Goal: Task Accomplishment & Management: Complete application form

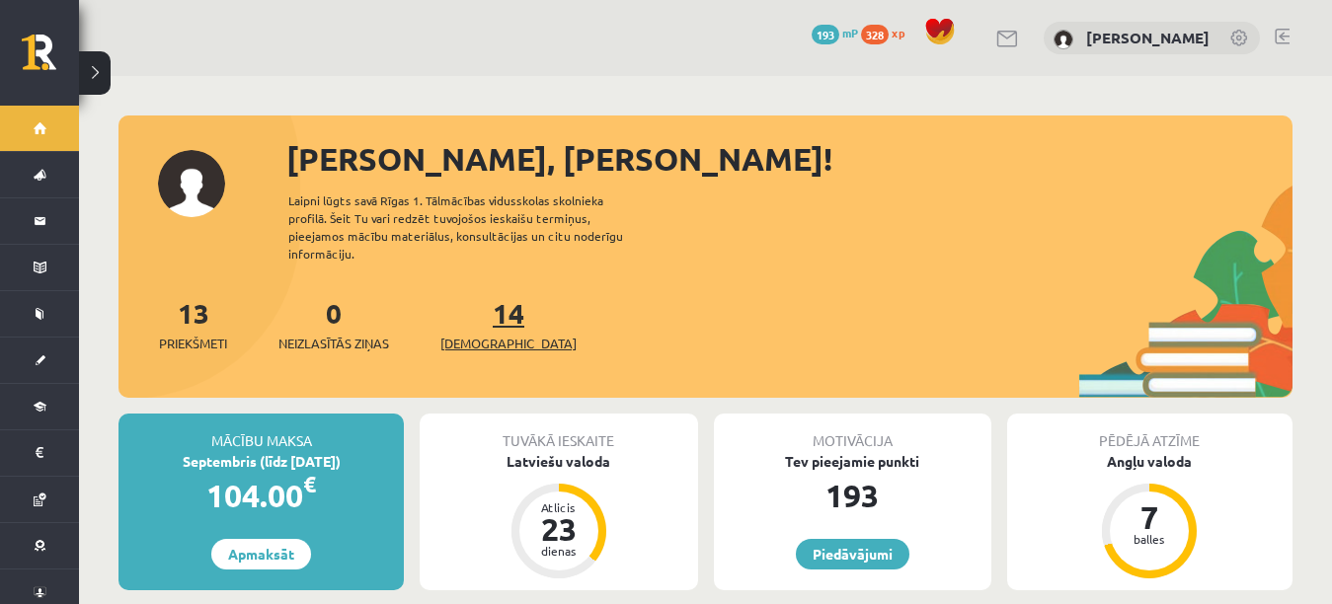
click at [491, 334] on span "[DEMOGRAPHIC_DATA]" at bounding box center [508, 344] width 136 height 20
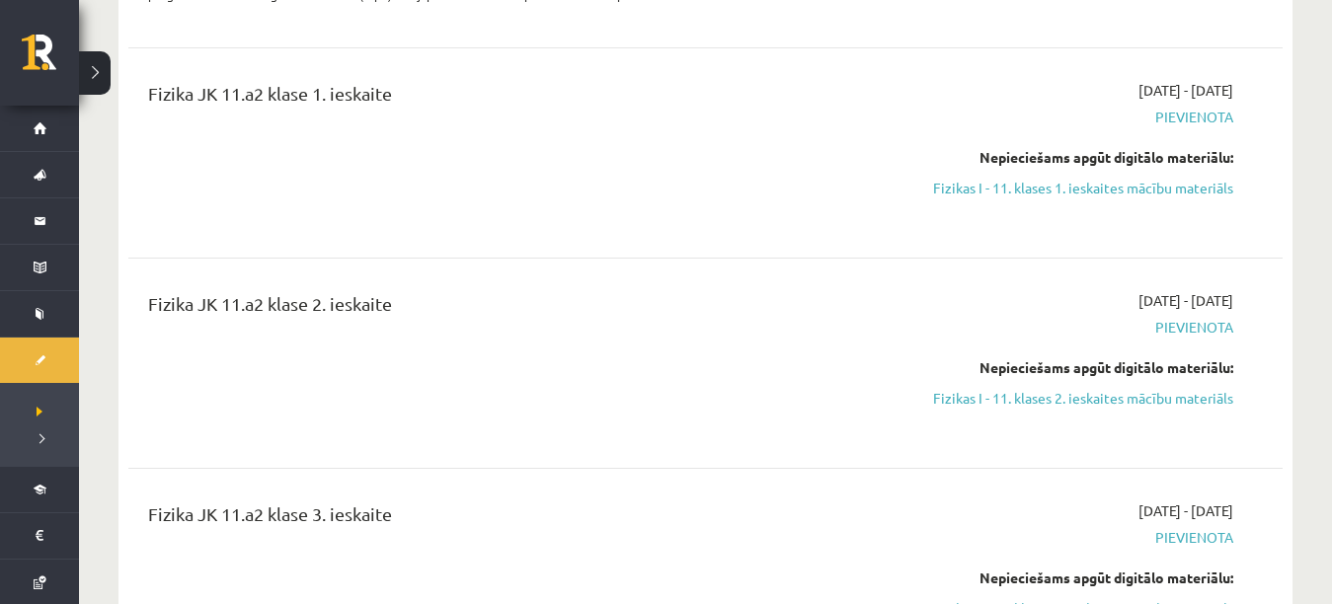
scroll to position [581, 0]
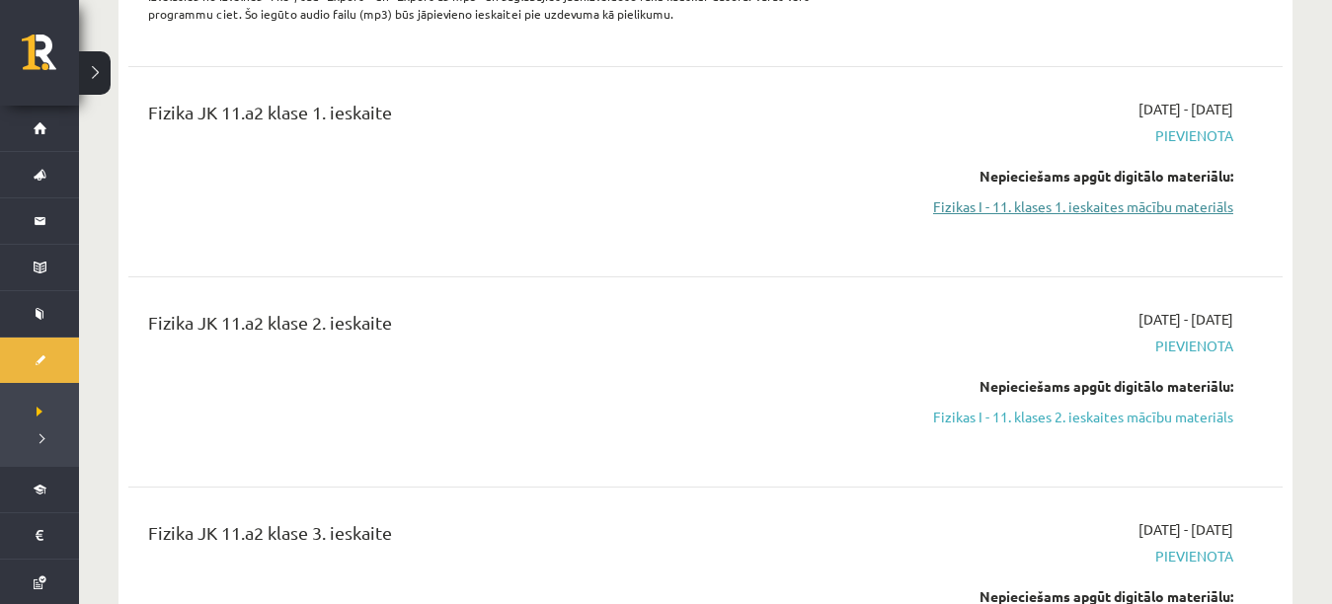
click at [1180, 208] on link "Fizikas I - 11. klases 1. ieskaites mācību materiāls" at bounding box center [1063, 207] width 342 height 21
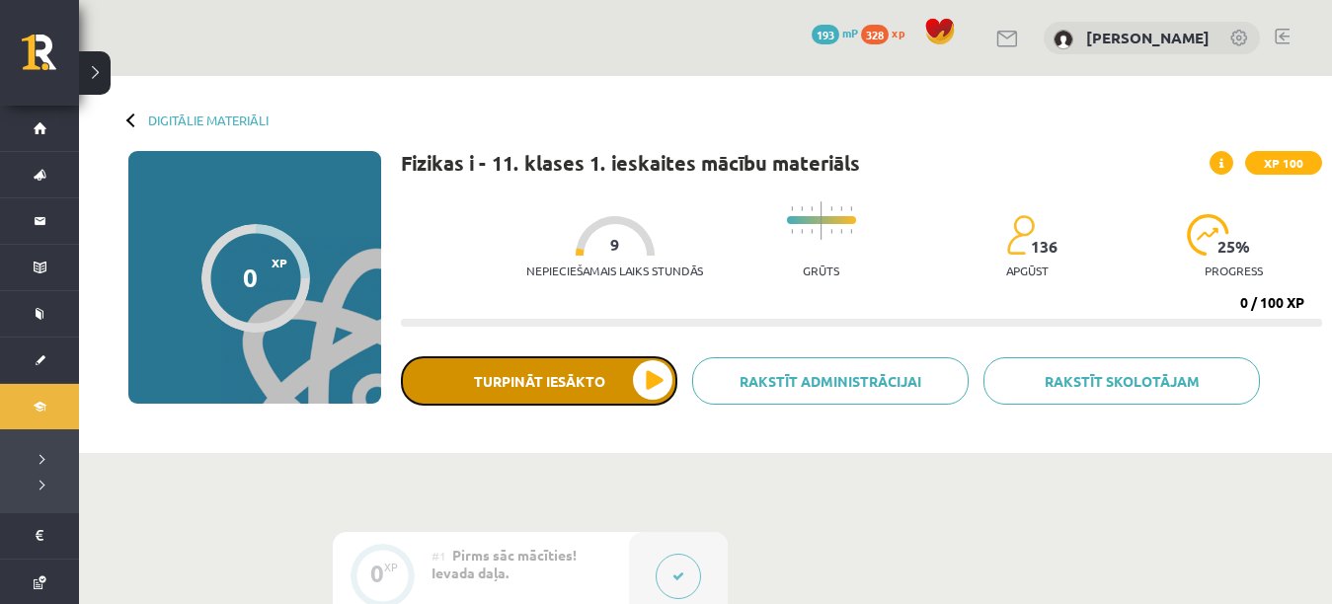
click at [626, 383] on button "Turpināt iesākto" at bounding box center [539, 381] width 277 height 49
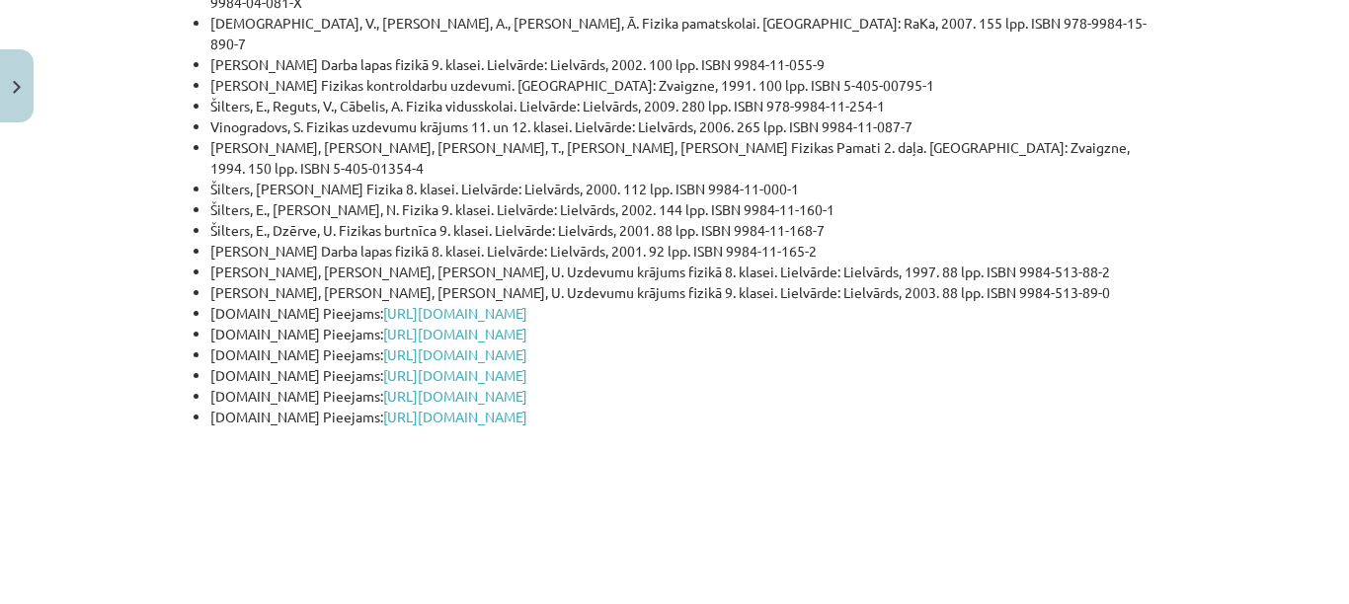
scroll to position [4996, 0]
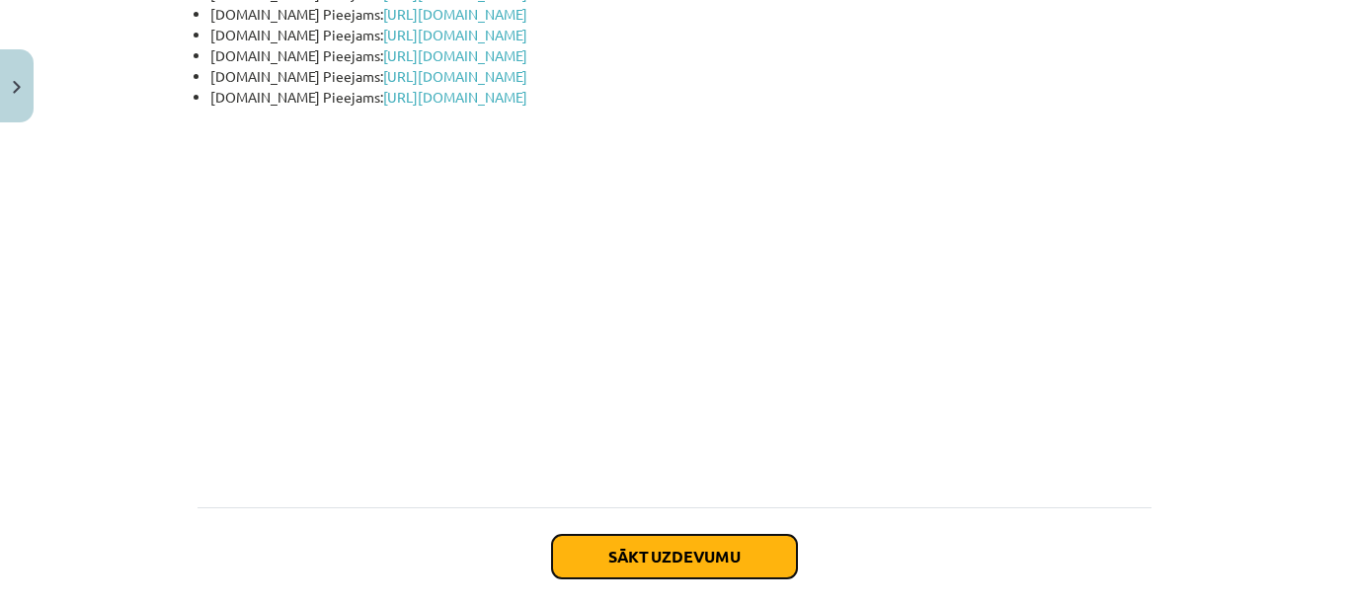
click at [748, 535] on button "Sākt uzdevumu" at bounding box center [674, 556] width 245 height 43
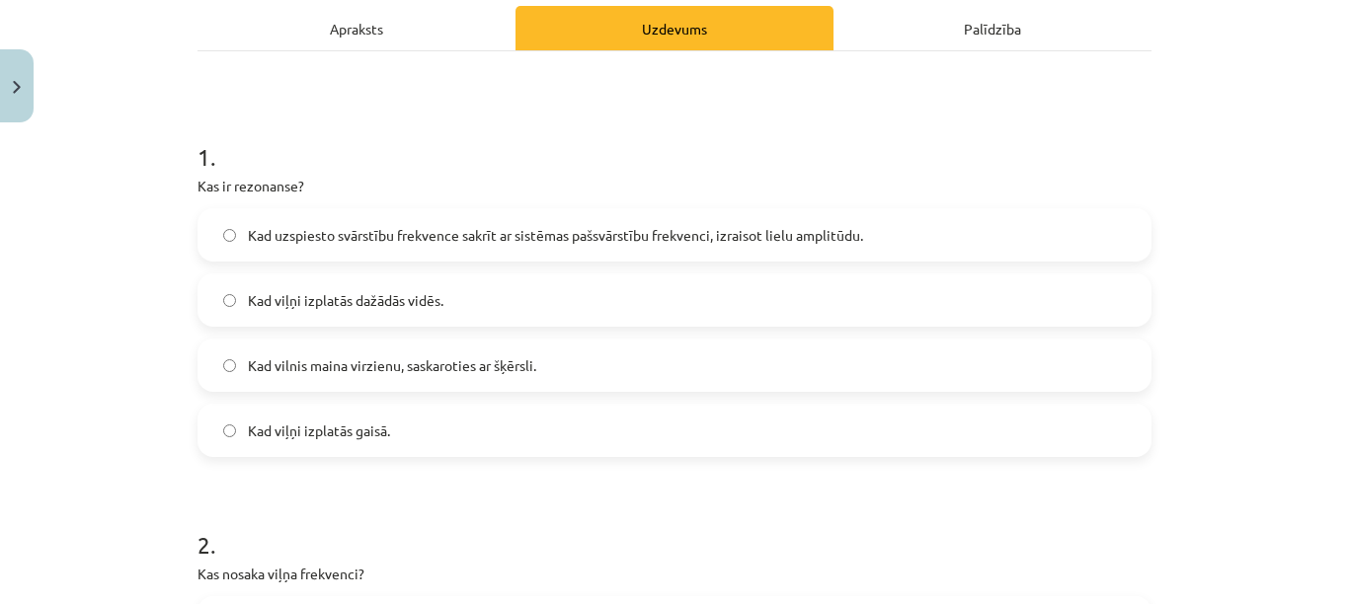
scroll to position [302, 0]
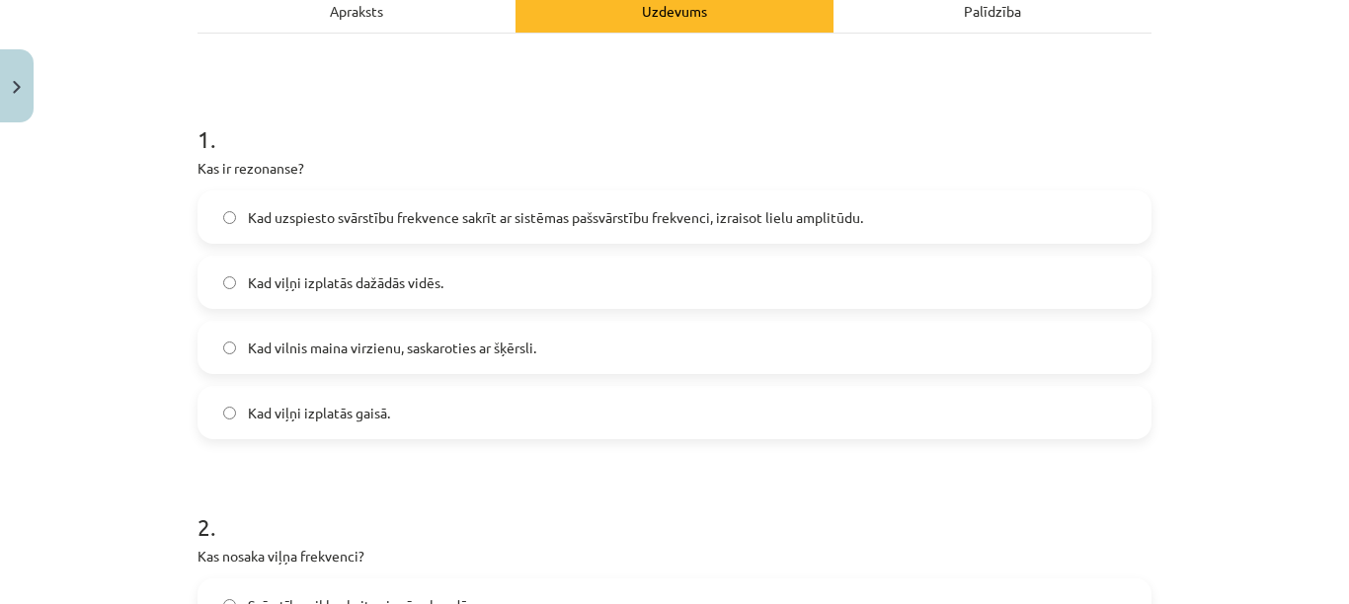
click at [778, 213] on span "Kad uzspiesto svārstību frekvence sakrīt ar sistēmas pašsvārstību frekvenci, iz…" at bounding box center [555, 217] width 615 height 21
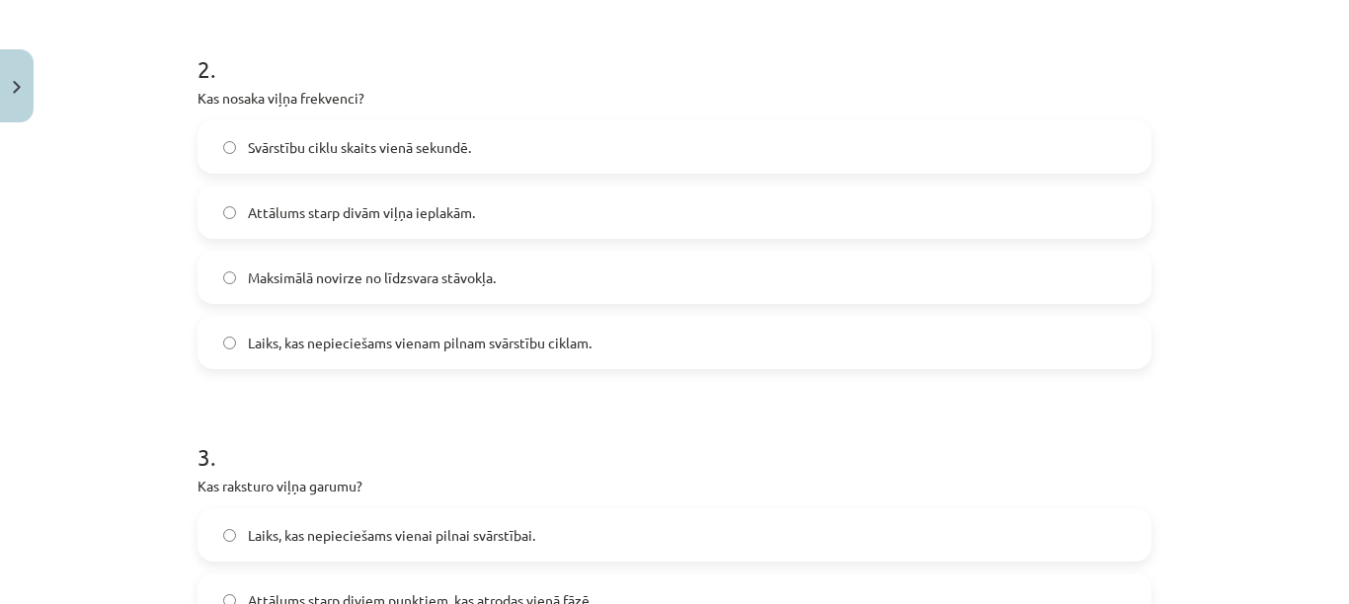
scroll to position [752, 0]
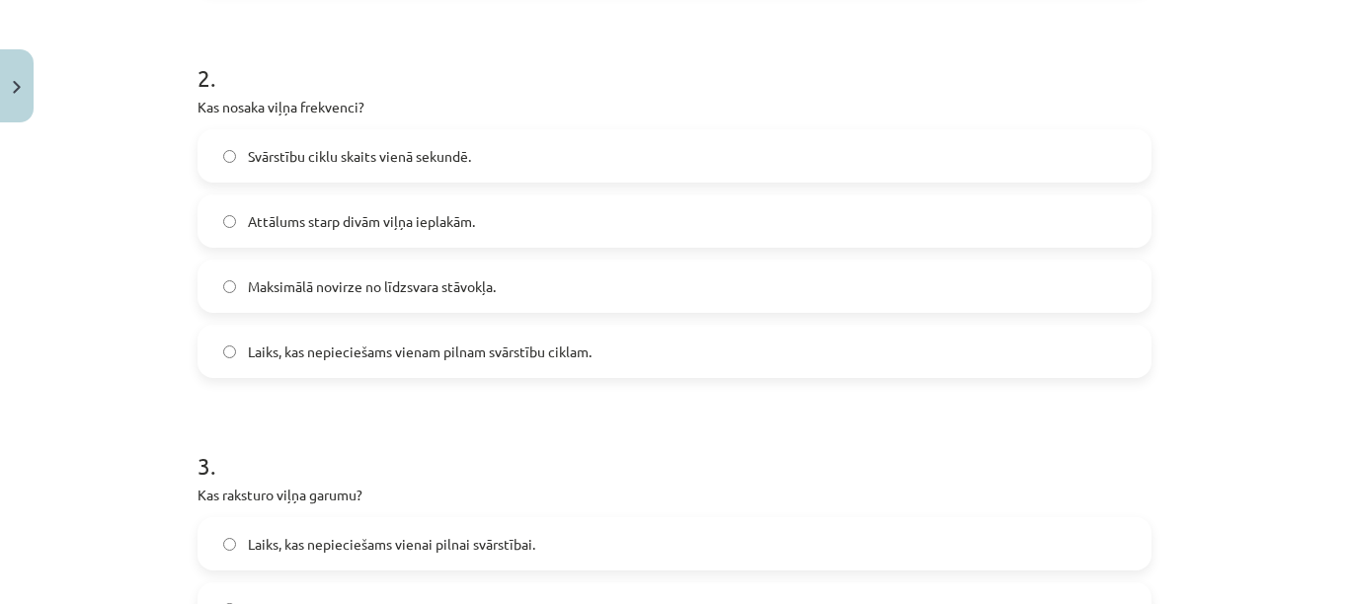
click at [1039, 138] on label "Svārstību ciklu skaits vienā sekundē." at bounding box center [674, 155] width 950 height 49
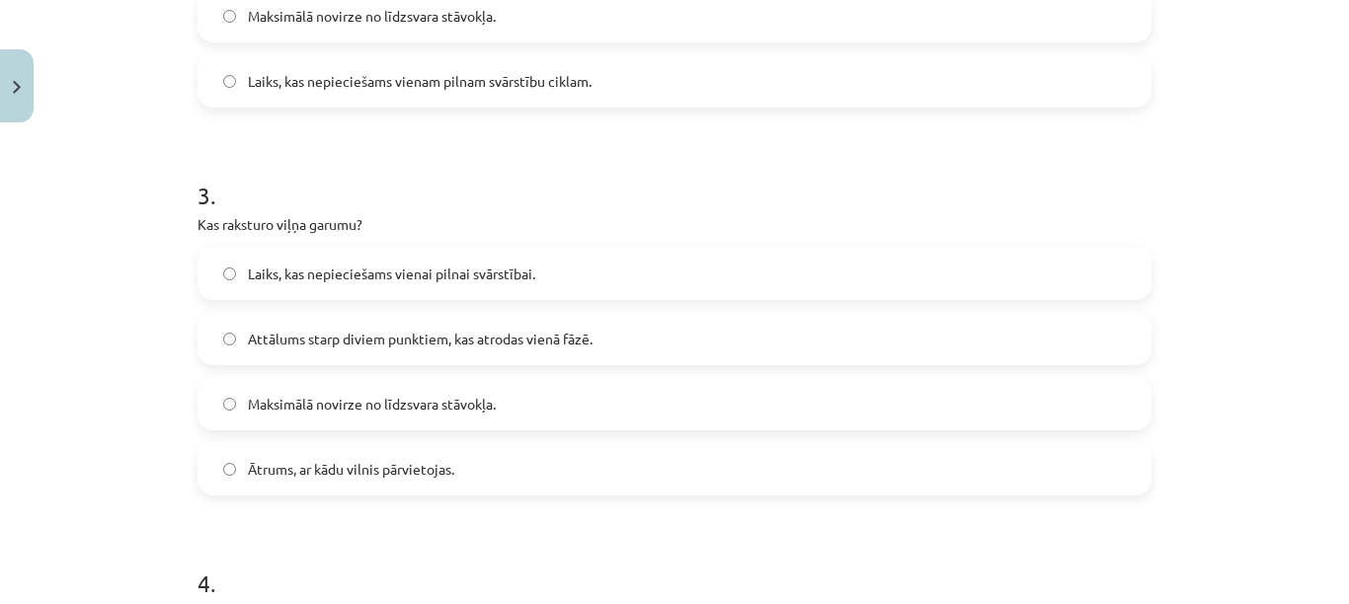
scroll to position [1118, 0]
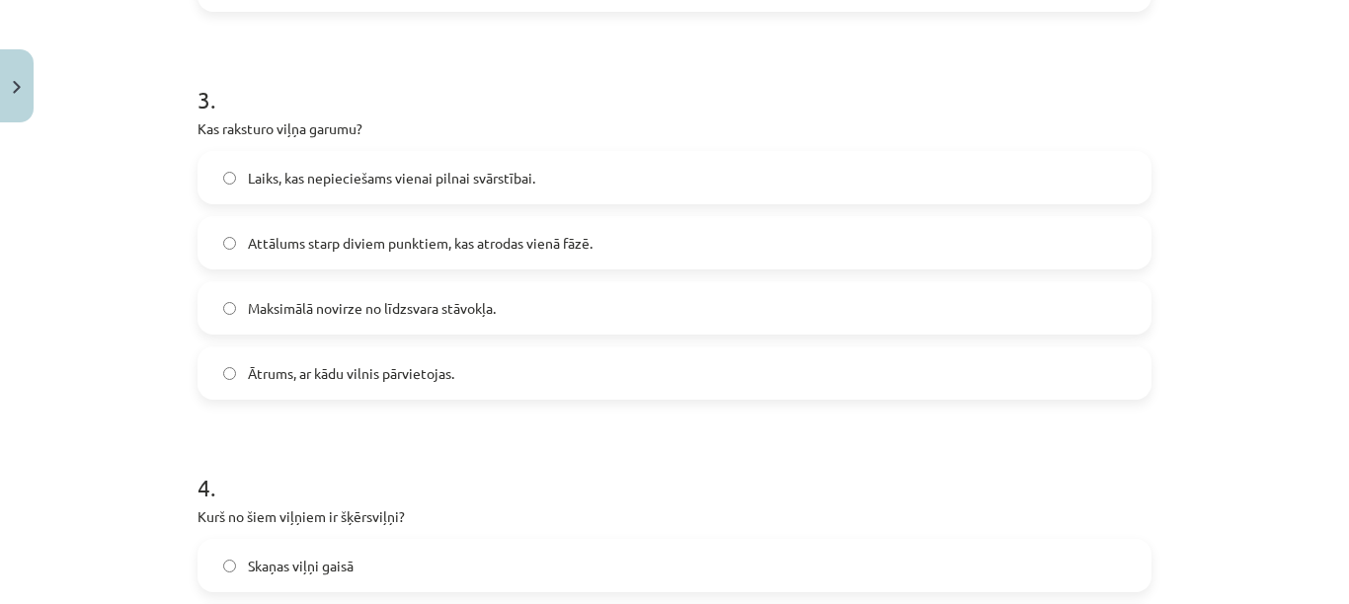
click at [1117, 236] on label "Attālums starp diviem punktiem, kas atrodas vienā fāzē." at bounding box center [674, 242] width 950 height 49
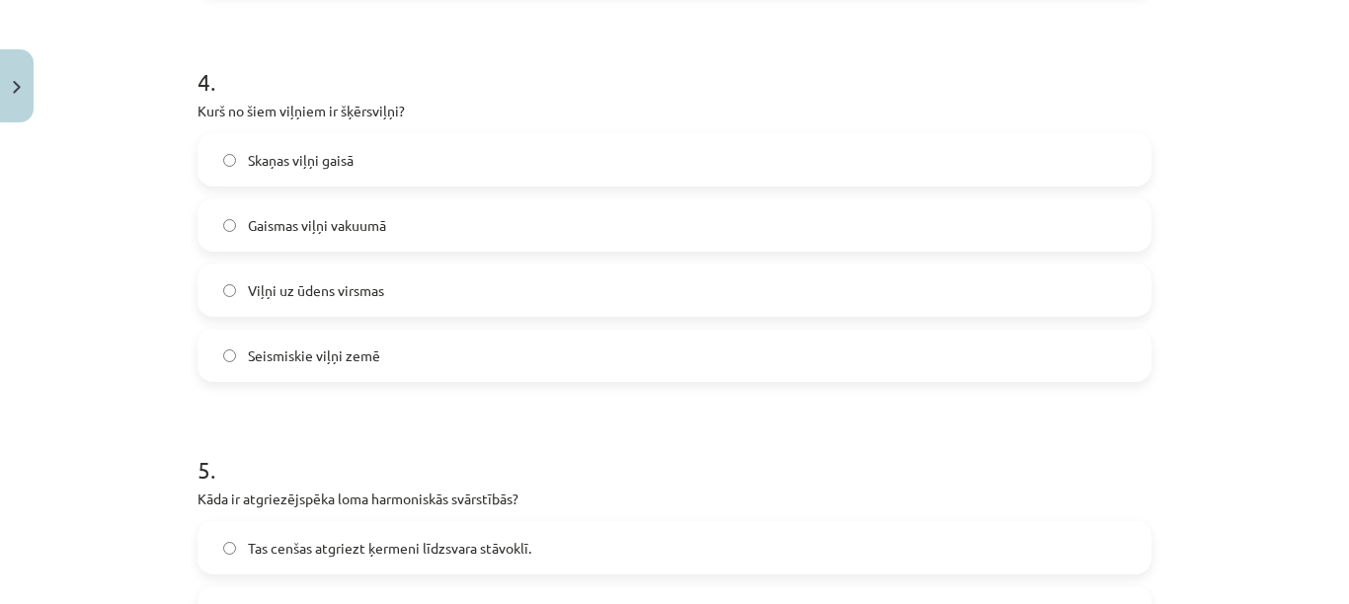
scroll to position [1571, 0]
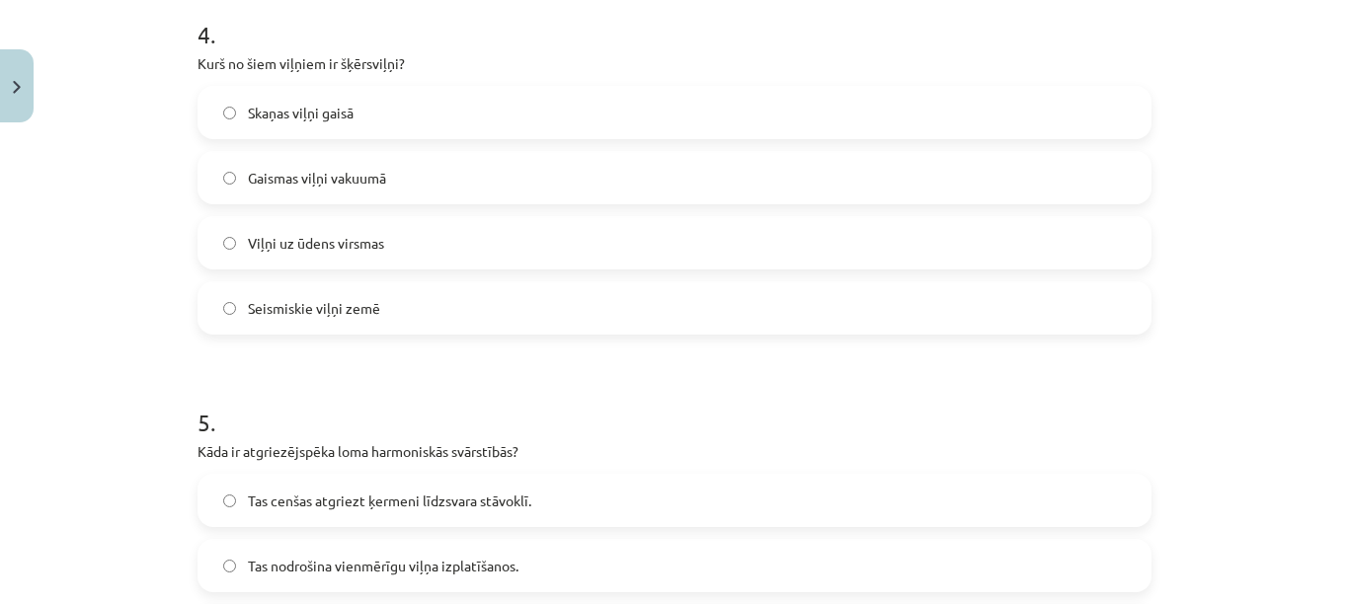
click at [1067, 187] on label "Gaismas viļņi vakuumā" at bounding box center [674, 177] width 950 height 49
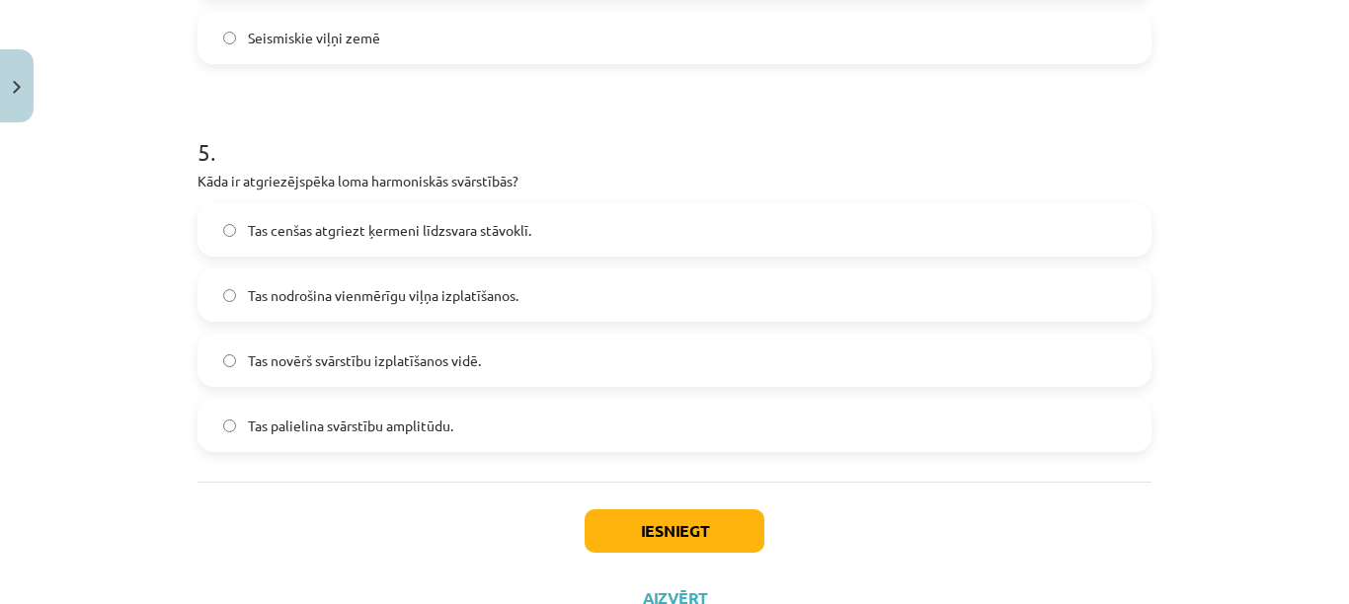
scroll to position [1872, 0]
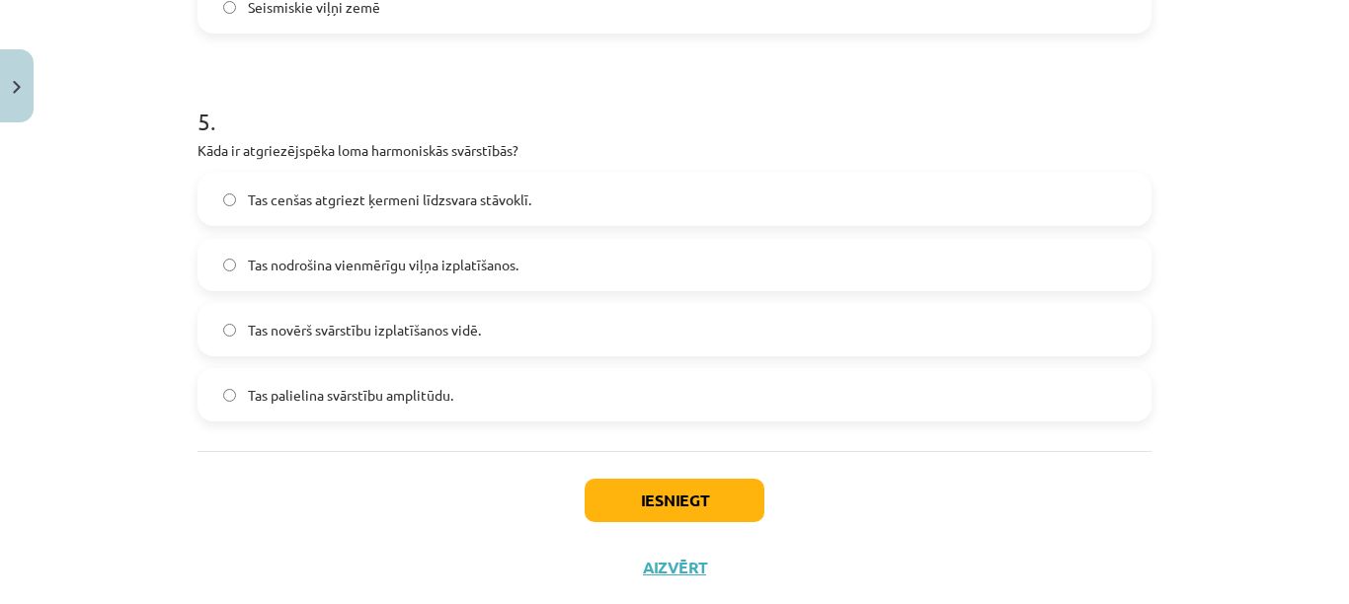
click at [977, 169] on div "5 . Kāda ir atgriezējspēka loma harmoniskās svārstībās? Tas cenšas atgriezt ķer…" at bounding box center [675, 247] width 954 height 349
click at [953, 198] on label "Tas cenšas atgriezt ķermeni līdzsvara stāvoklī." at bounding box center [674, 199] width 950 height 49
click at [733, 500] on button "Iesniegt" at bounding box center [675, 500] width 180 height 43
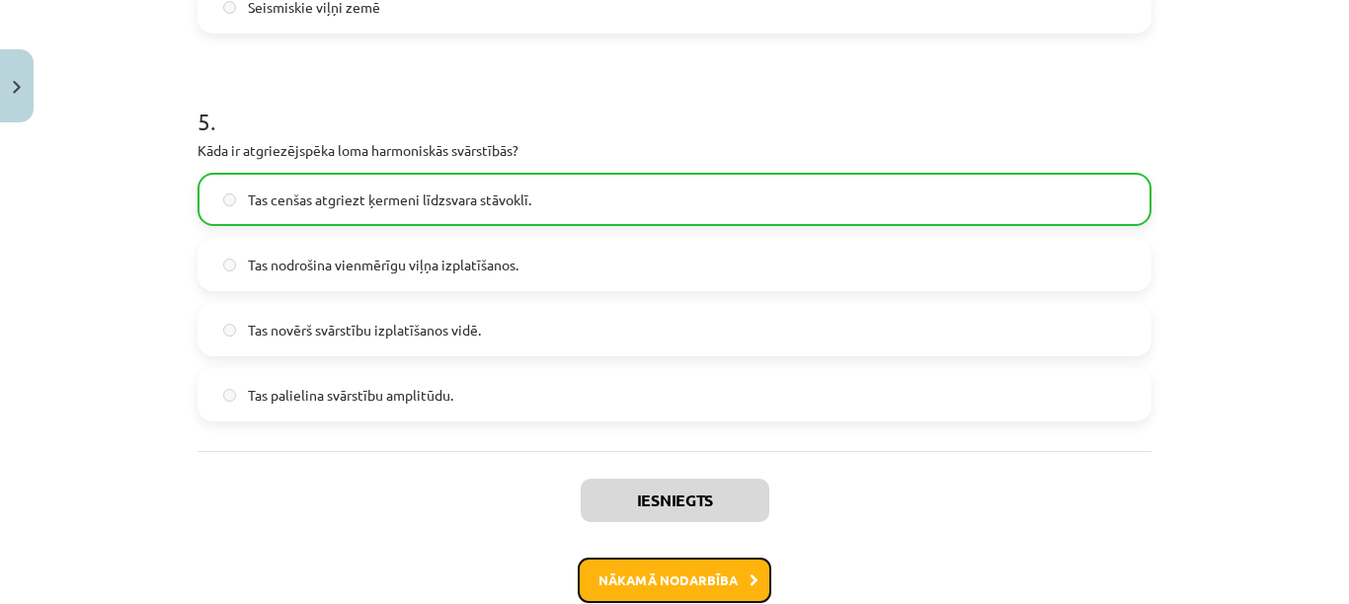
click at [691, 580] on button "Nākamā nodarbība" at bounding box center [675, 580] width 194 height 45
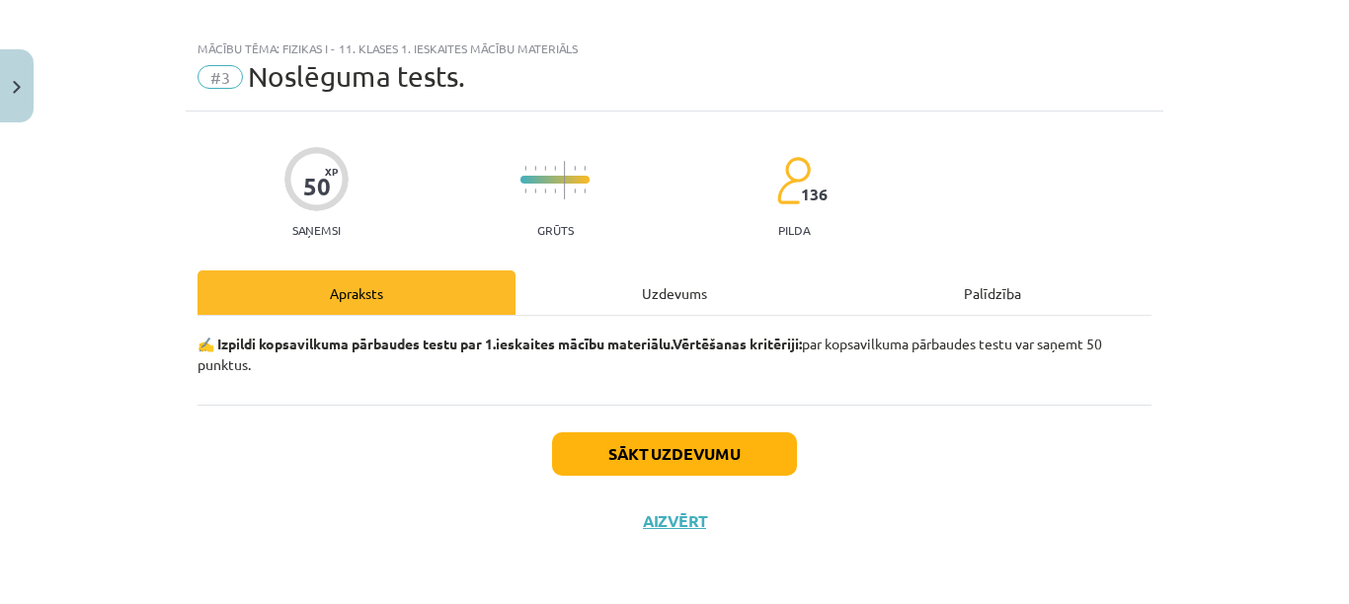
scroll to position [20, 0]
click at [732, 462] on button "Sākt uzdevumu" at bounding box center [674, 454] width 245 height 43
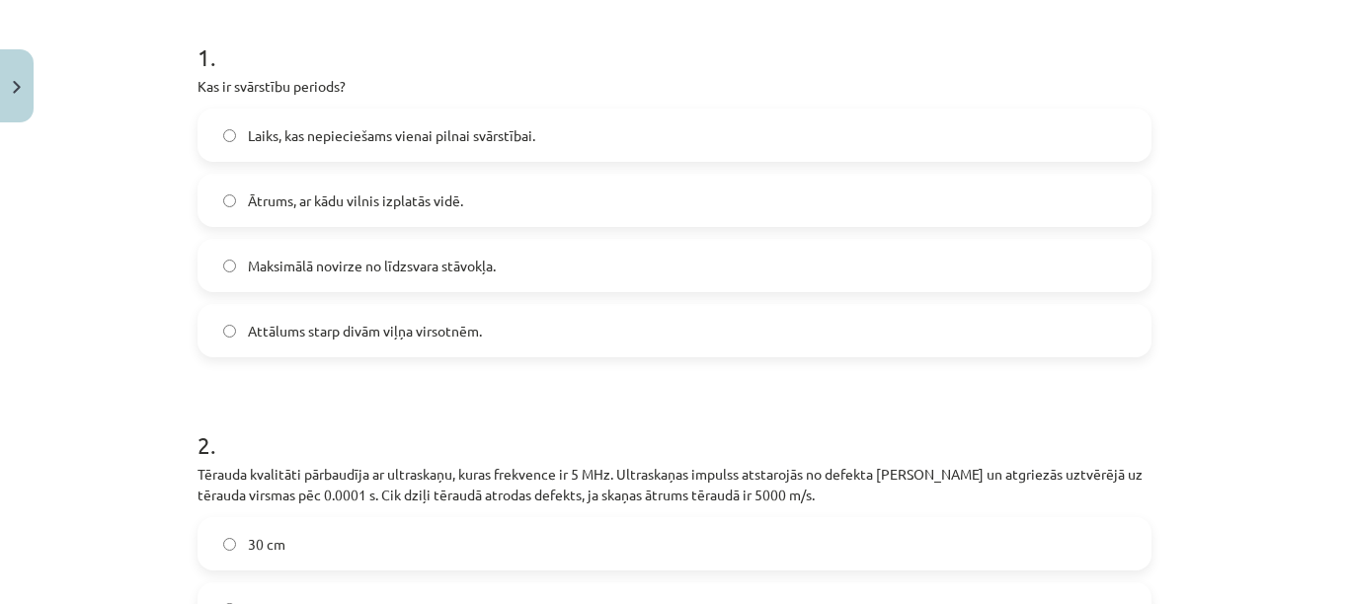
scroll to position [446, 0]
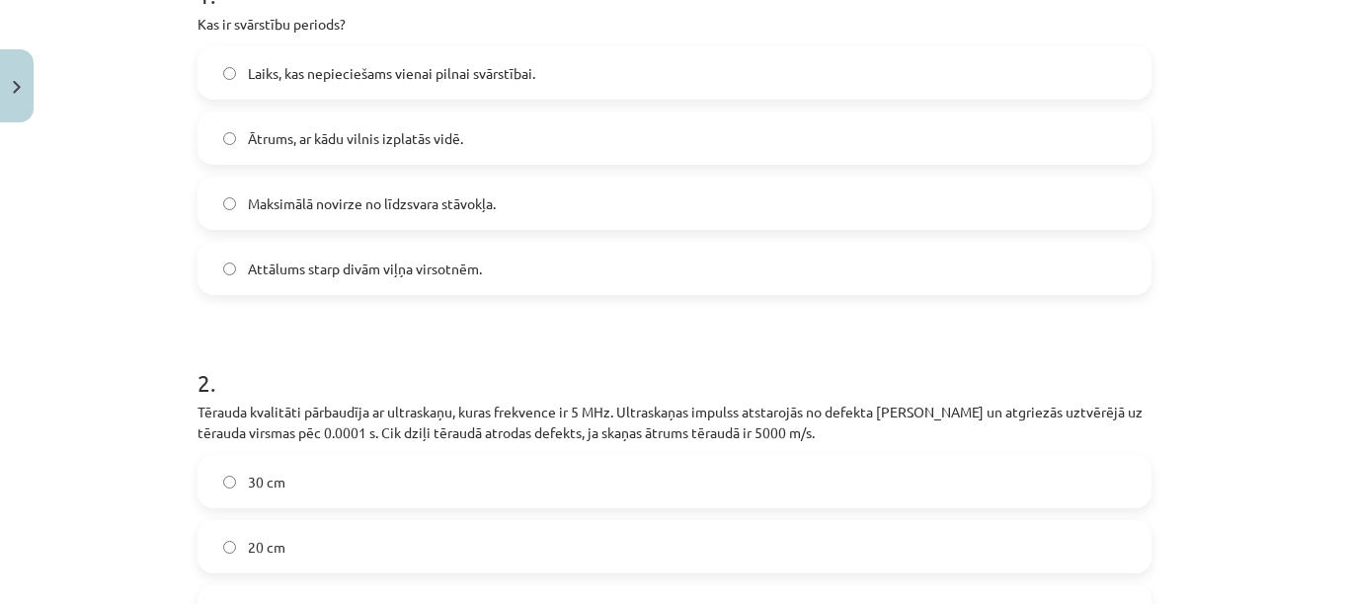
click at [1015, 79] on label "Laiks, kas nepieciešams vienai pilnai svārstībai." at bounding box center [674, 72] width 950 height 49
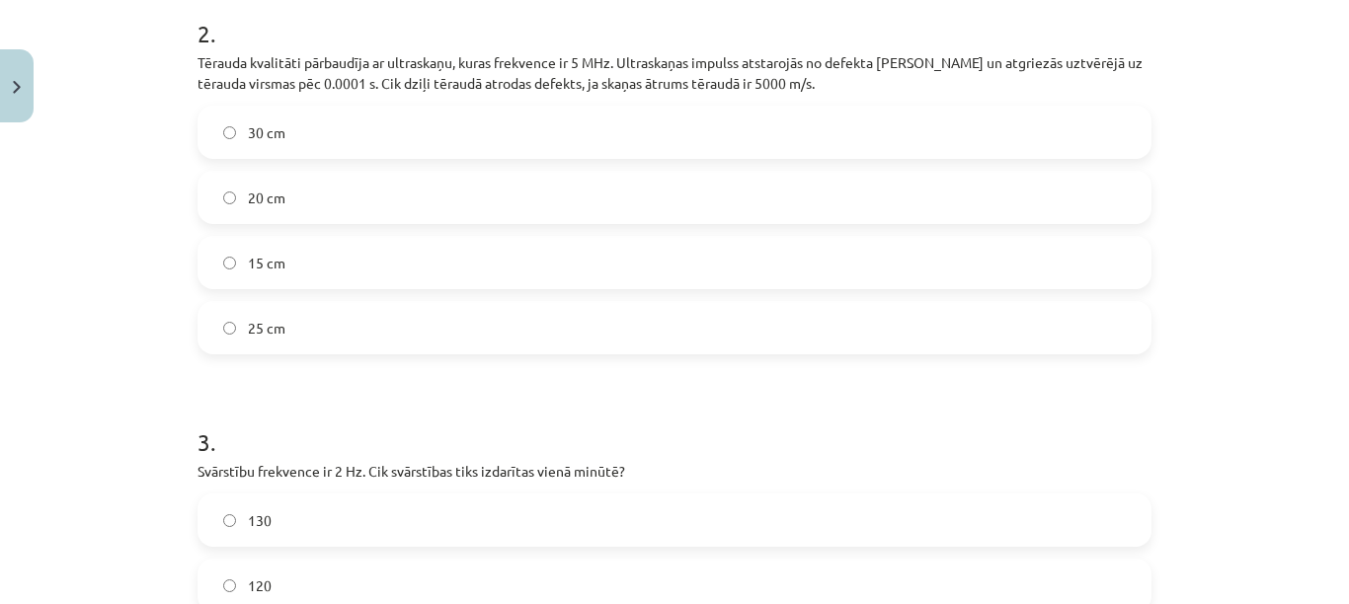
scroll to position [811, 0]
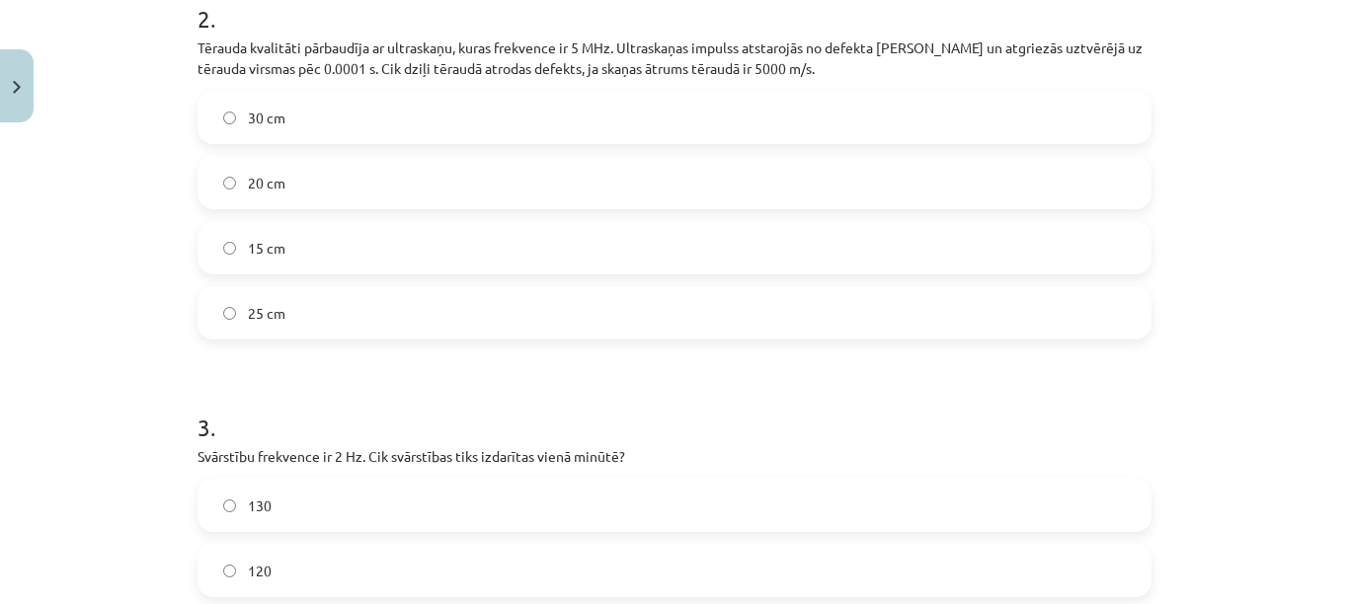
click at [1042, 308] on label "25 cm" at bounding box center [674, 312] width 950 height 49
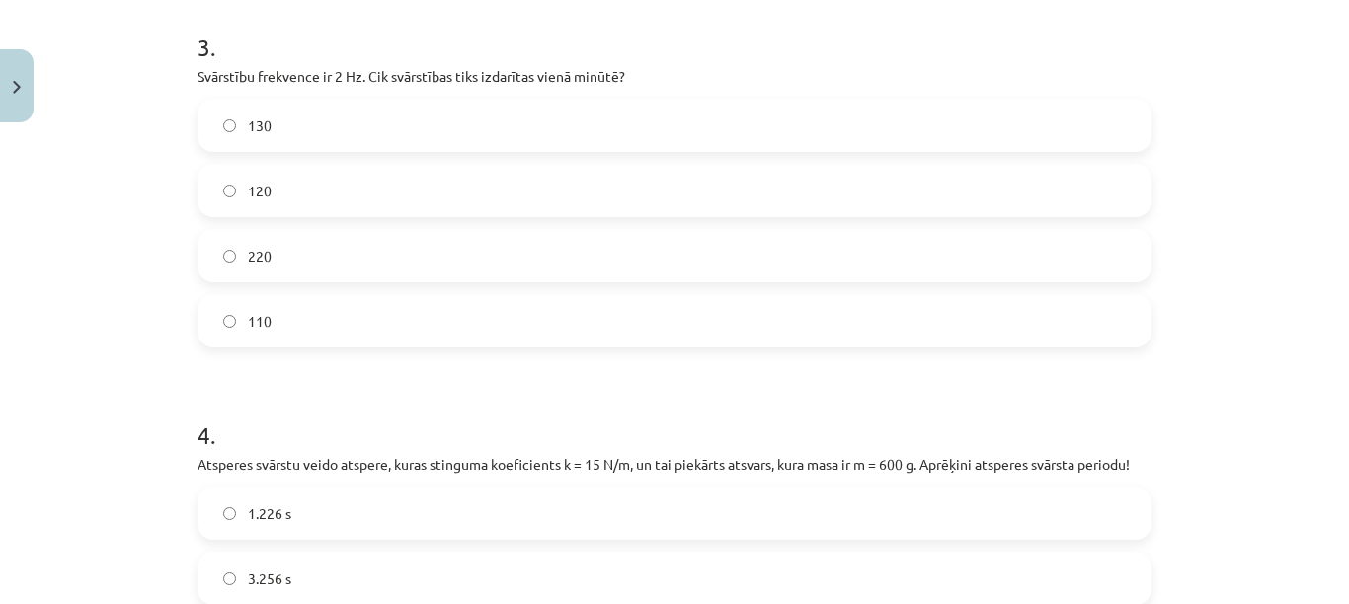
scroll to position [1168, 0]
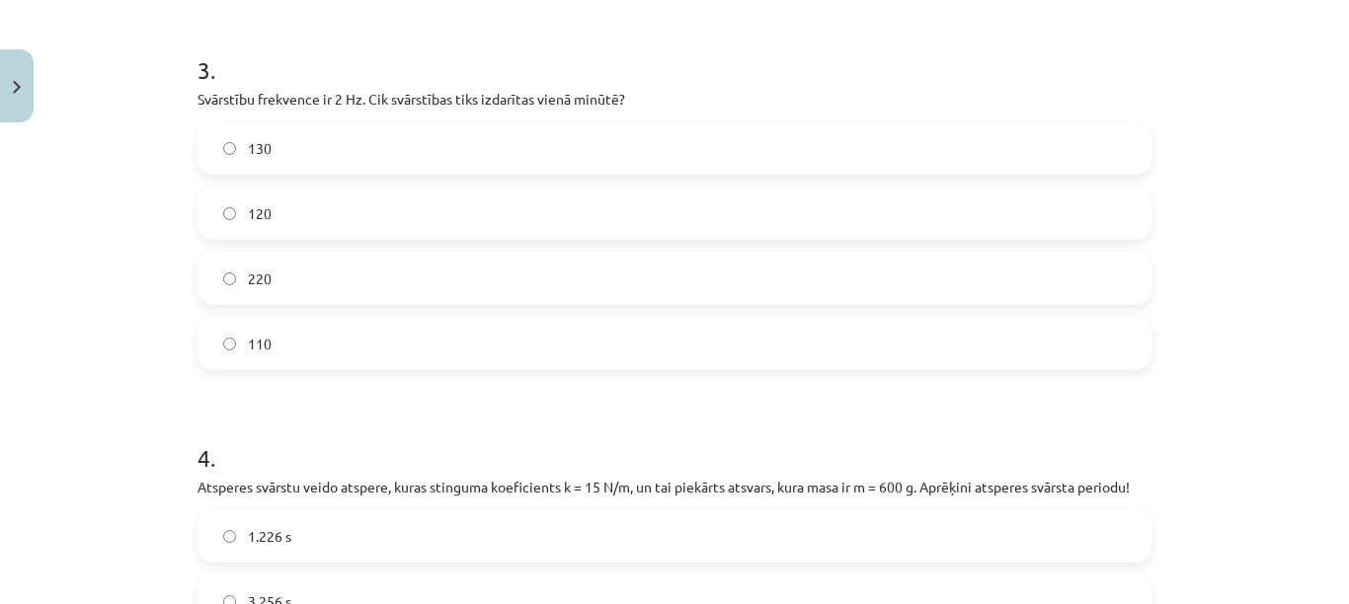
click at [1069, 160] on label "130" at bounding box center [674, 147] width 950 height 49
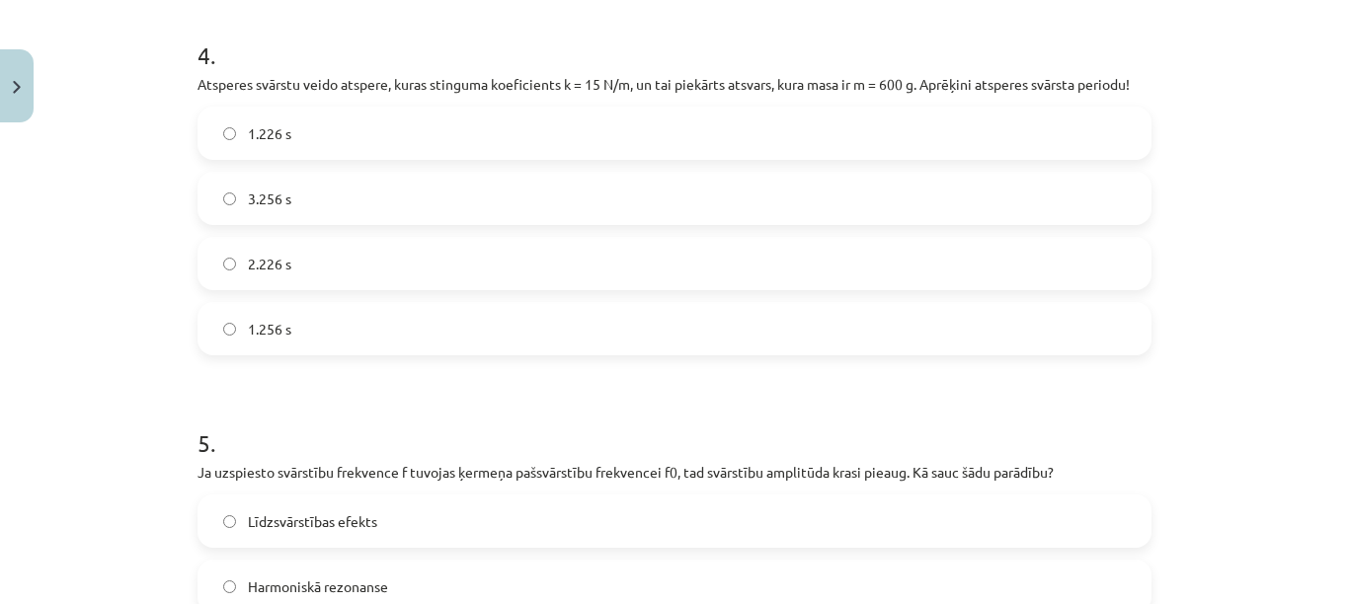
scroll to position [1587, 0]
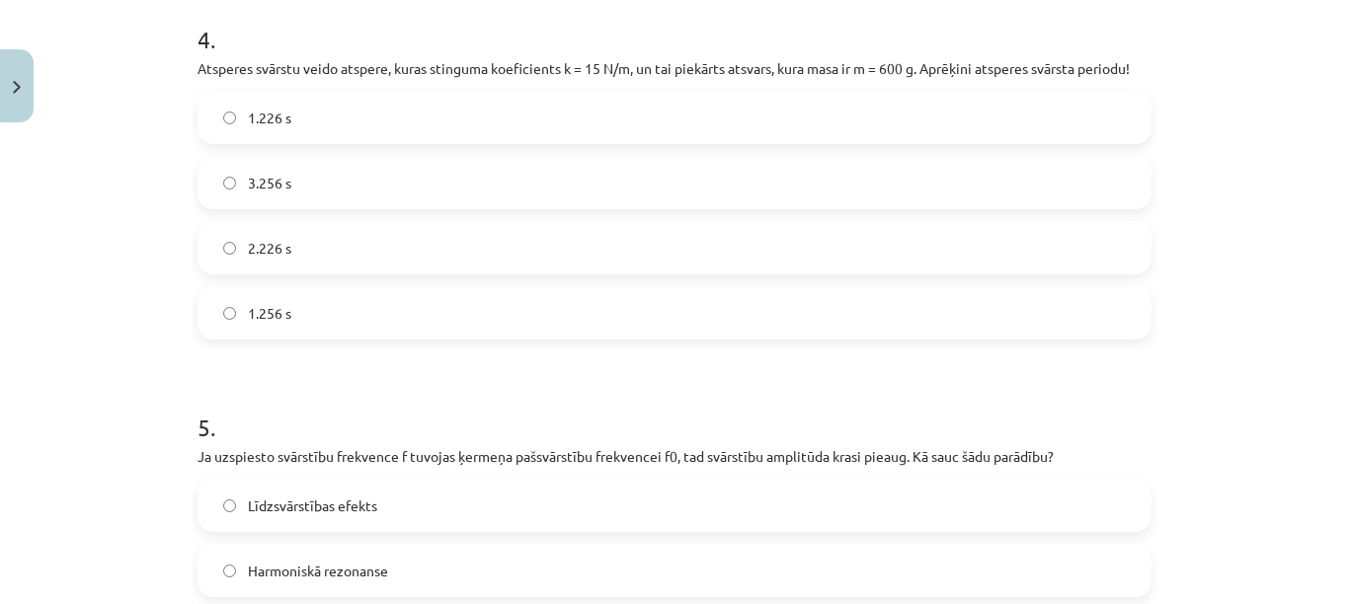
click at [1017, 108] on label "1.226 s" at bounding box center [674, 117] width 950 height 49
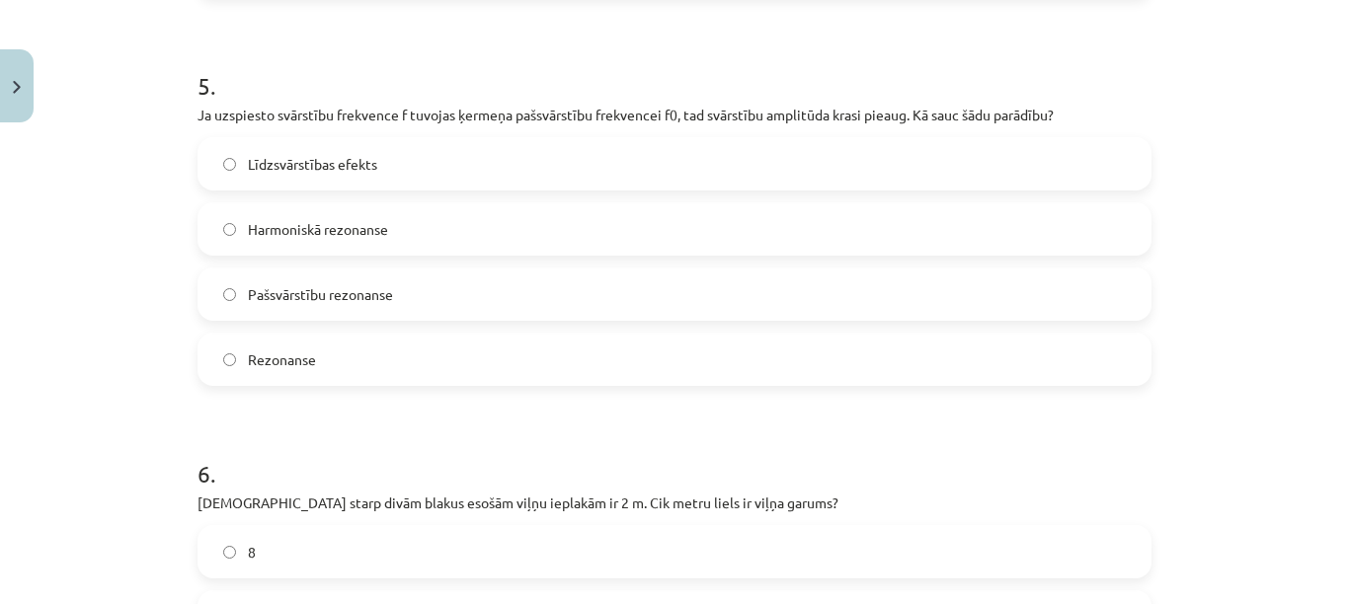
scroll to position [1913, 0]
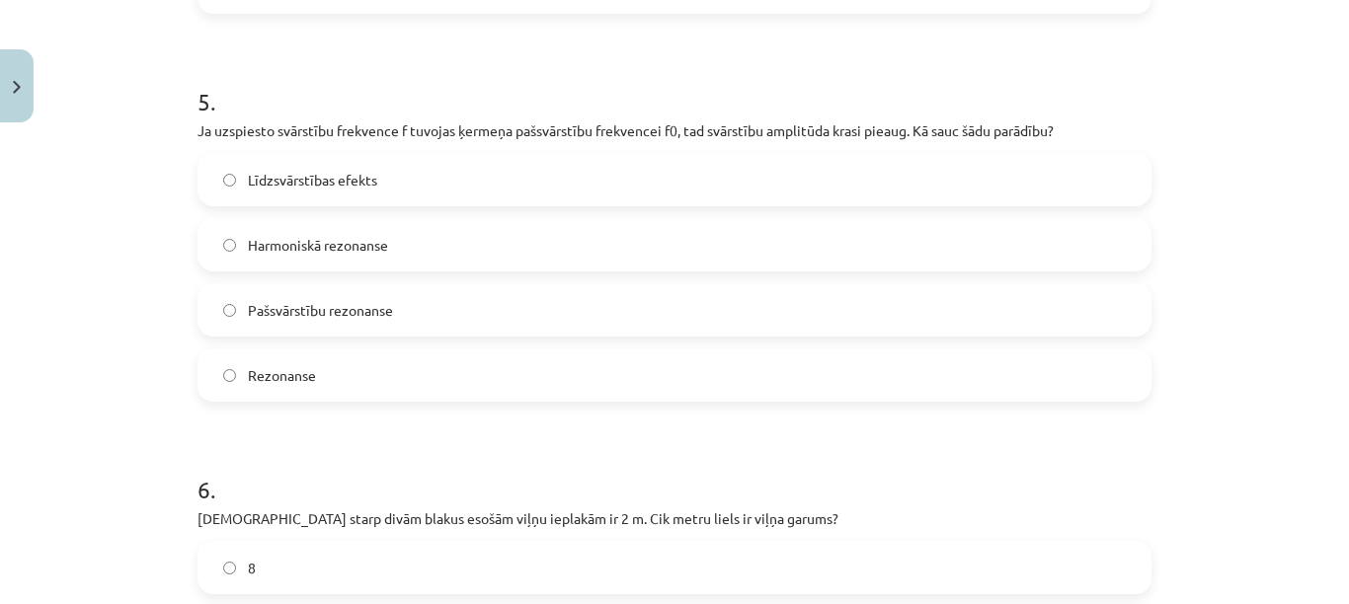
click at [1086, 385] on label "Rezonanse" at bounding box center [674, 375] width 950 height 49
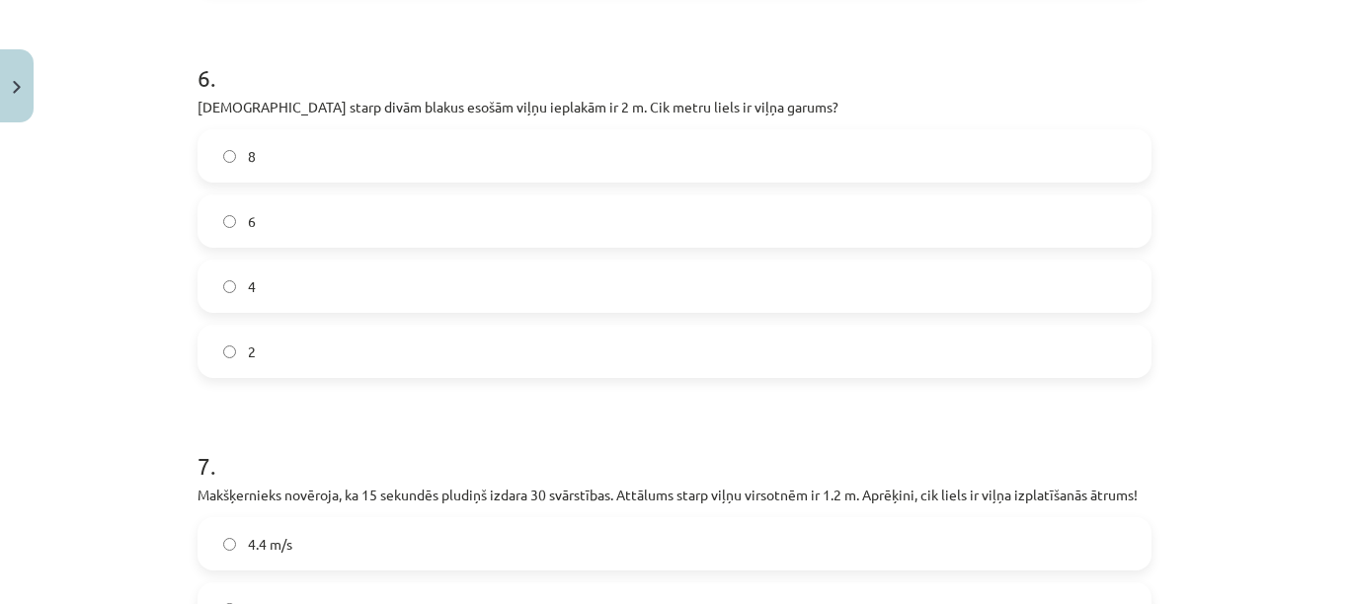
scroll to position [2333, 0]
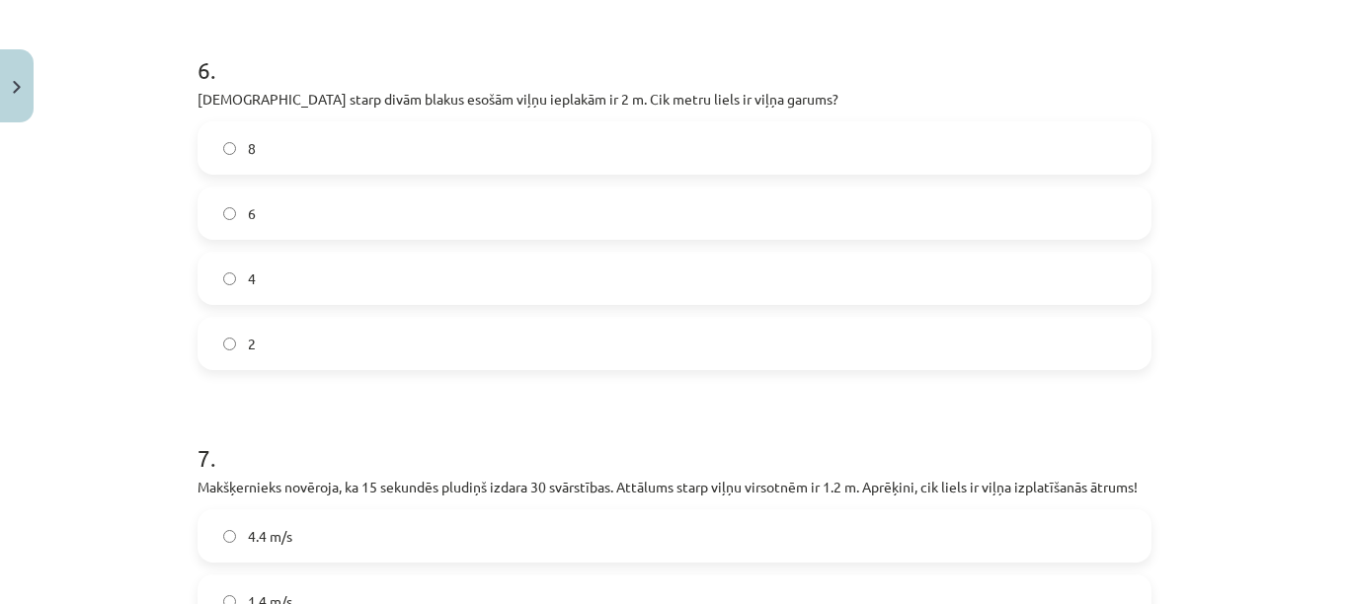
click at [1084, 358] on label "2" at bounding box center [674, 343] width 950 height 49
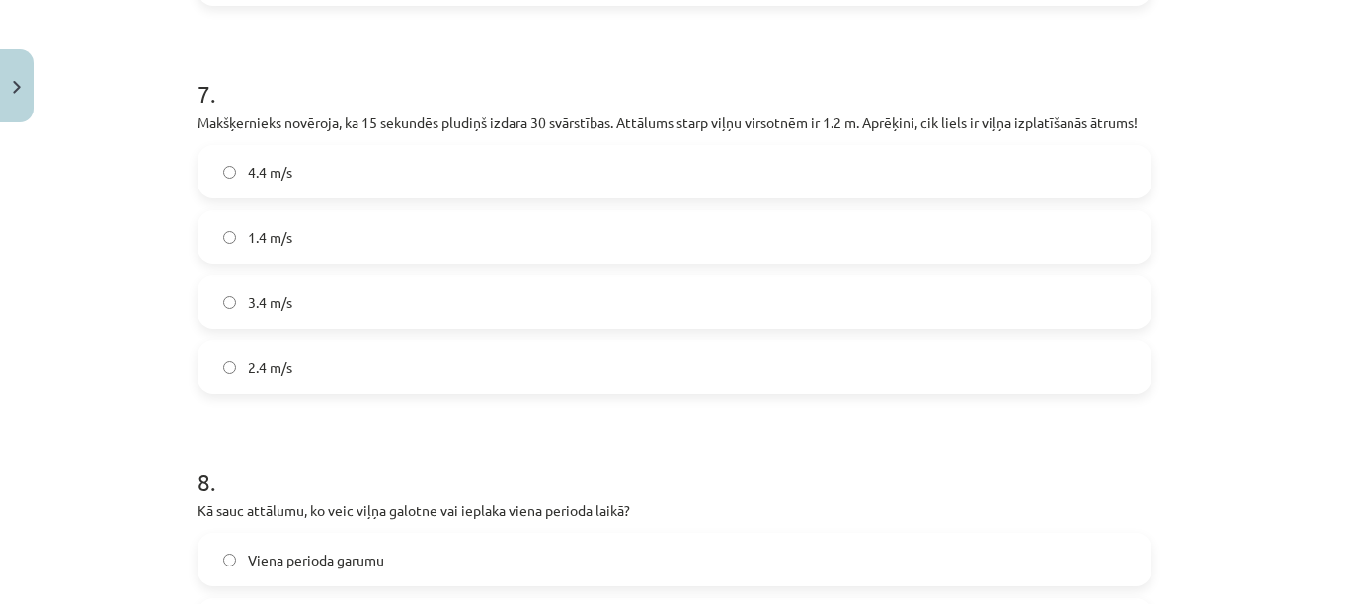
scroll to position [2713, 0]
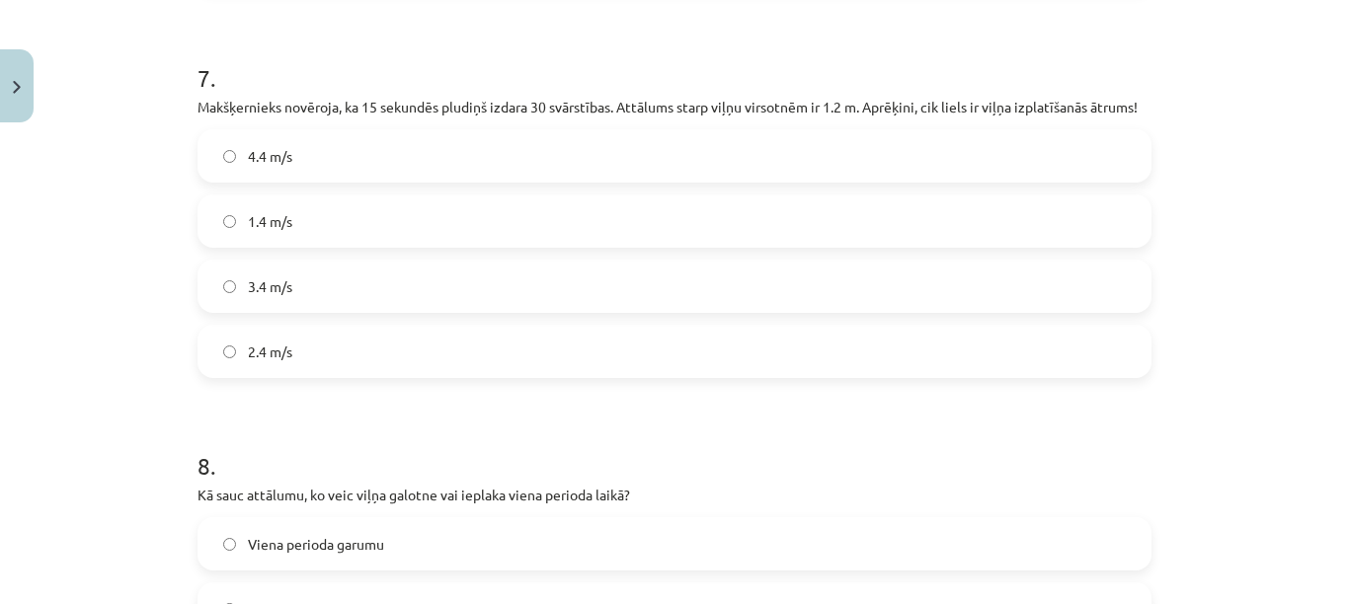
click at [1092, 359] on label "2.4 m/s" at bounding box center [674, 351] width 950 height 49
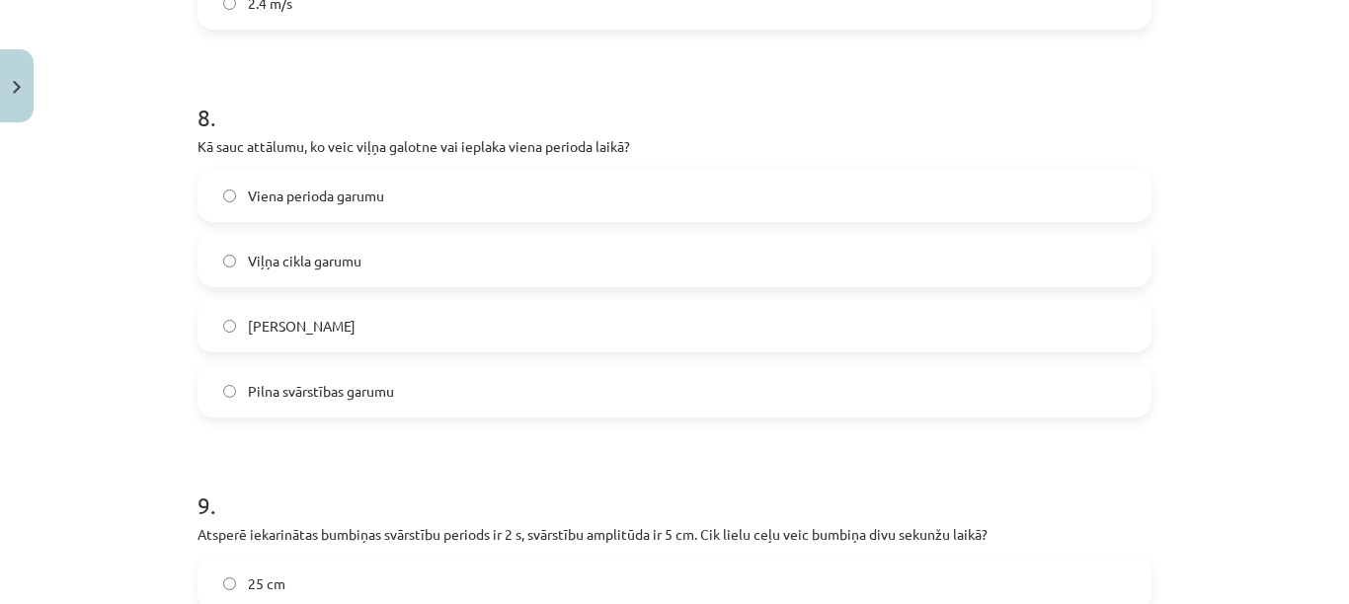
scroll to position [3069, 0]
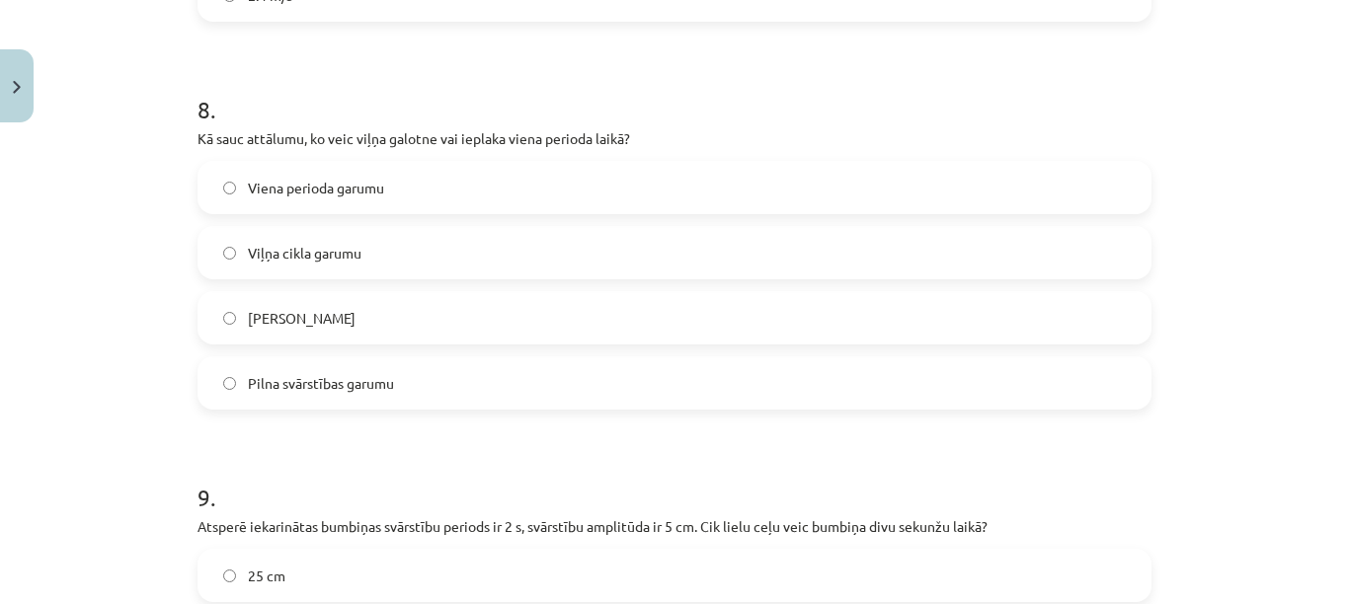
click at [1127, 315] on label "Viļņa garumu" at bounding box center [674, 317] width 950 height 49
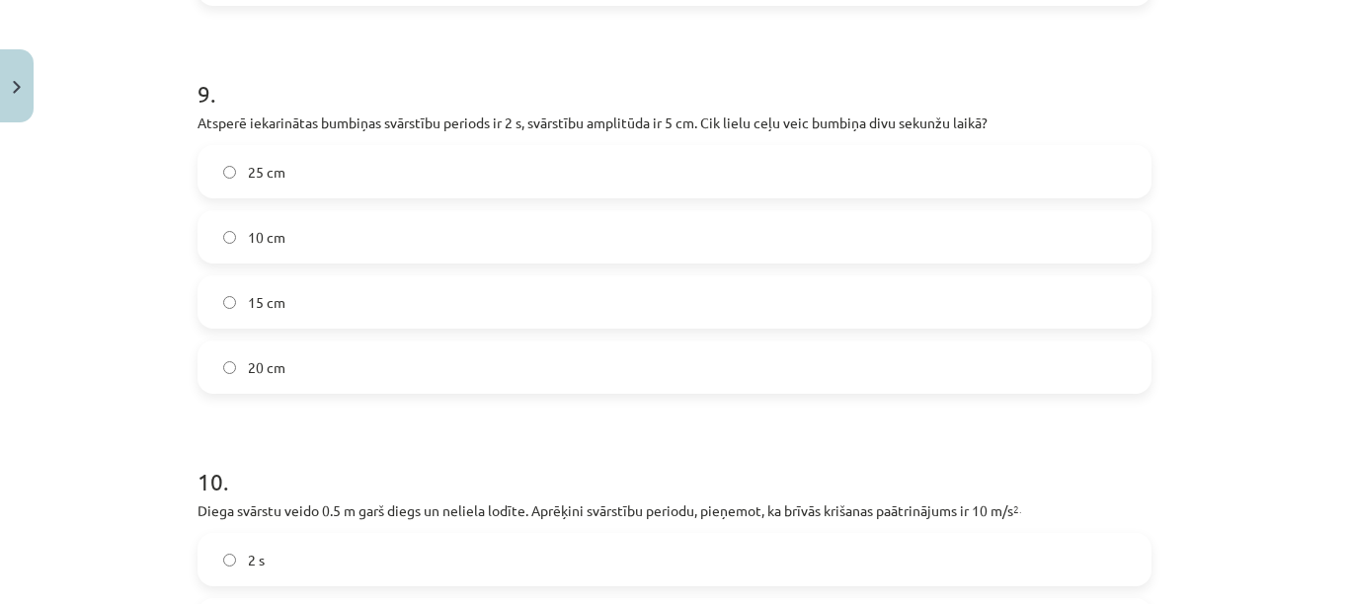
scroll to position [3520, 0]
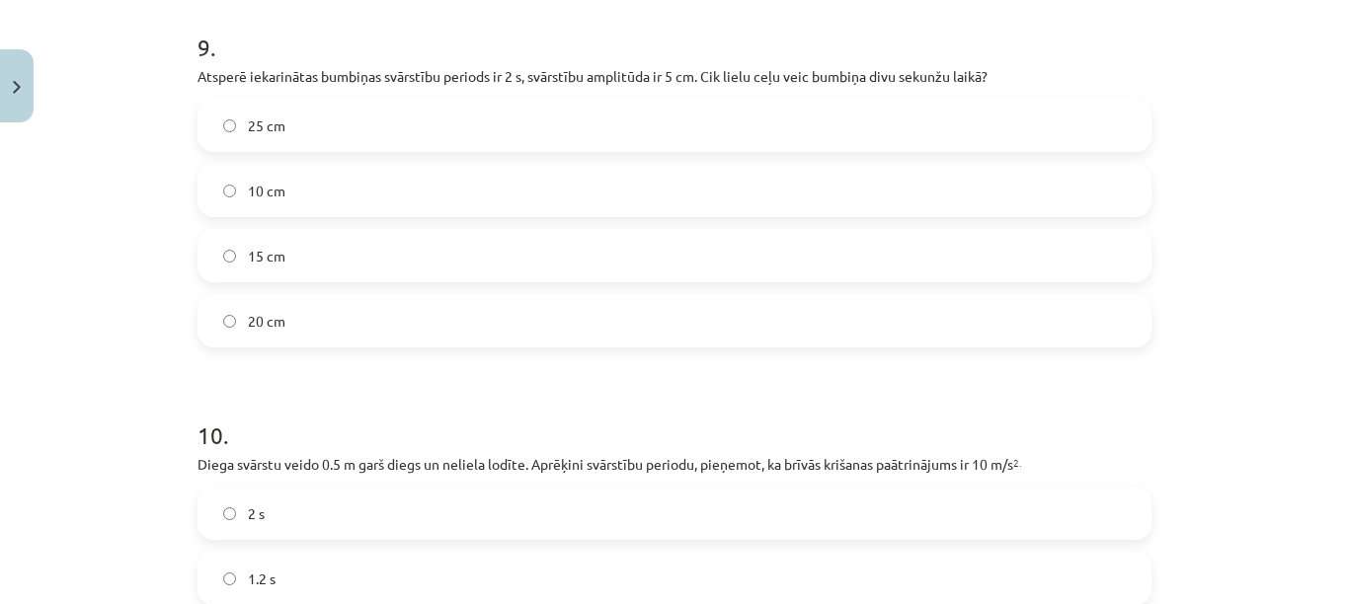
click at [1062, 332] on label "20 cm" at bounding box center [674, 320] width 950 height 49
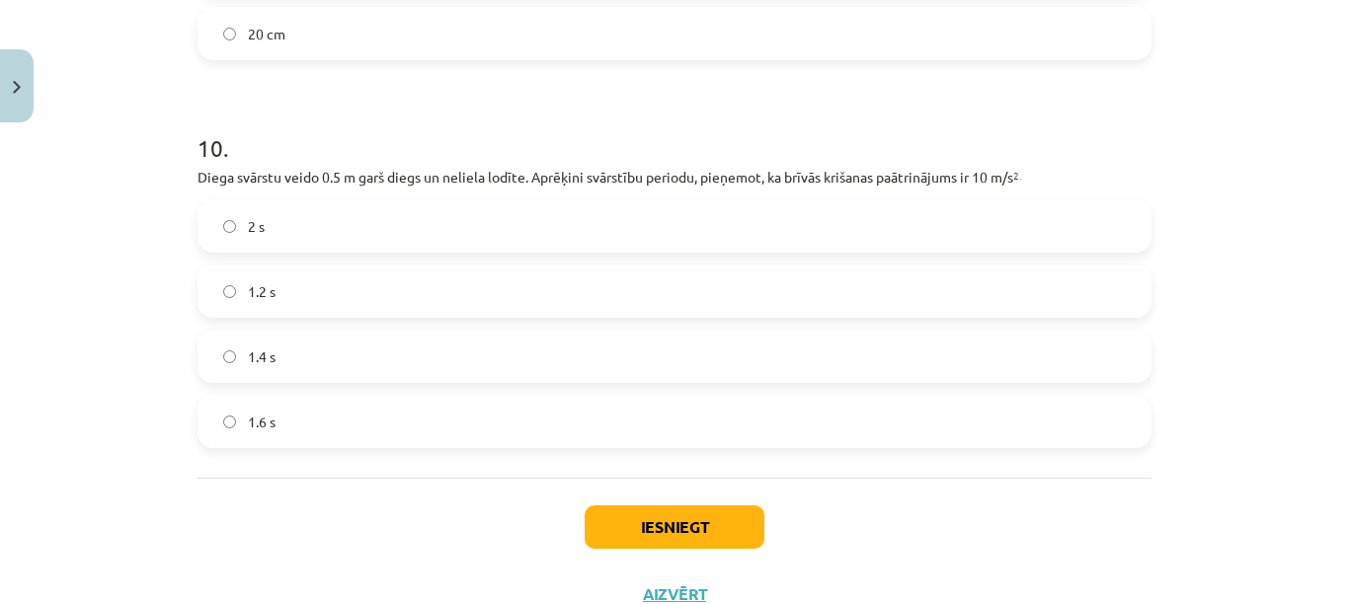
scroll to position [3814, 0]
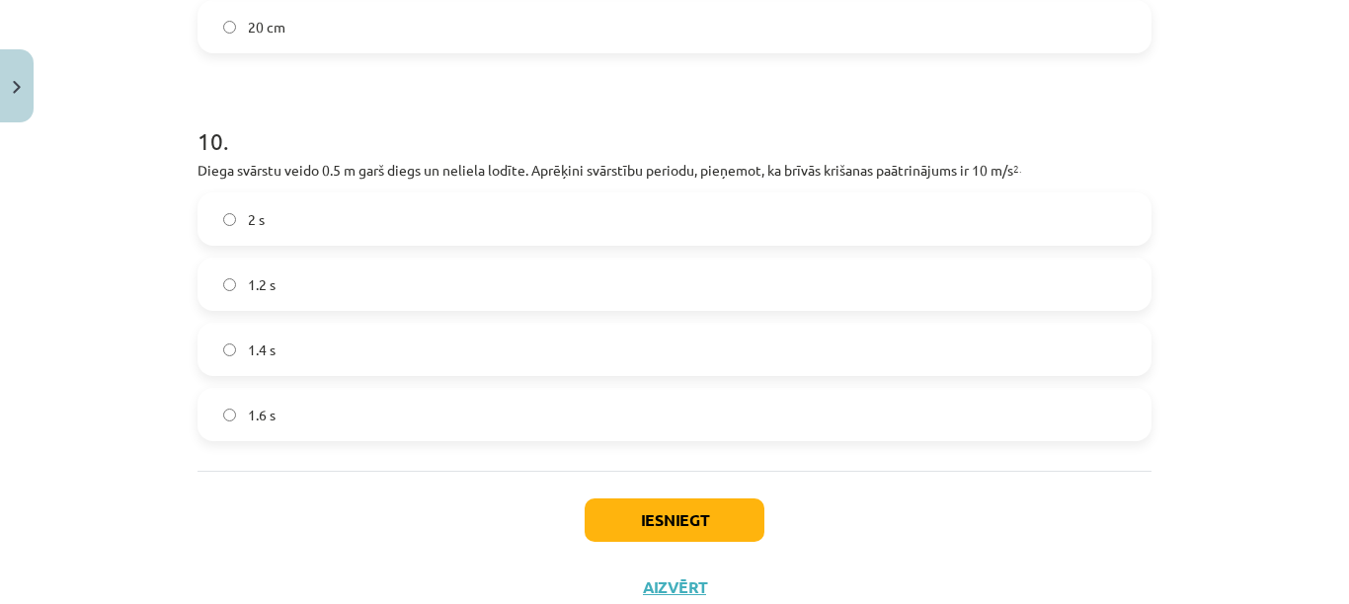
click at [1051, 337] on label "1.4 s" at bounding box center [674, 349] width 950 height 49
click at [673, 521] on button "Iesniegt" at bounding box center [675, 520] width 180 height 43
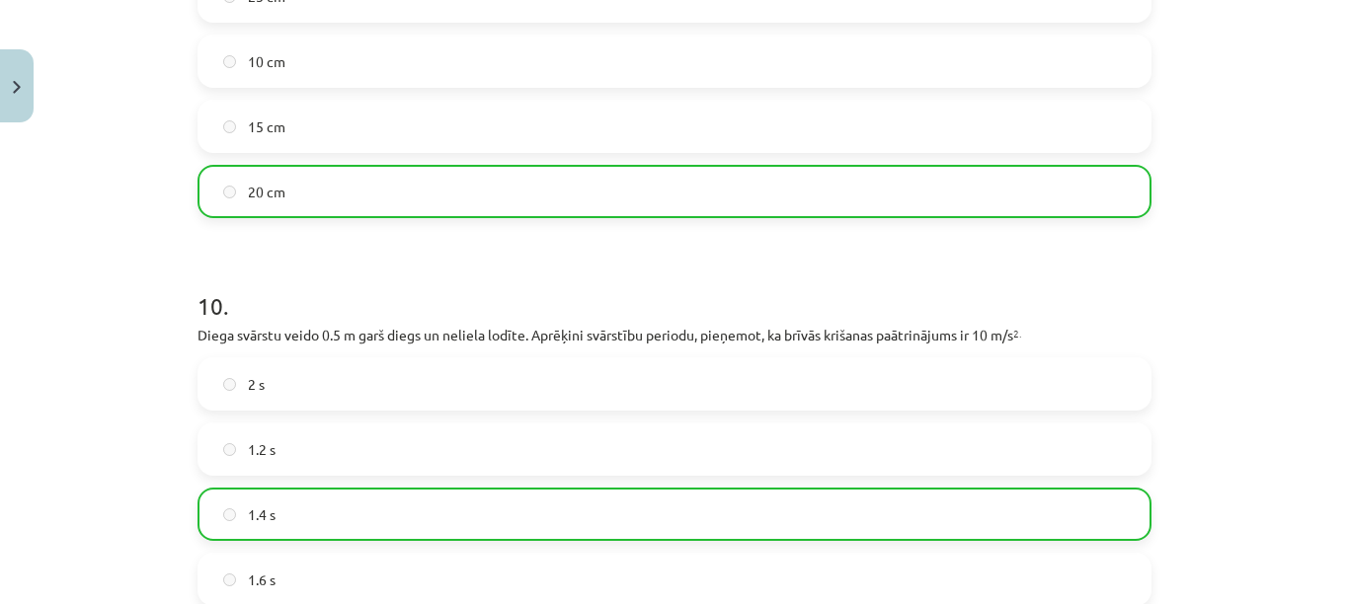
scroll to position [3943, 0]
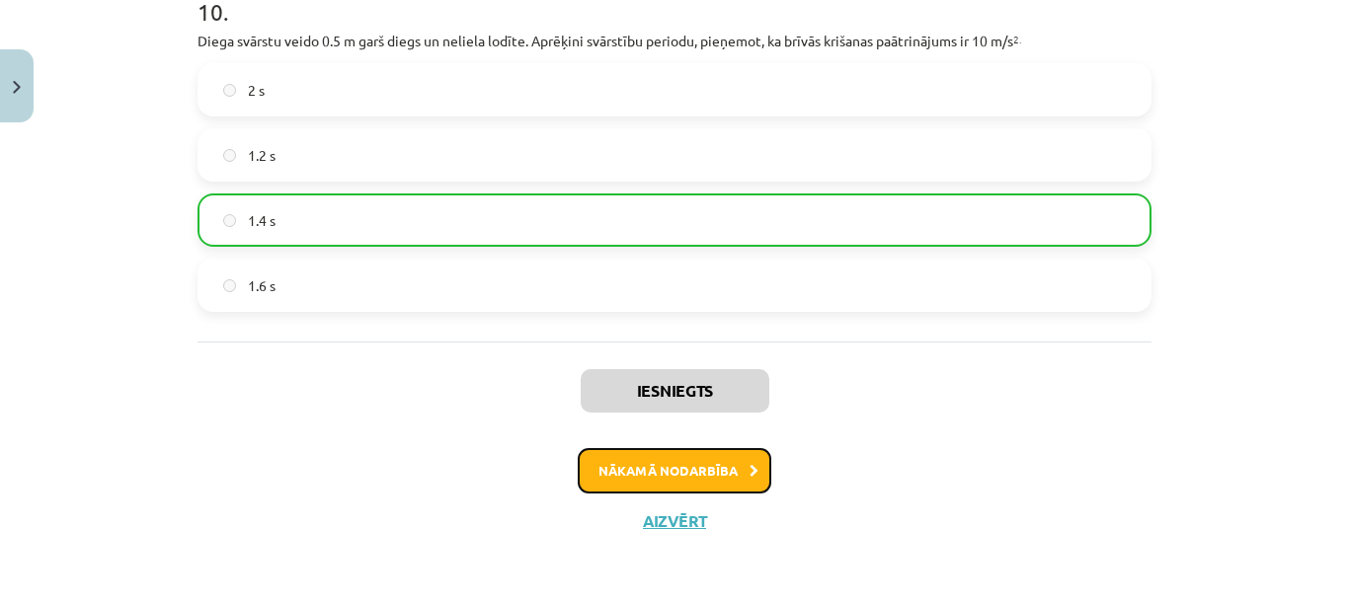
click at [716, 462] on button "Nākamā nodarbība" at bounding box center [675, 470] width 194 height 45
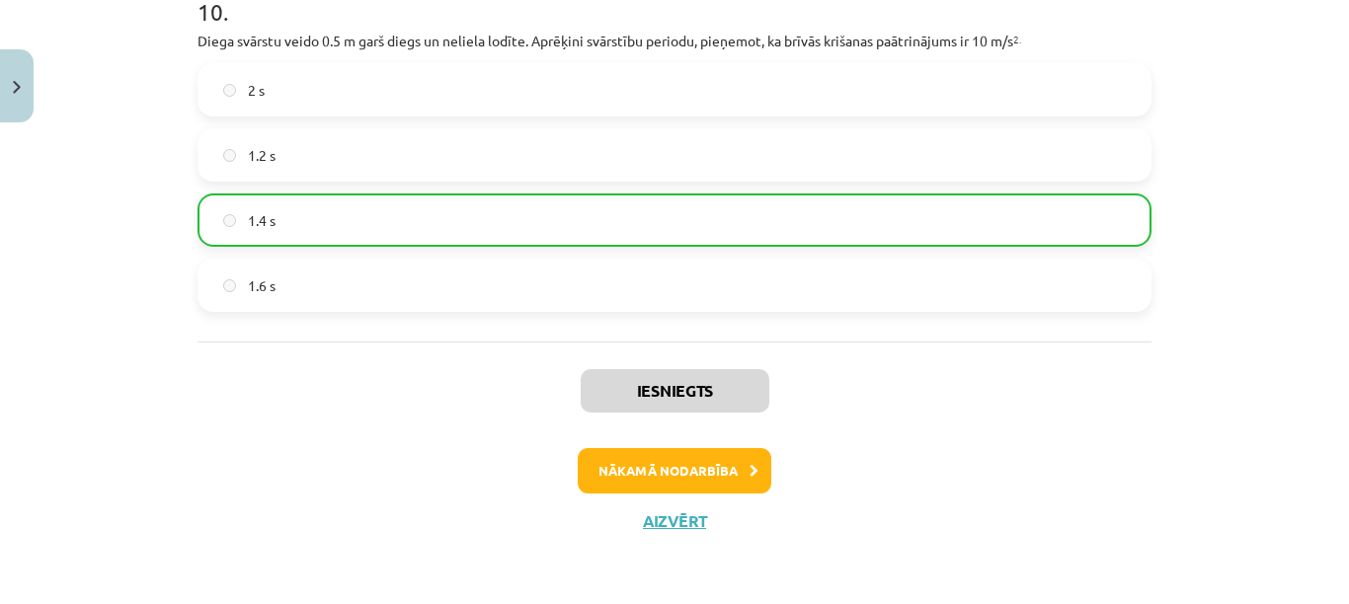
scroll to position [0, 0]
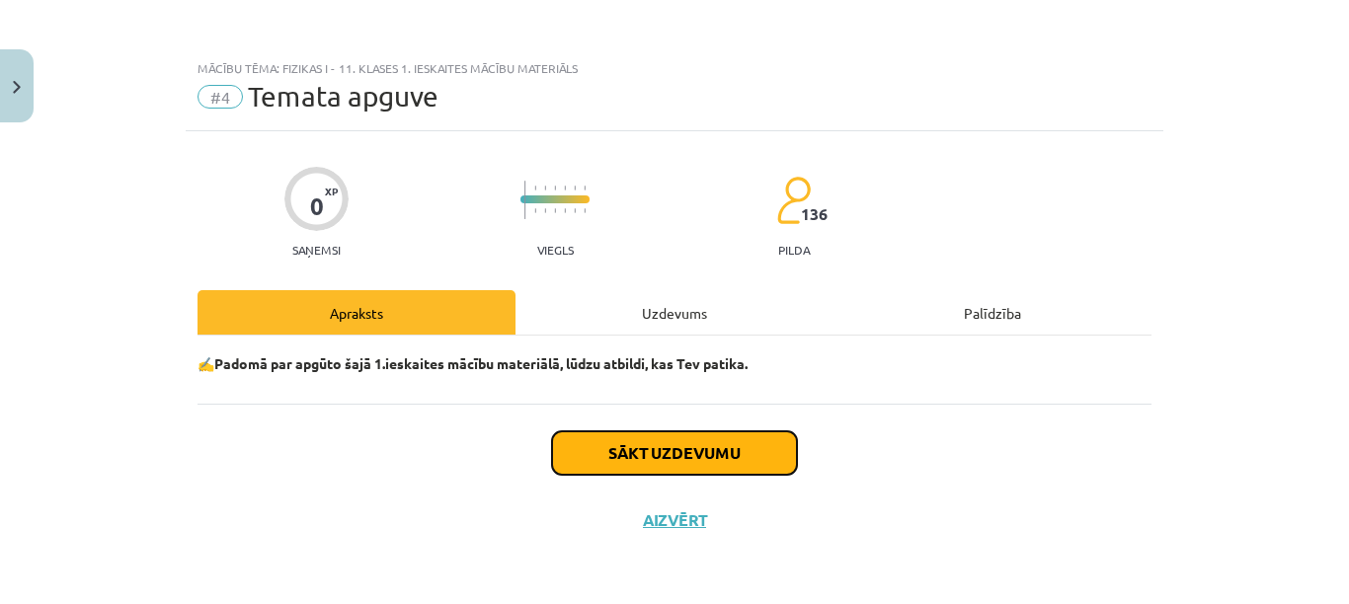
click at [716, 462] on button "Sākt uzdevumu" at bounding box center [674, 453] width 245 height 43
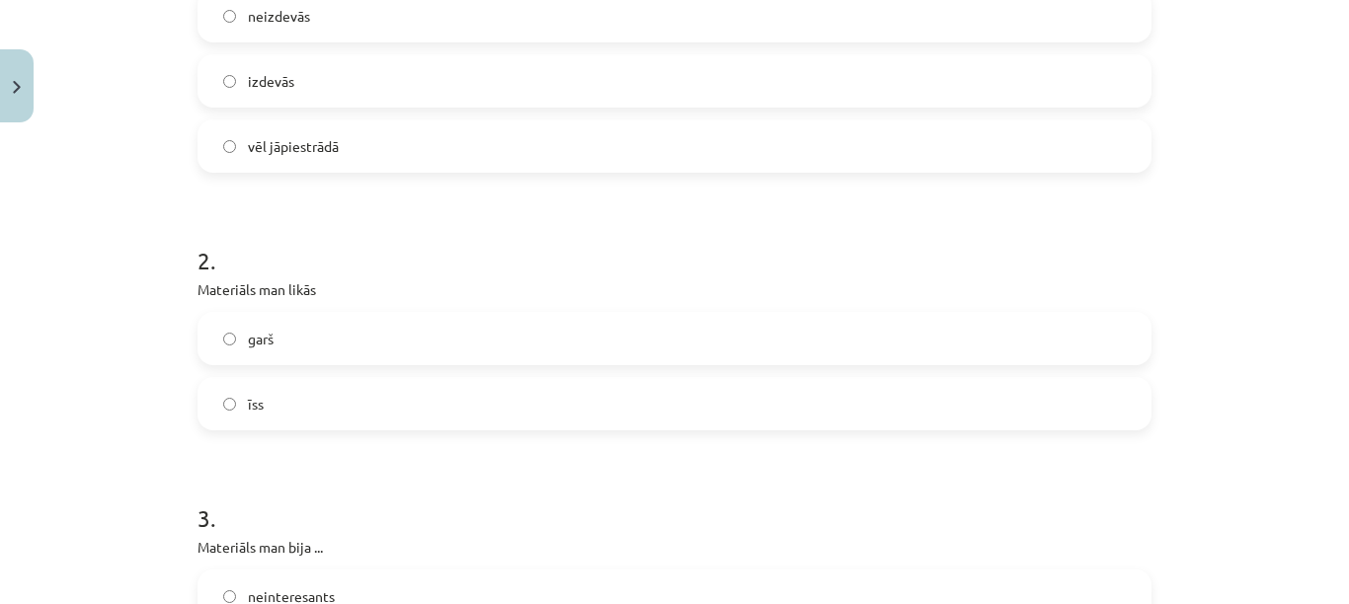
scroll to position [448, 0]
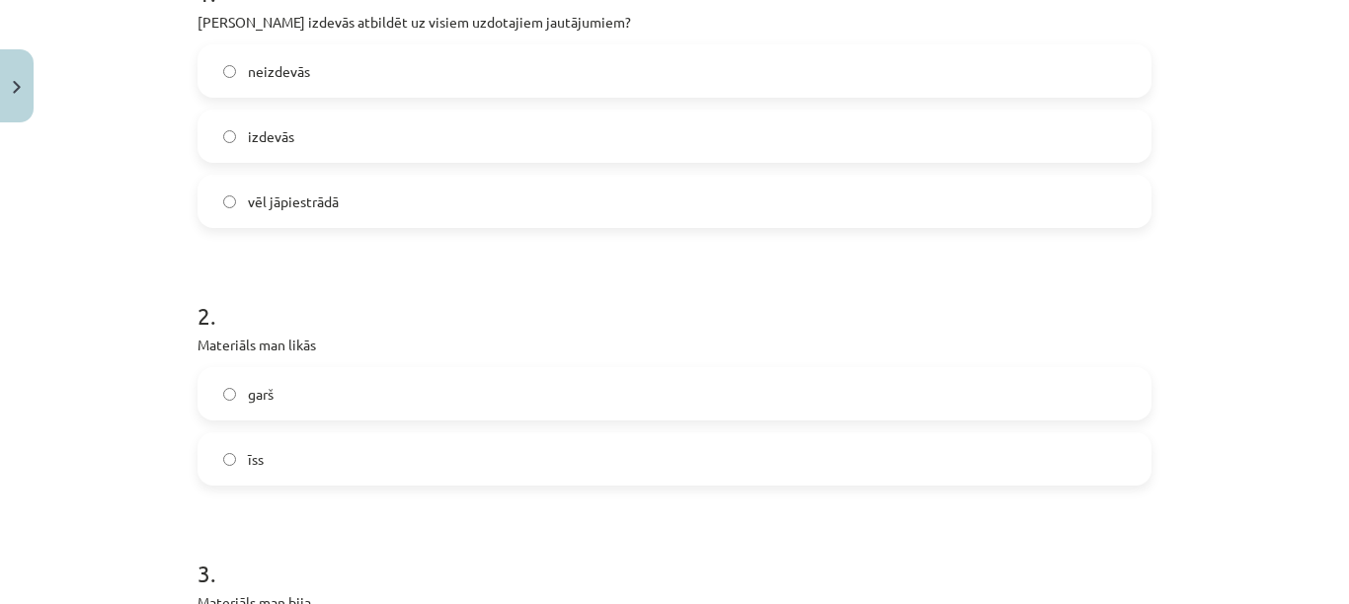
click at [1094, 192] on label "vēl jāpiestrādā" at bounding box center [674, 201] width 950 height 49
click at [1054, 459] on label "īss" at bounding box center [674, 459] width 950 height 49
click at [1064, 378] on label "garš" at bounding box center [674, 393] width 950 height 49
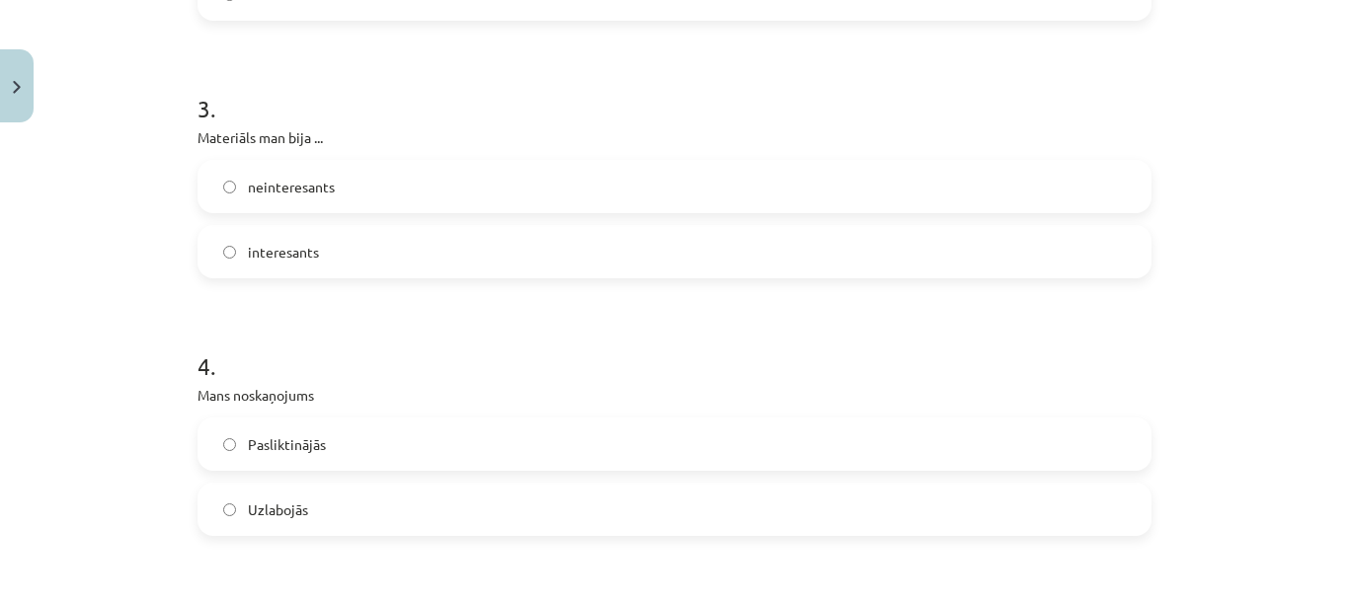
scroll to position [909, 0]
click at [1110, 257] on label "interesants" at bounding box center [674, 256] width 950 height 49
click at [1058, 497] on label "Uzlabojās" at bounding box center [674, 514] width 950 height 49
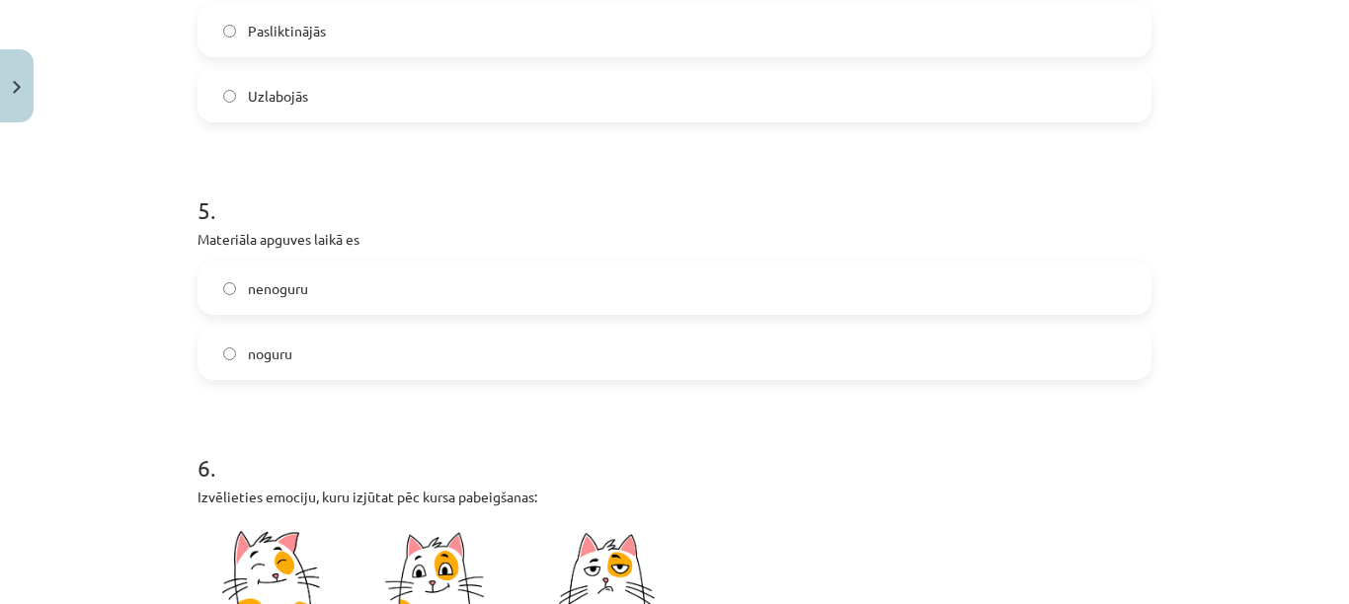
scroll to position [1361, 0]
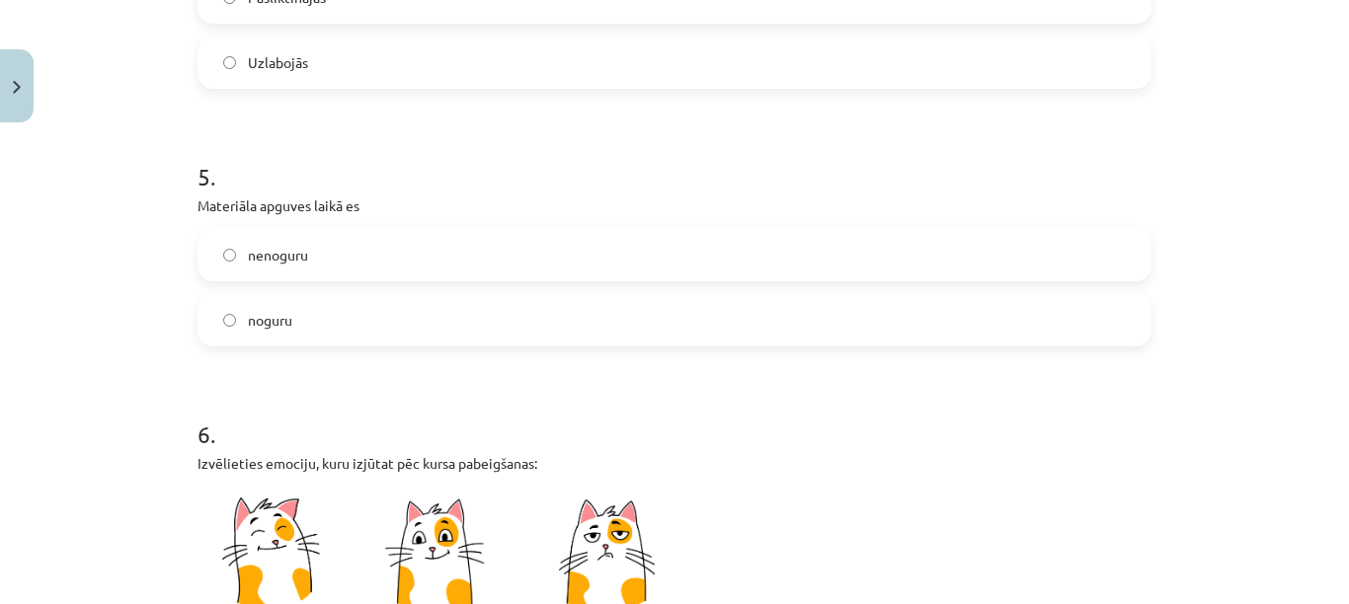
click at [1101, 250] on label "nenoguru" at bounding box center [674, 254] width 950 height 49
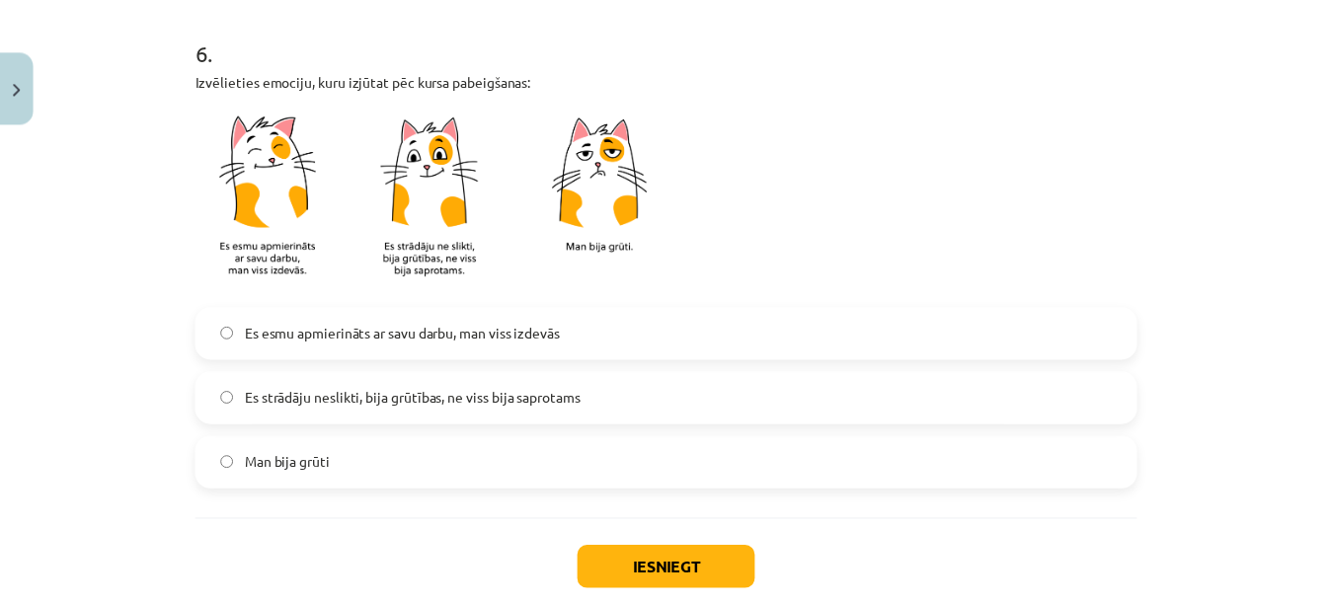
scroll to position [1758, 0]
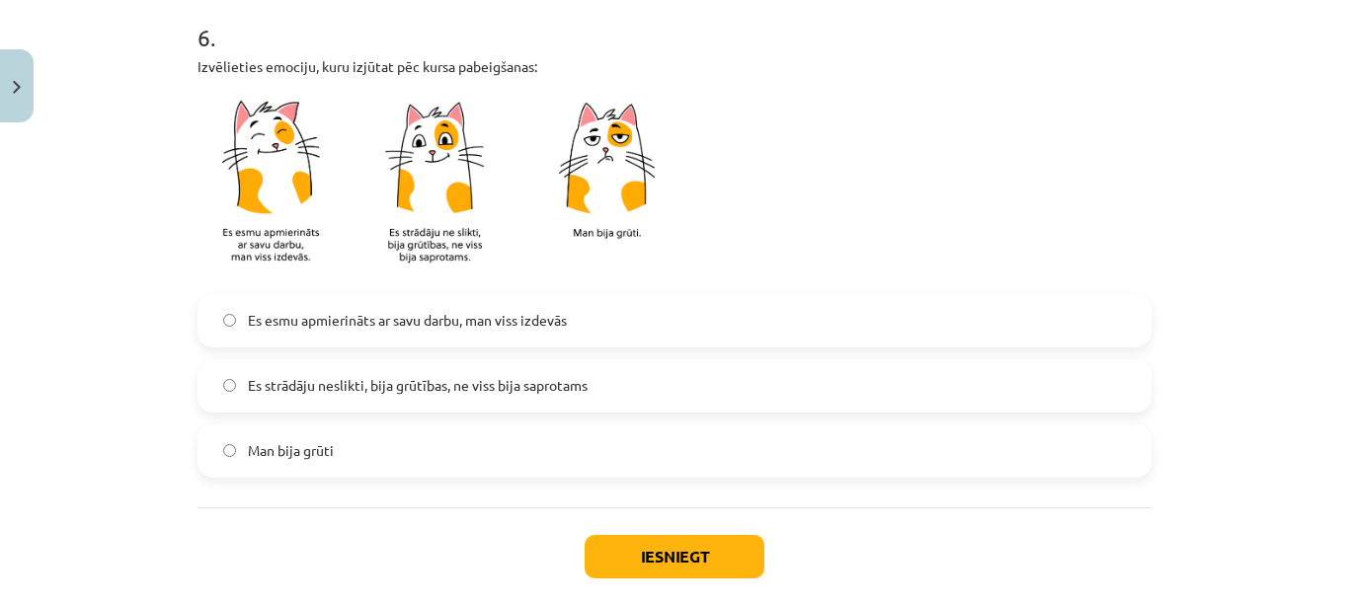
click at [1025, 326] on label "Es esmu apmierināts ar savu darbu, man viss izdevās" at bounding box center [674, 320] width 950 height 49
click at [676, 573] on button "Iesniegt" at bounding box center [675, 556] width 180 height 43
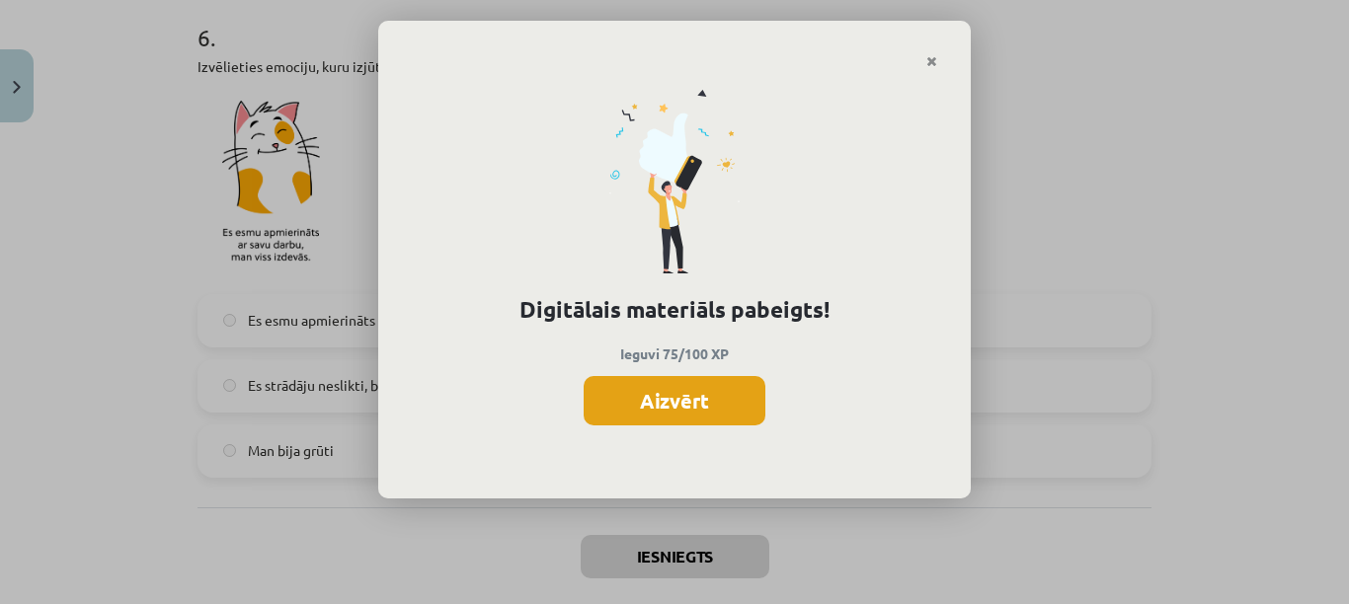
click at [715, 409] on button "Aizvērt" at bounding box center [675, 400] width 182 height 49
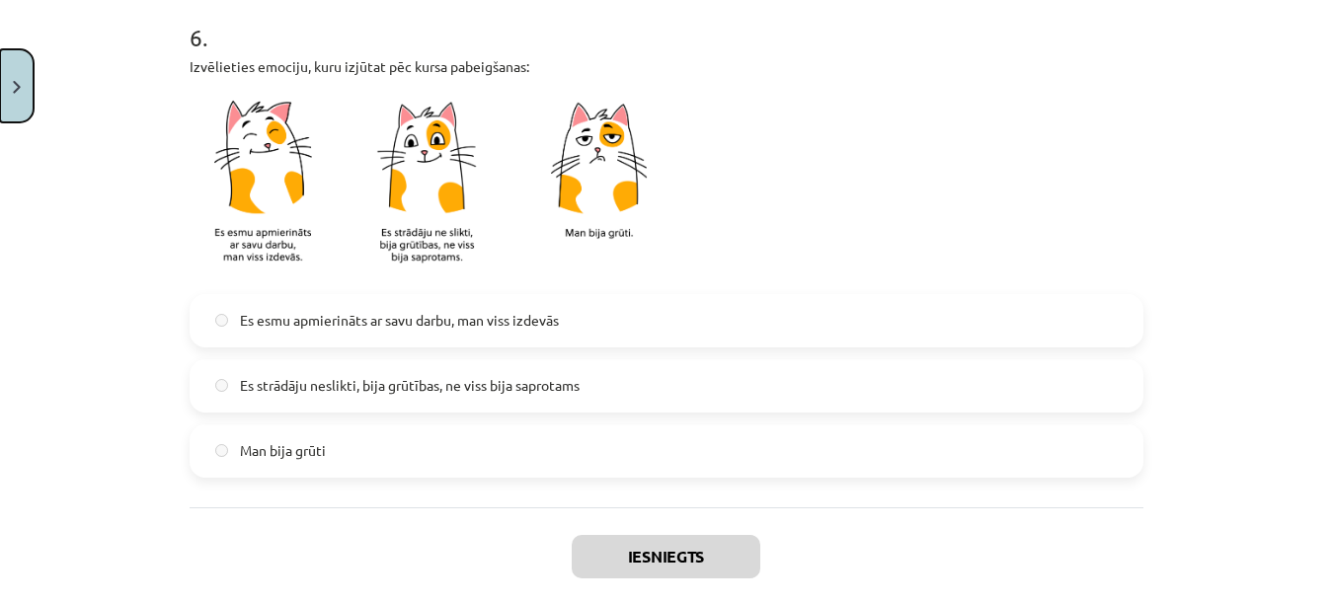
click at [28, 79] on button "Close" at bounding box center [17, 85] width 34 height 73
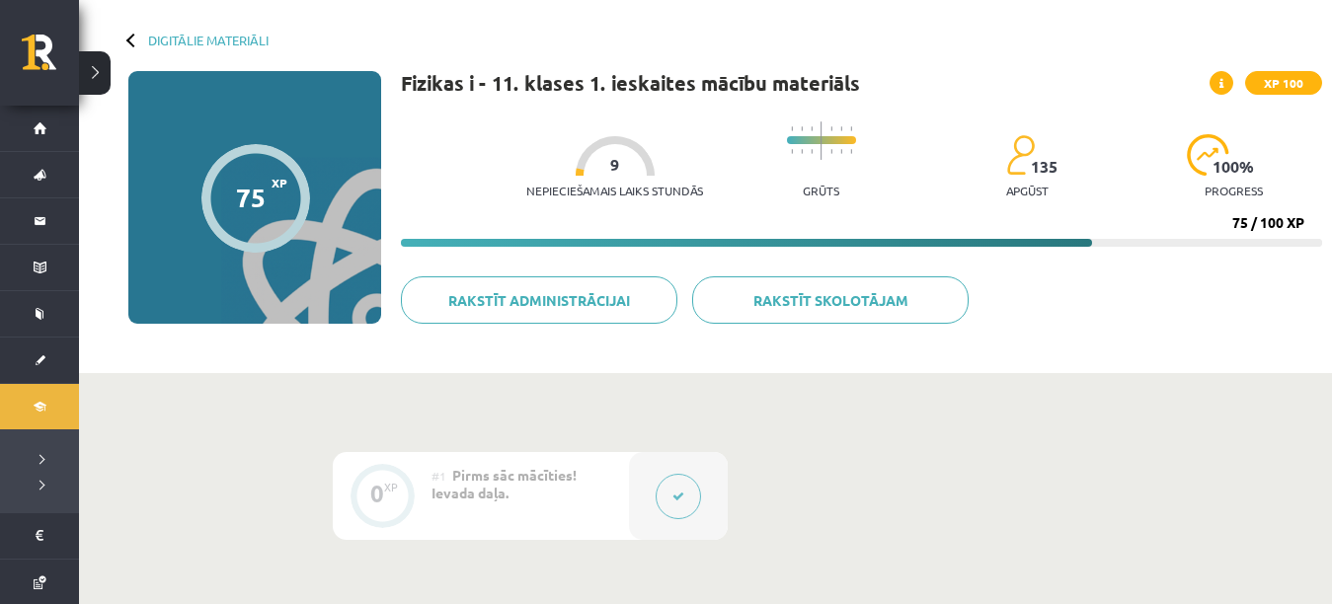
scroll to position [77, 0]
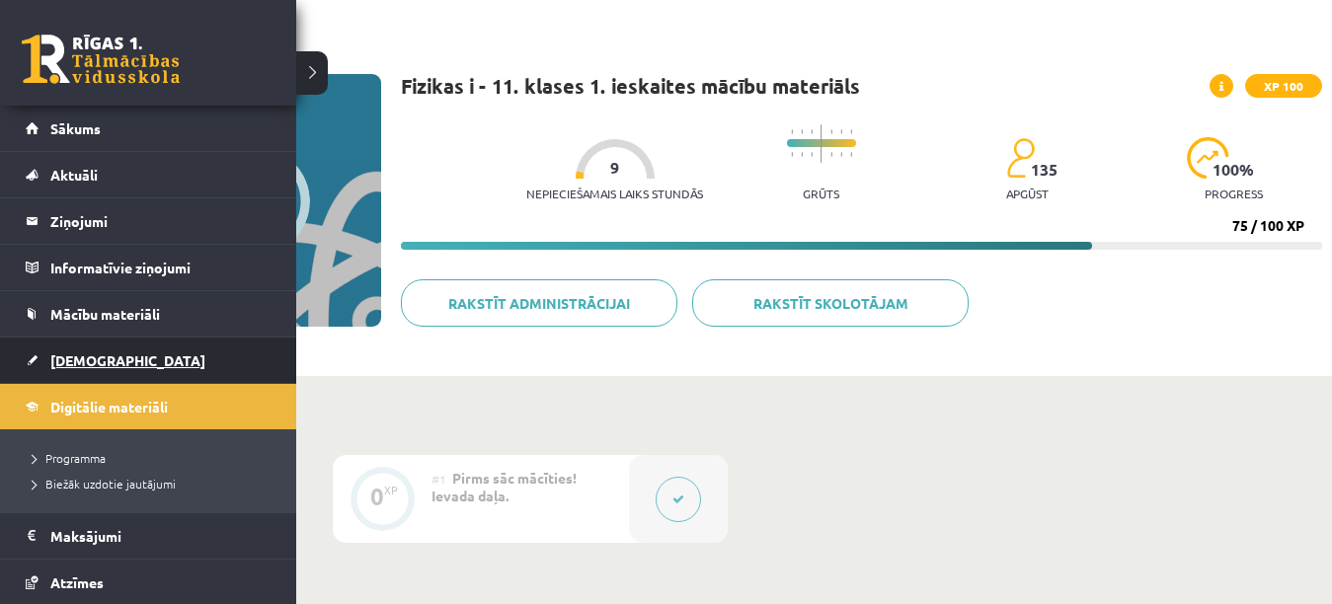
click at [78, 364] on span "[DEMOGRAPHIC_DATA]" at bounding box center [127, 361] width 155 height 18
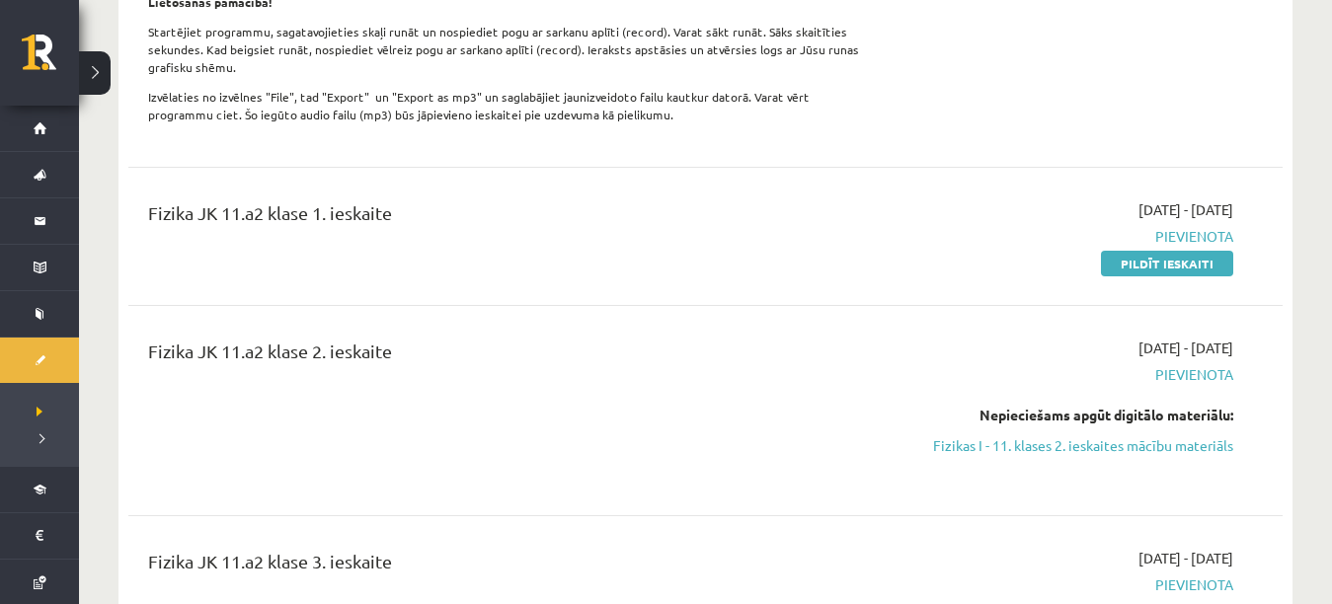
scroll to position [557, 0]
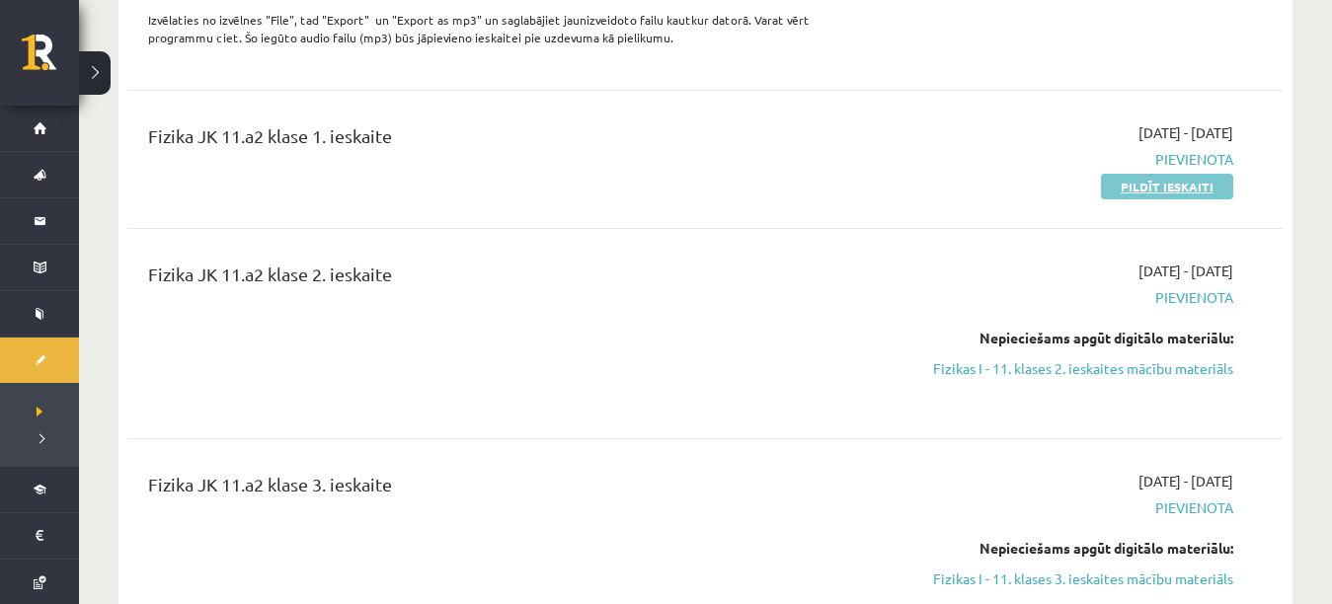
click at [1214, 181] on link "Pildīt ieskaiti" at bounding box center [1167, 187] width 132 height 26
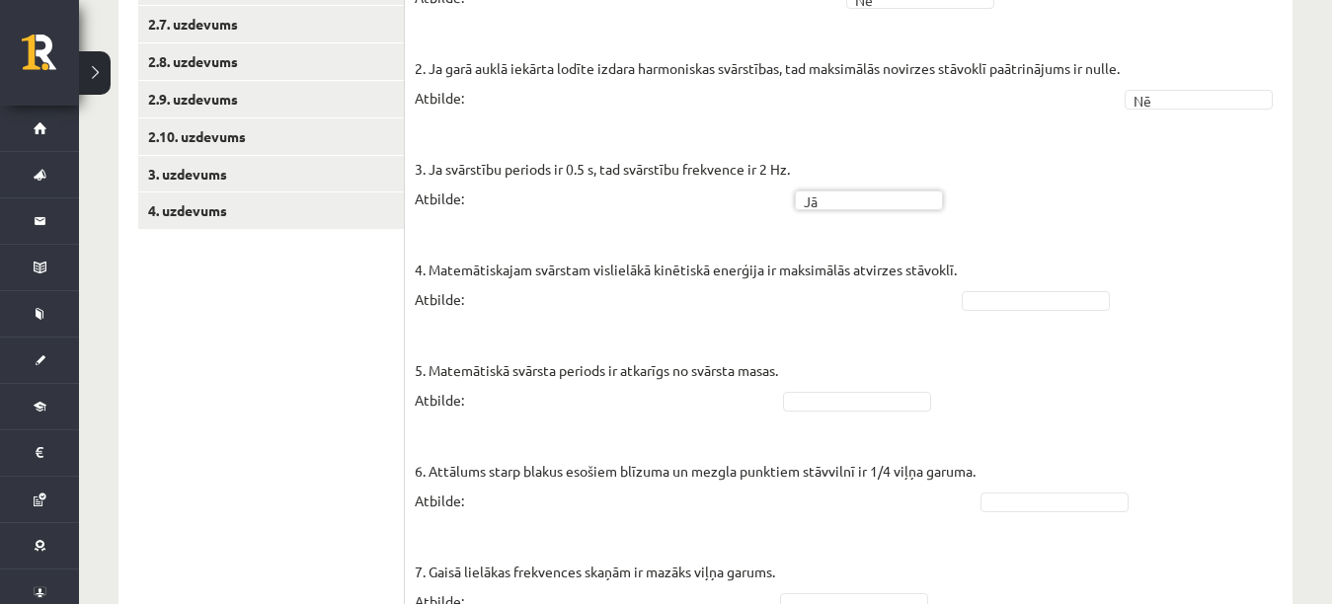
scroll to position [612, 0]
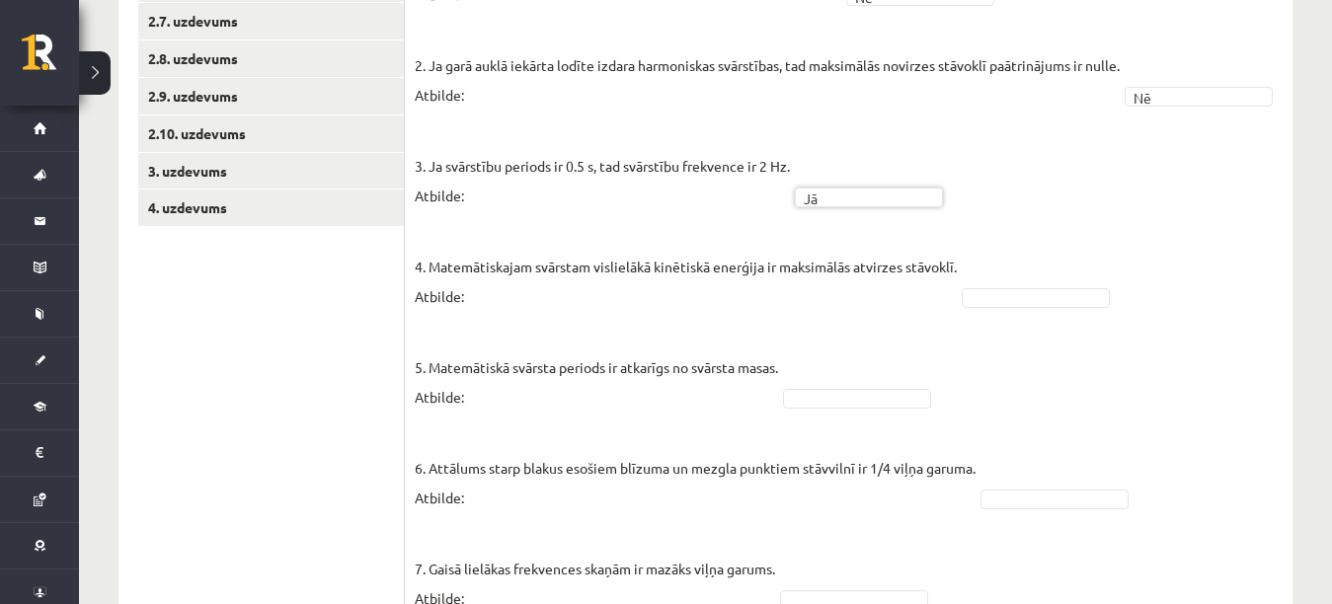
click at [1060, 340] on fieldset "1. Jo garāks matemātiskais svārsts, jo tam lielāka svārstību frekvence. Atbilde…" at bounding box center [849, 439] width 868 height 978
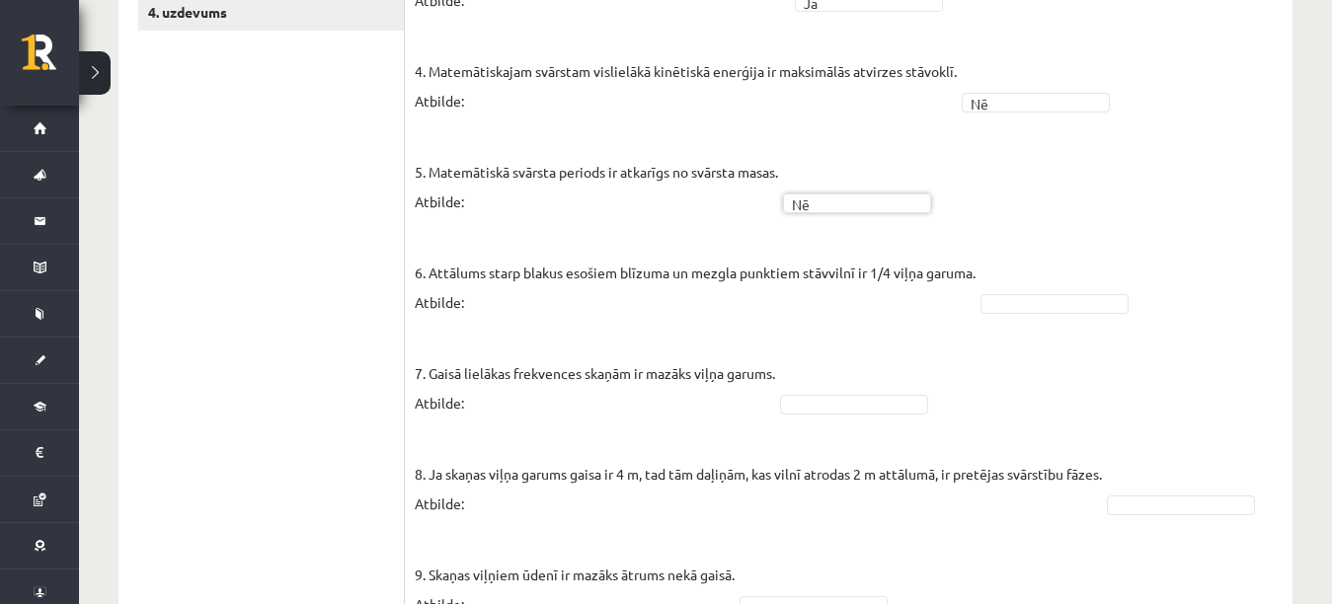
scroll to position [817, 0]
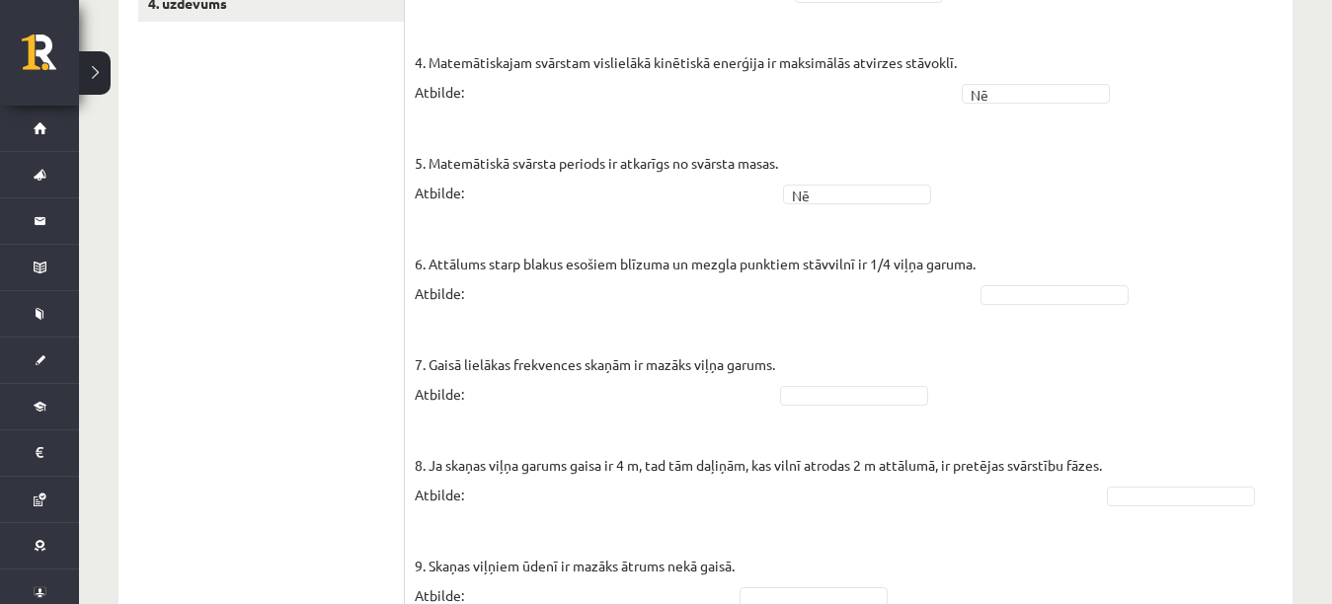
click at [1112, 336] on fieldset "1. Jo garāks matemātiskais svārsts, jo tam lielāka svārstību frekvence. Atbilde…" at bounding box center [849, 234] width 868 height 978
click at [878, 378] on fieldset "1. Jo garāks matemātiskais svārsts, jo tam lielāka svārstību frekvence. Atbilde…" at bounding box center [849, 234] width 868 height 978
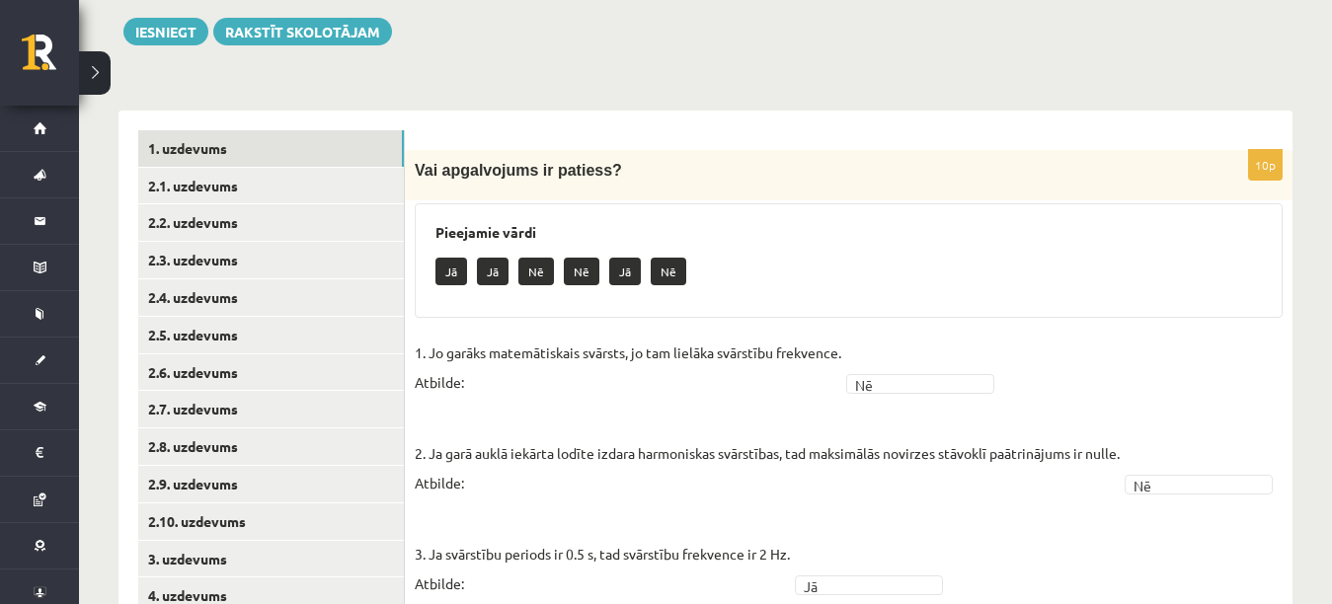
scroll to position [215, 0]
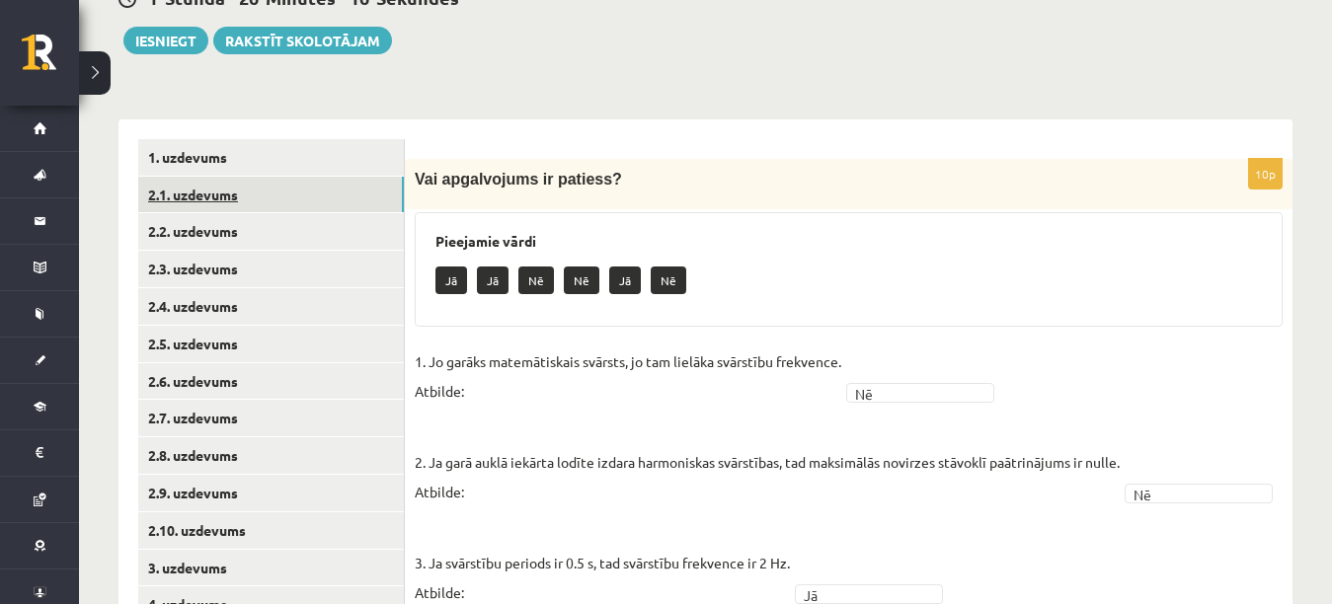
click at [353, 188] on link "2.1. uzdevums" at bounding box center [271, 195] width 266 height 37
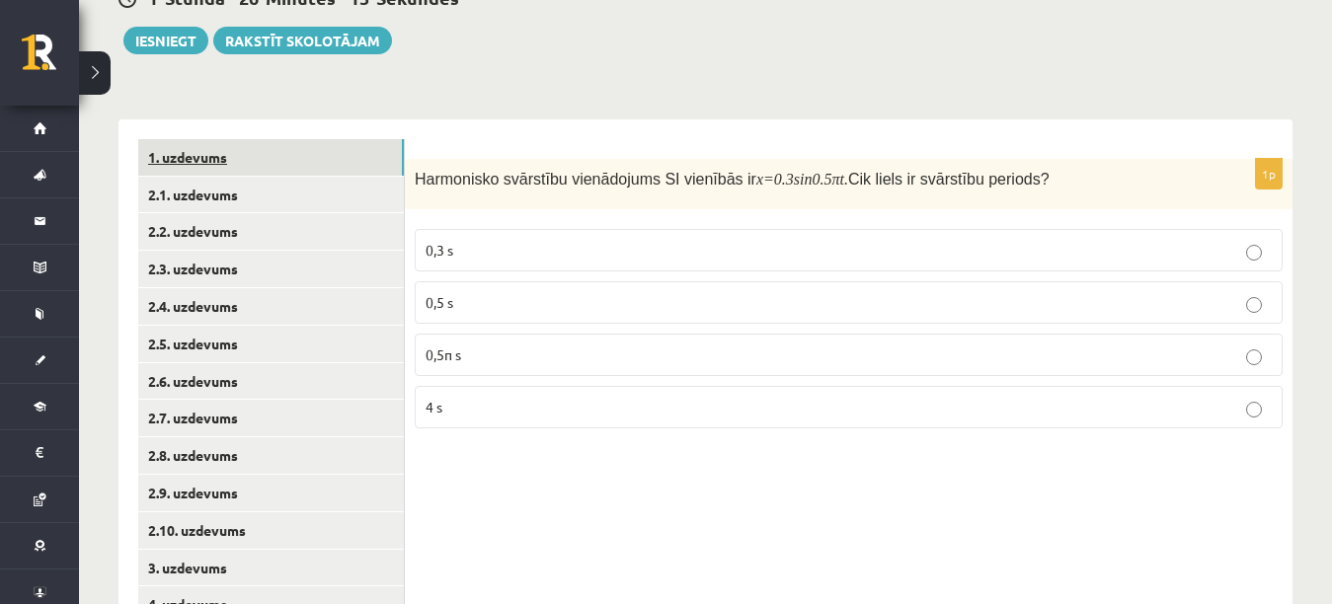
click at [341, 161] on link "1. uzdevums" at bounding box center [271, 157] width 266 height 37
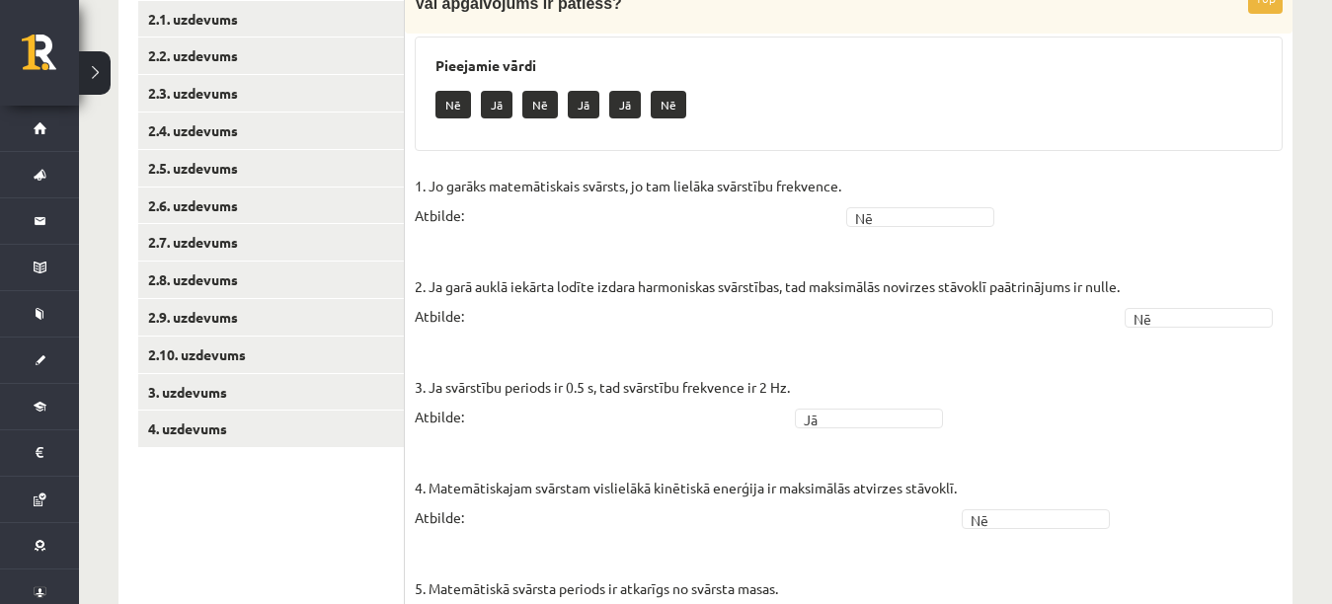
scroll to position [221, 0]
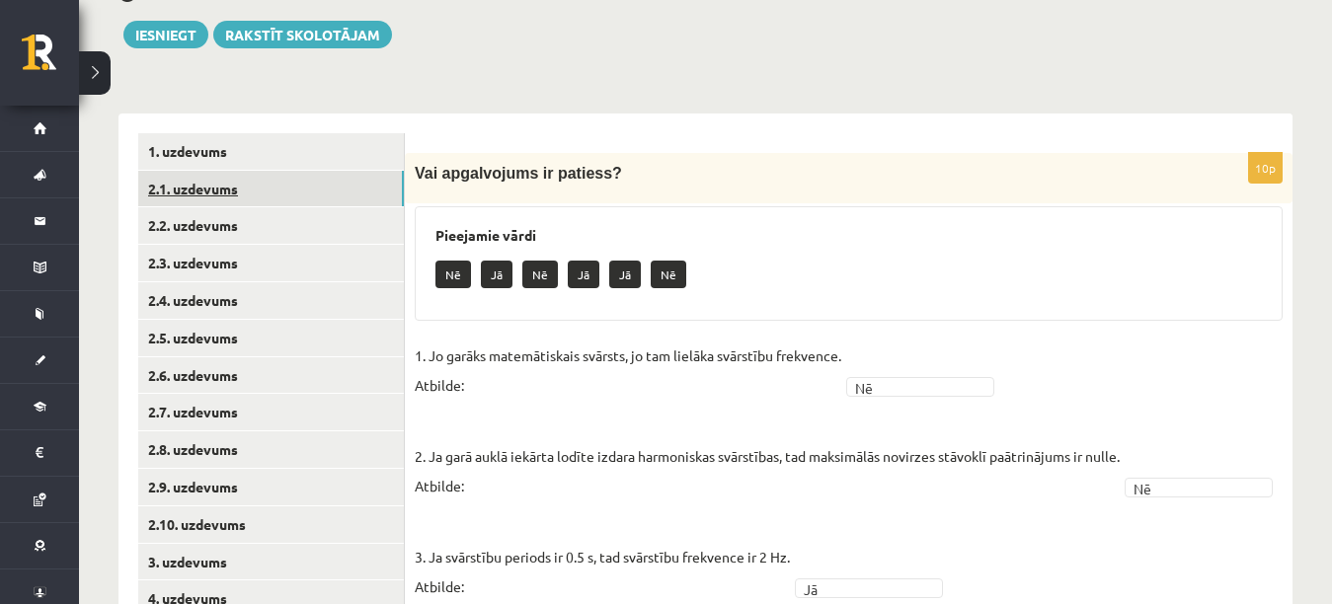
click at [361, 183] on link "2.1. uzdevums" at bounding box center [271, 189] width 266 height 37
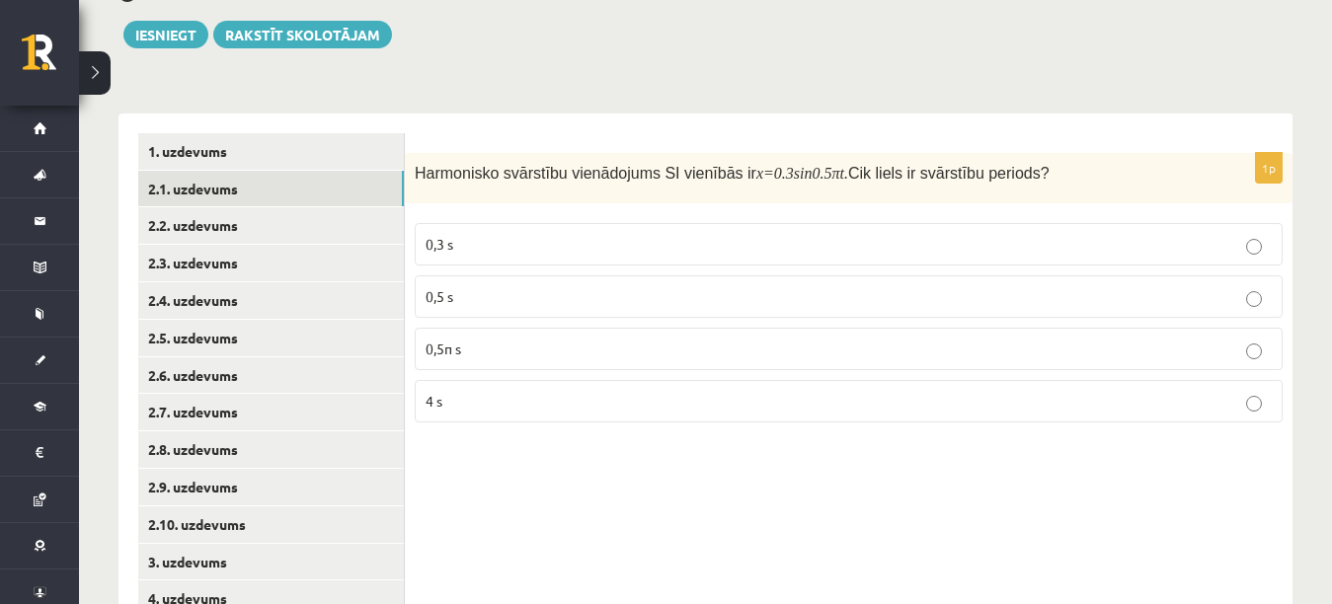
click at [472, 417] on label "4 s" at bounding box center [849, 401] width 868 height 42
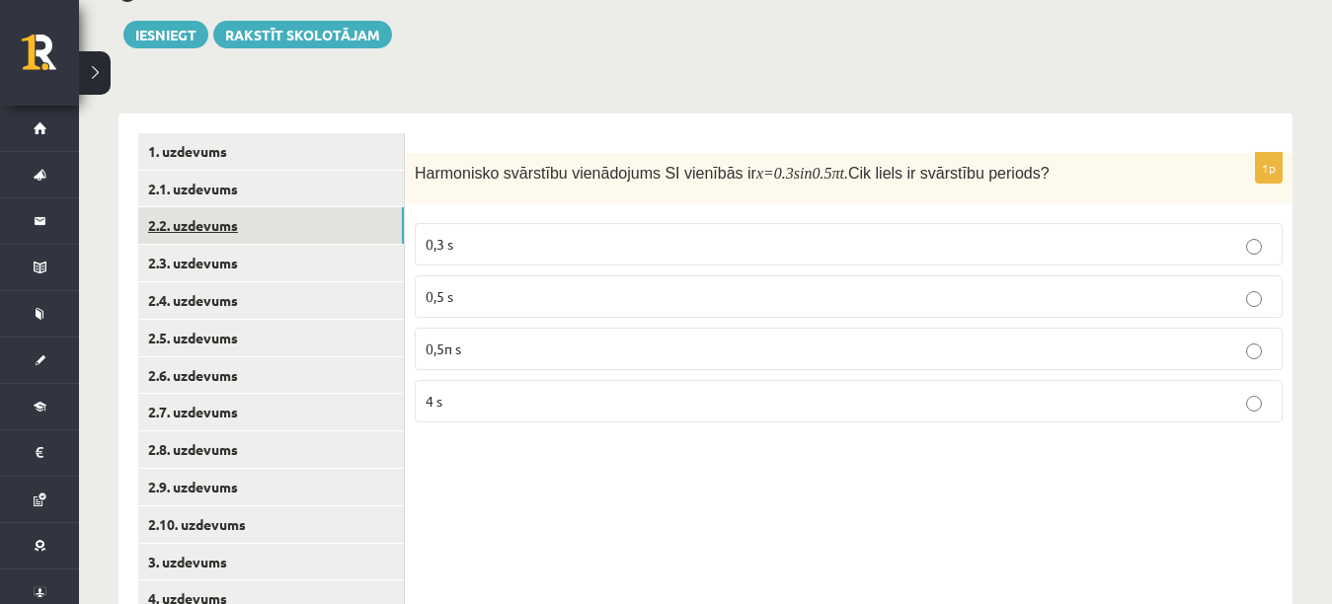
click at [281, 212] on link "2.2. uzdevums" at bounding box center [271, 225] width 266 height 37
click at [455, 366] on label "2 Hz" at bounding box center [849, 349] width 868 height 42
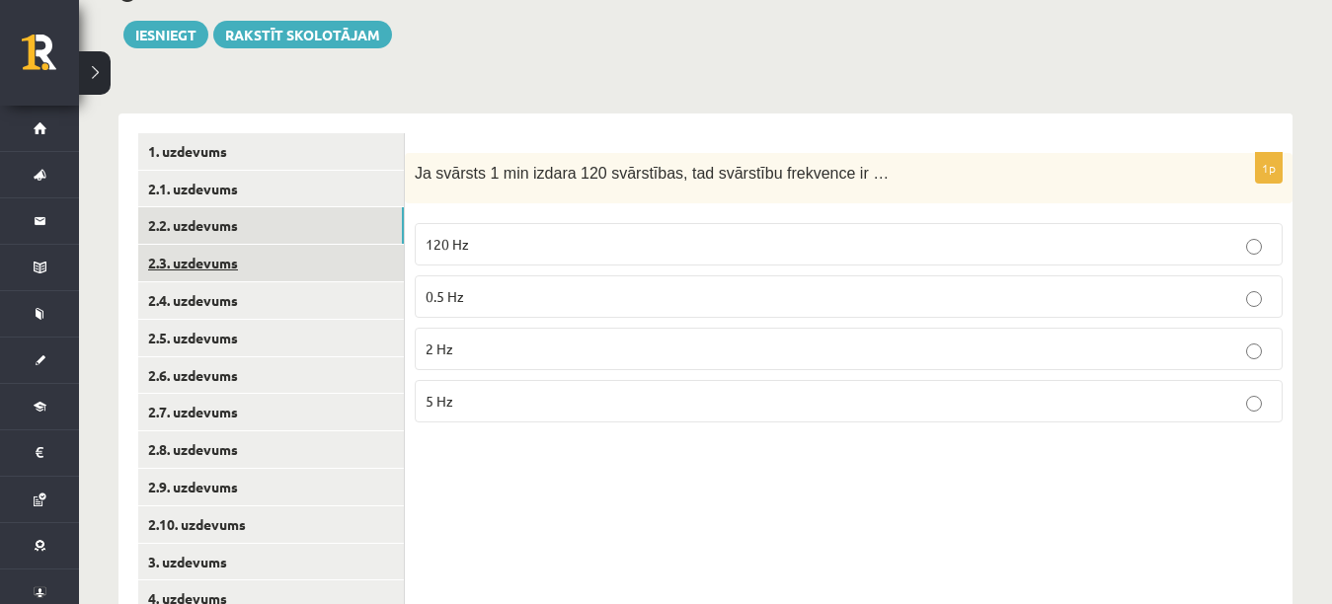
click at [316, 264] on link "2.3. uzdevums" at bounding box center [271, 263] width 266 height 37
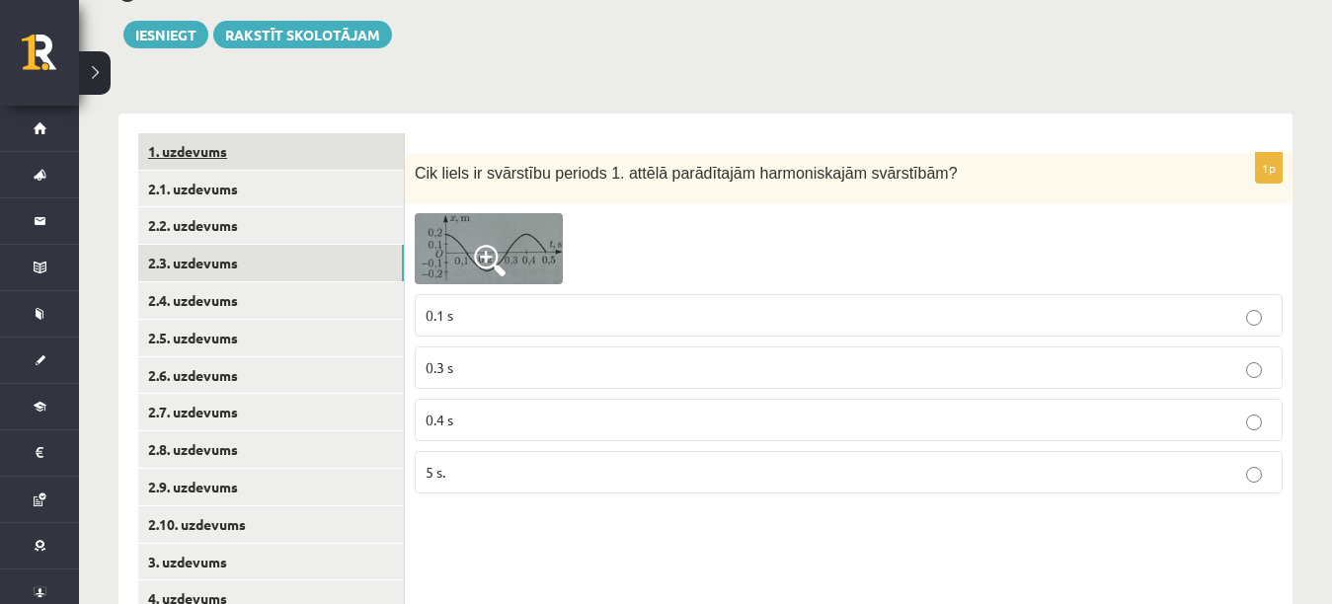
click at [313, 158] on link "1. uzdevums" at bounding box center [271, 151] width 266 height 37
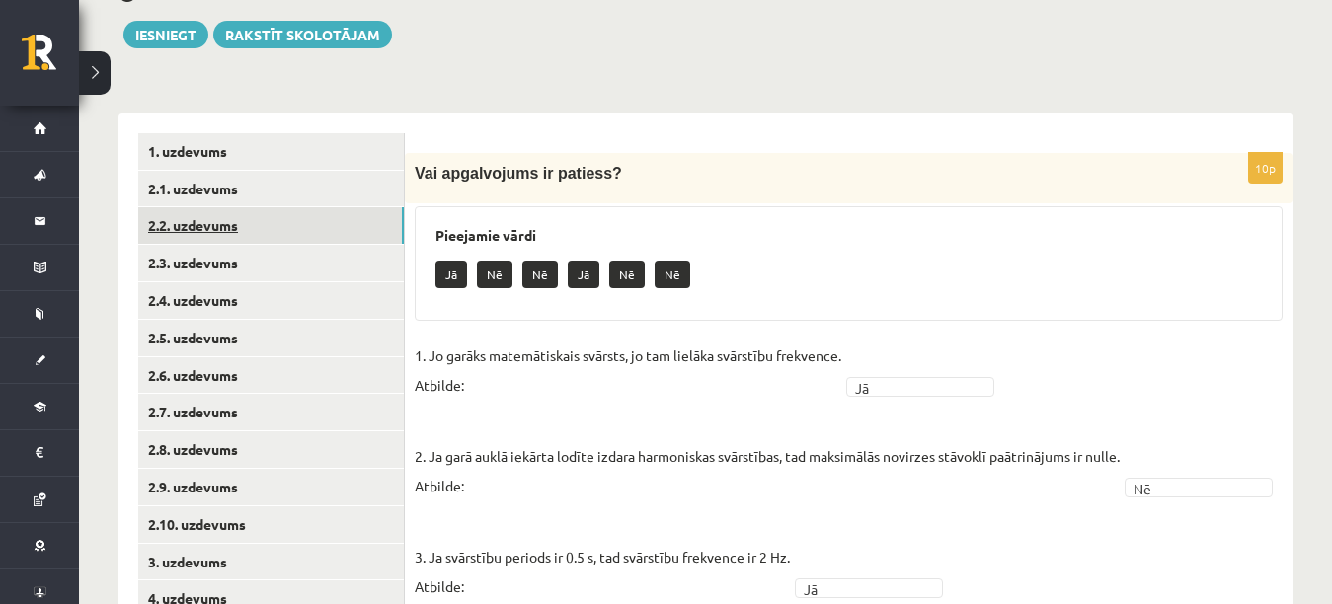
click at [322, 234] on link "2.2. uzdevums" at bounding box center [271, 225] width 266 height 37
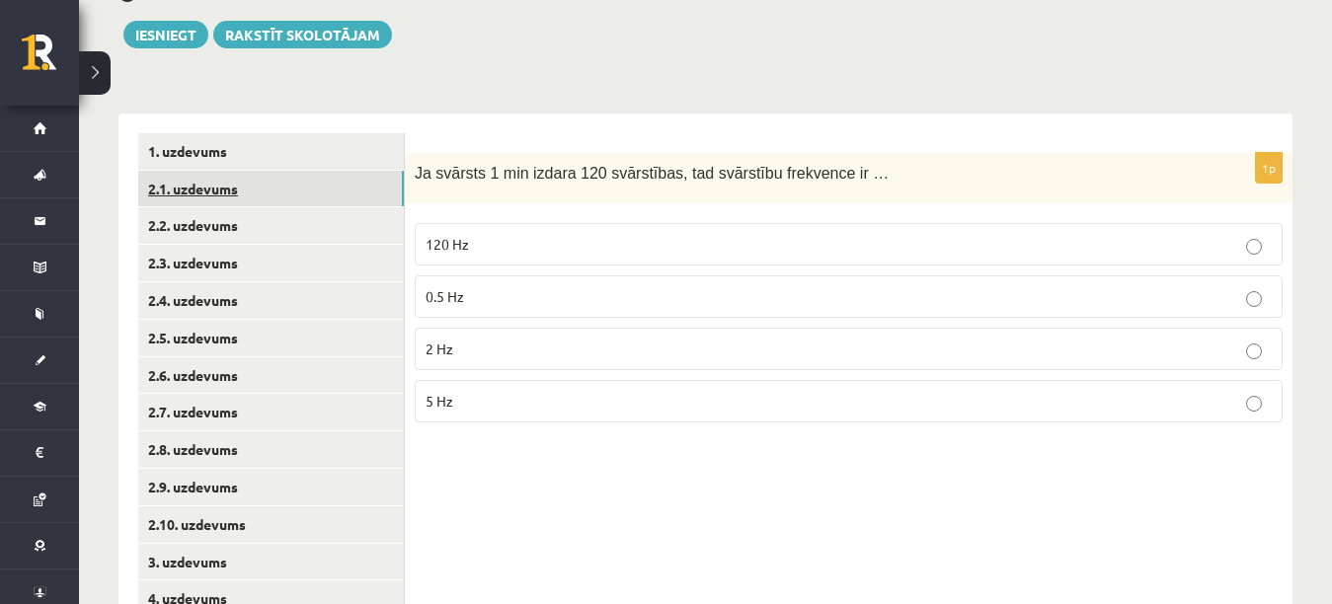
click at [323, 184] on link "2.1. uzdevums" at bounding box center [271, 189] width 266 height 37
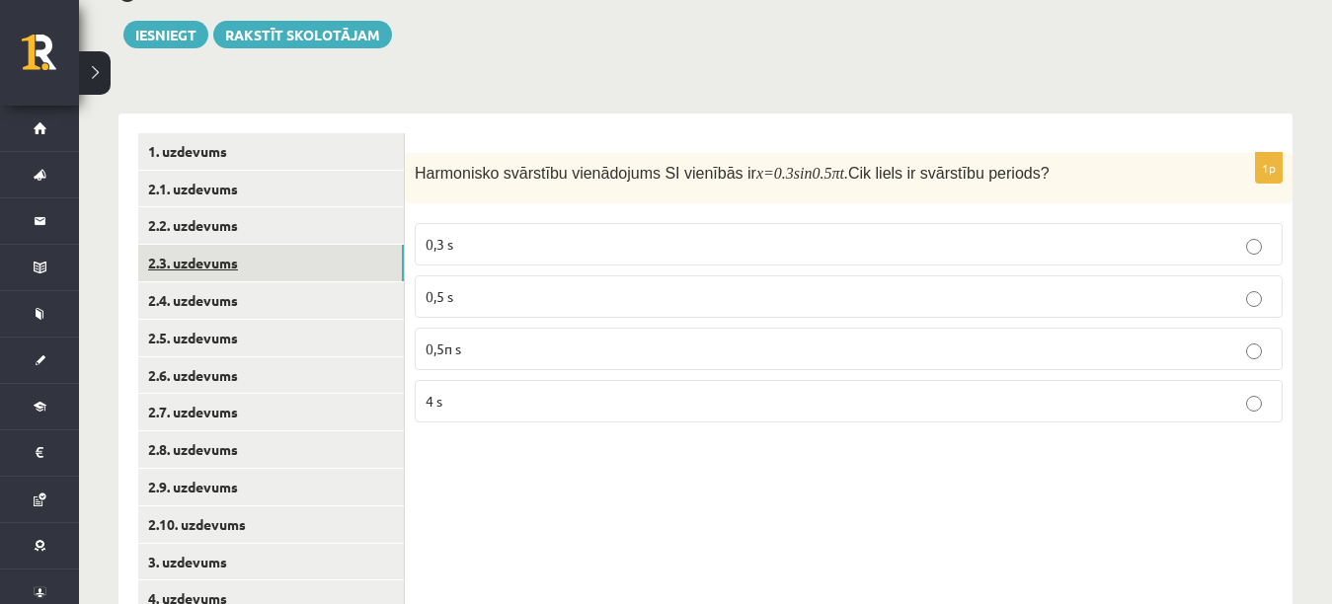
click at [307, 261] on link "2.3. uzdevums" at bounding box center [271, 263] width 266 height 37
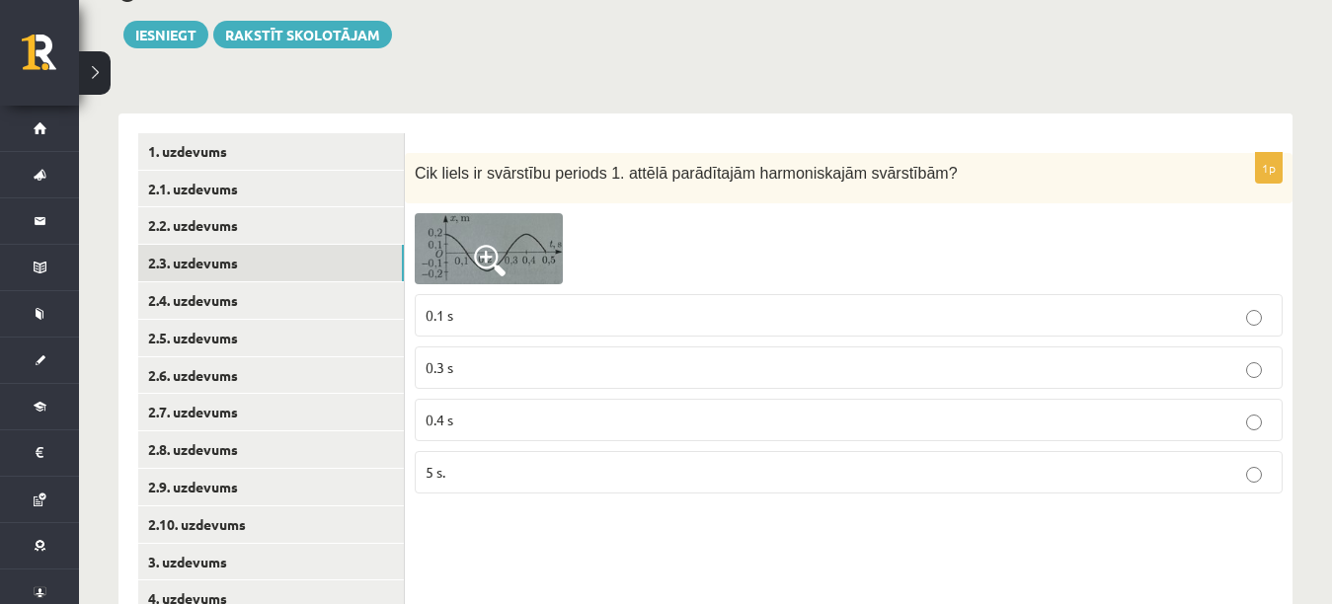
click at [530, 239] on img at bounding box center [489, 248] width 148 height 71
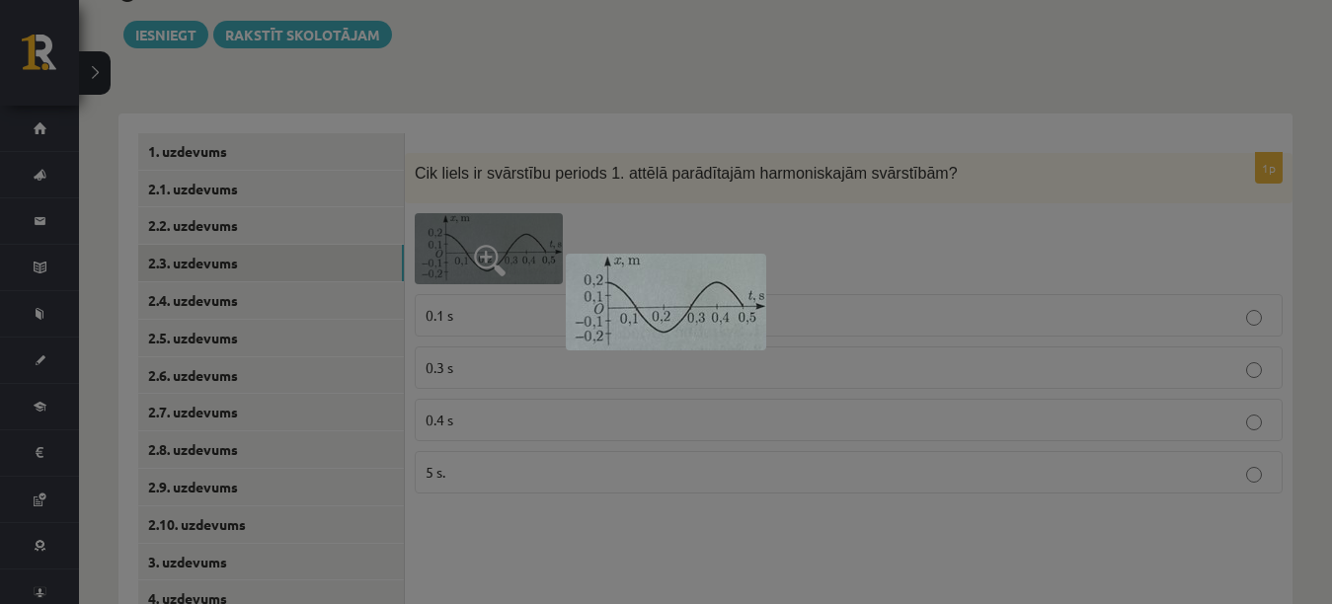
click at [659, 192] on div at bounding box center [666, 302] width 1332 height 604
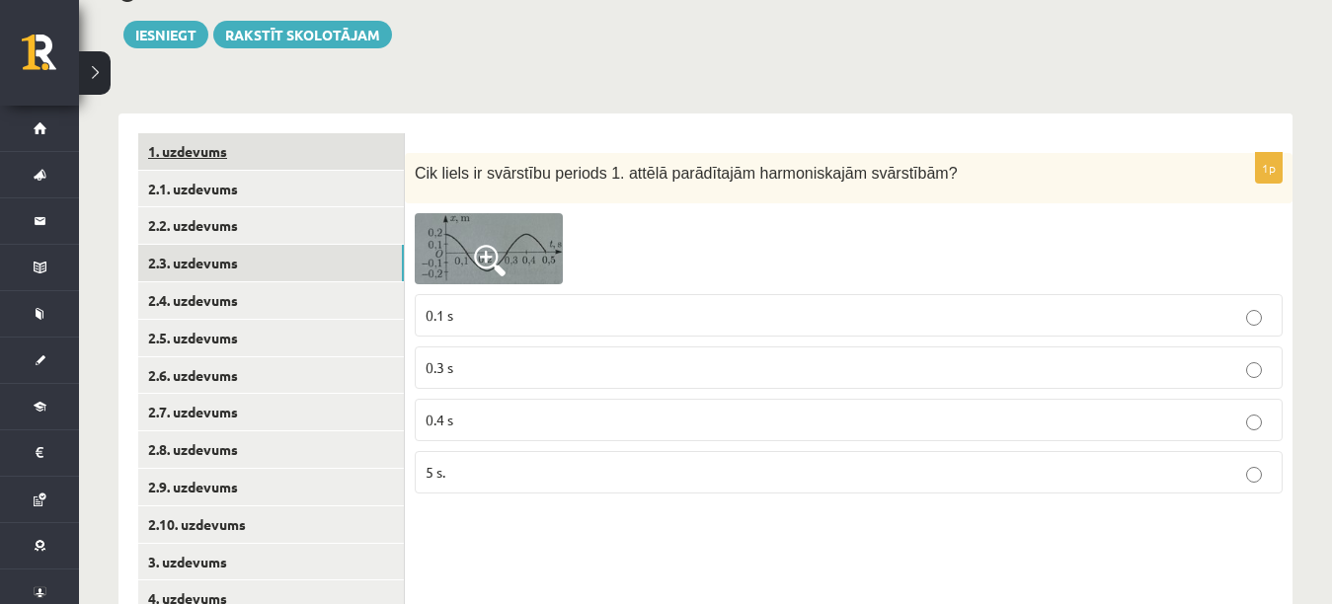
click at [341, 145] on link "1. uzdevums" at bounding box center [271, 151] width 266 height 37
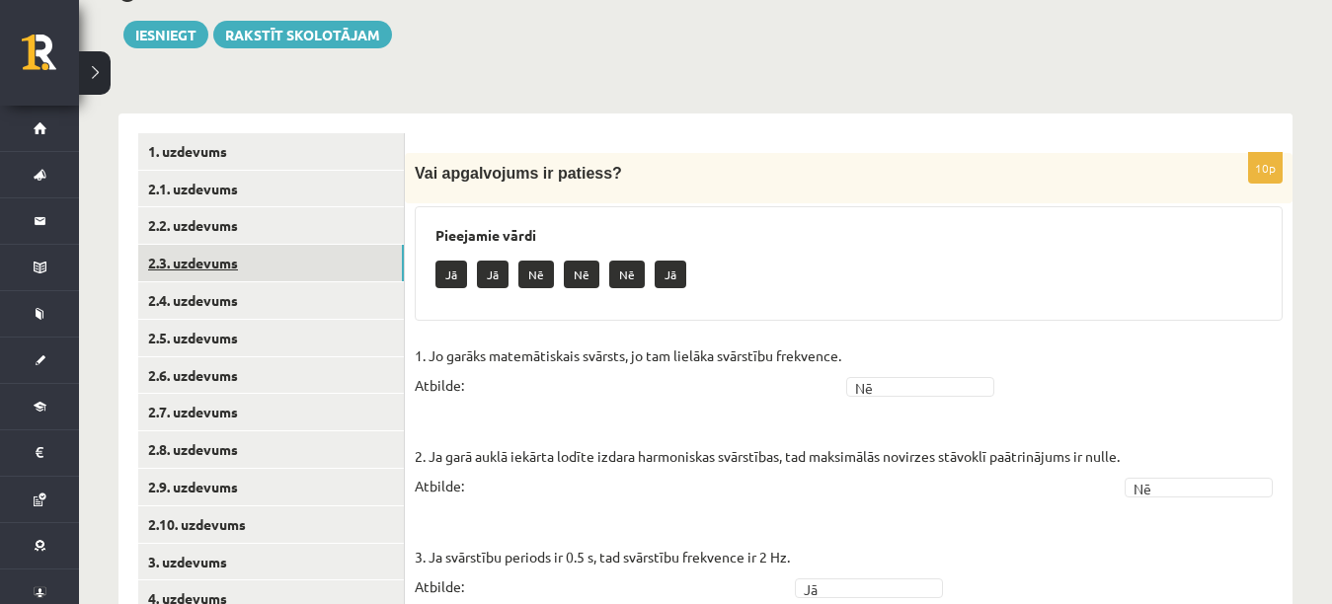
click at [298, 265] on link "2.3. uzdevums" at bounding box center [271, 263] width 266 height 37
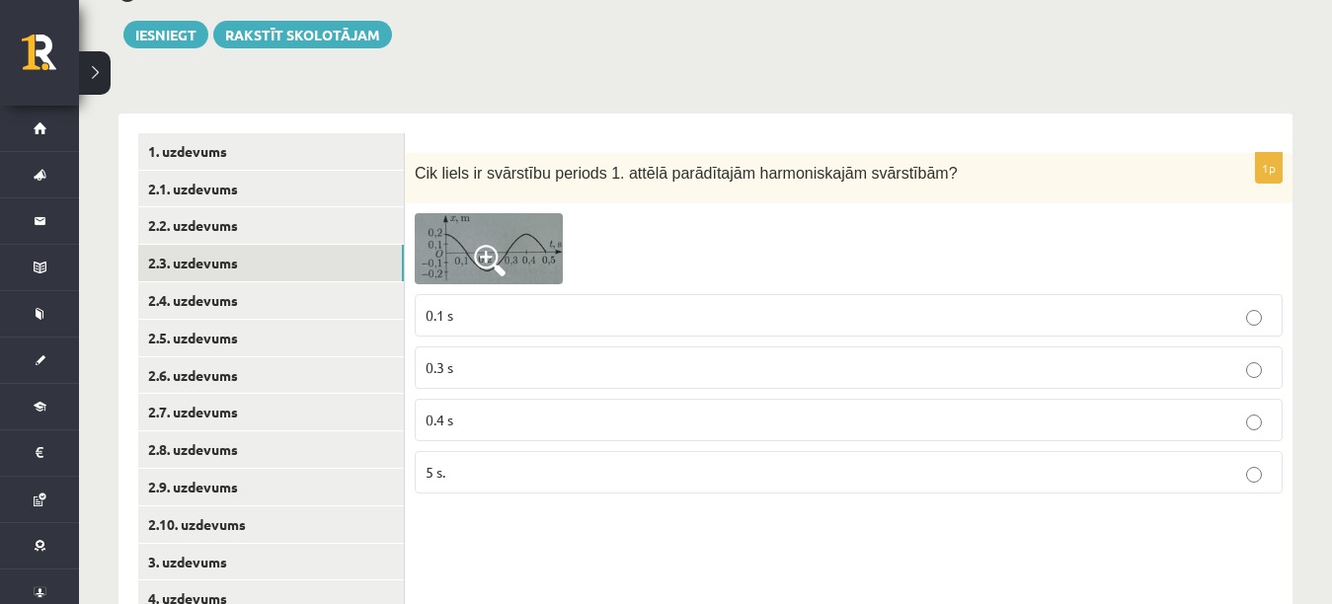
click at [592, 368] on p "0.3 s" at bounding box center [849, 367] width 846 height 21
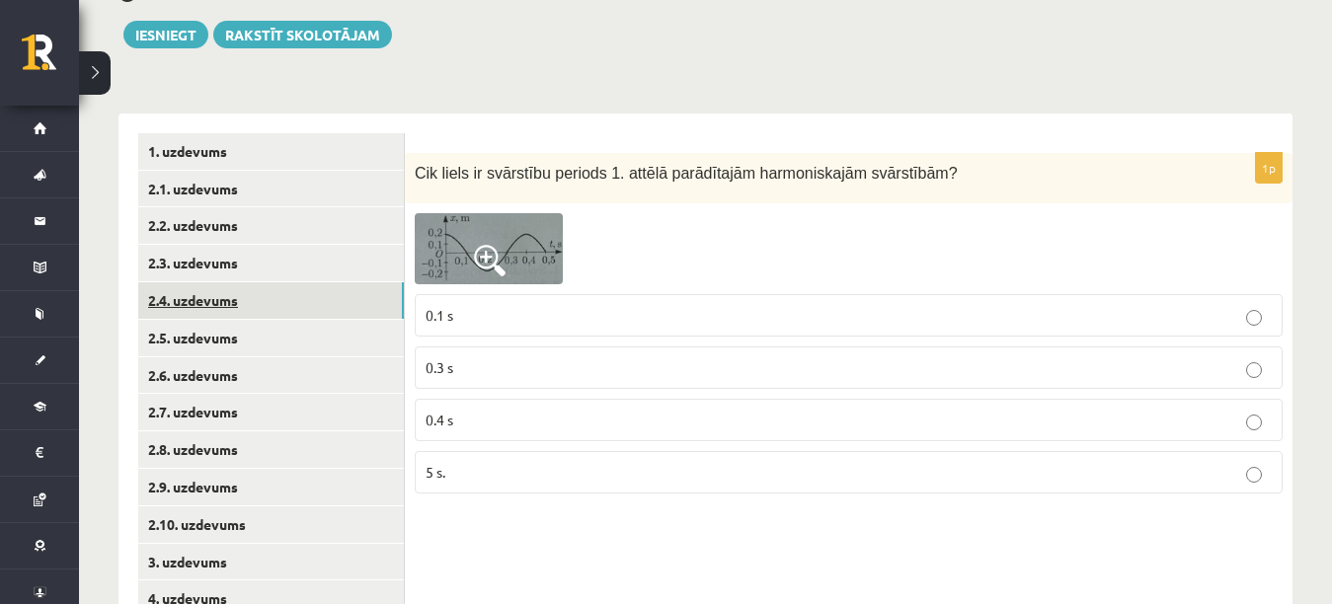
click at [331, 297] on link "2.4. uzdevums" at bounding box center [271, 300] width 266 height 37
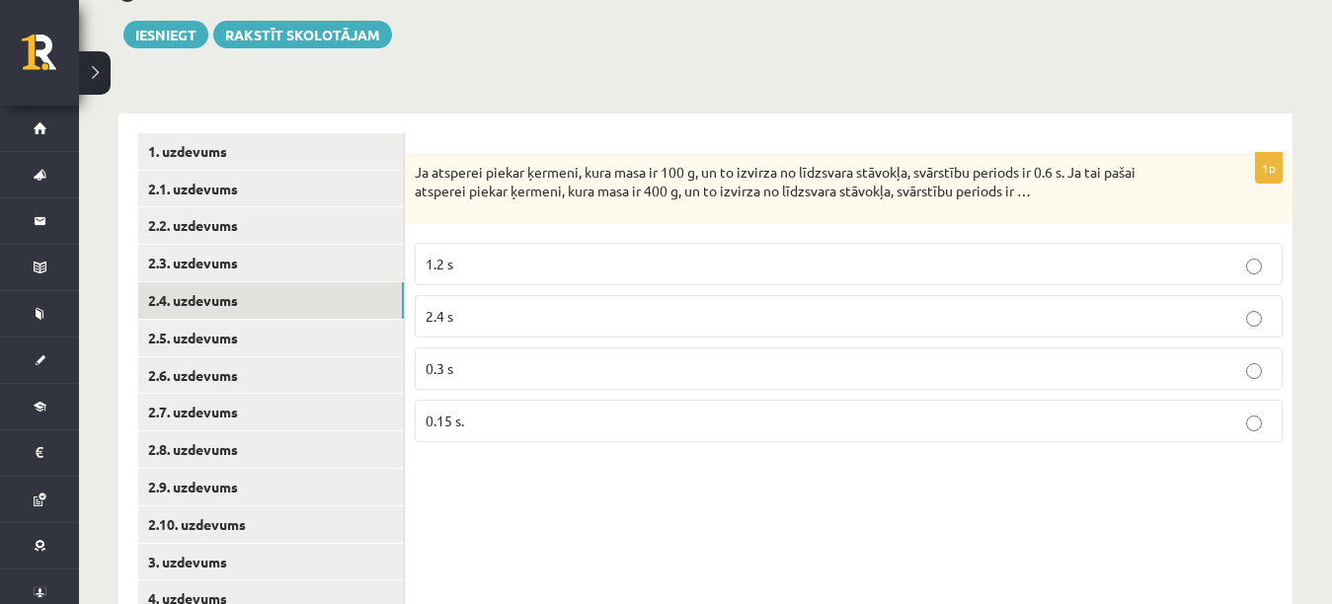
click at [425, 265] on label "1.2 s" at bounding box center [849, 264] width 868 height 42
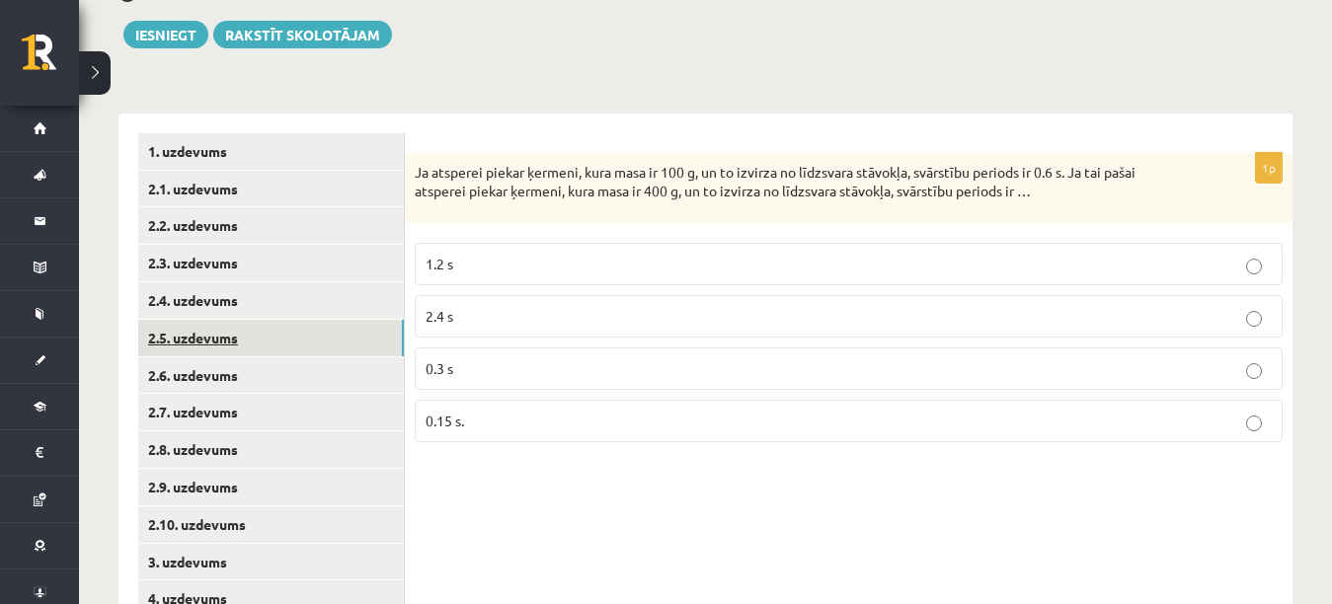
click at [321, 339] on link "2.5. uzdevums" at bounding box center [271, 338] width 266 height 37
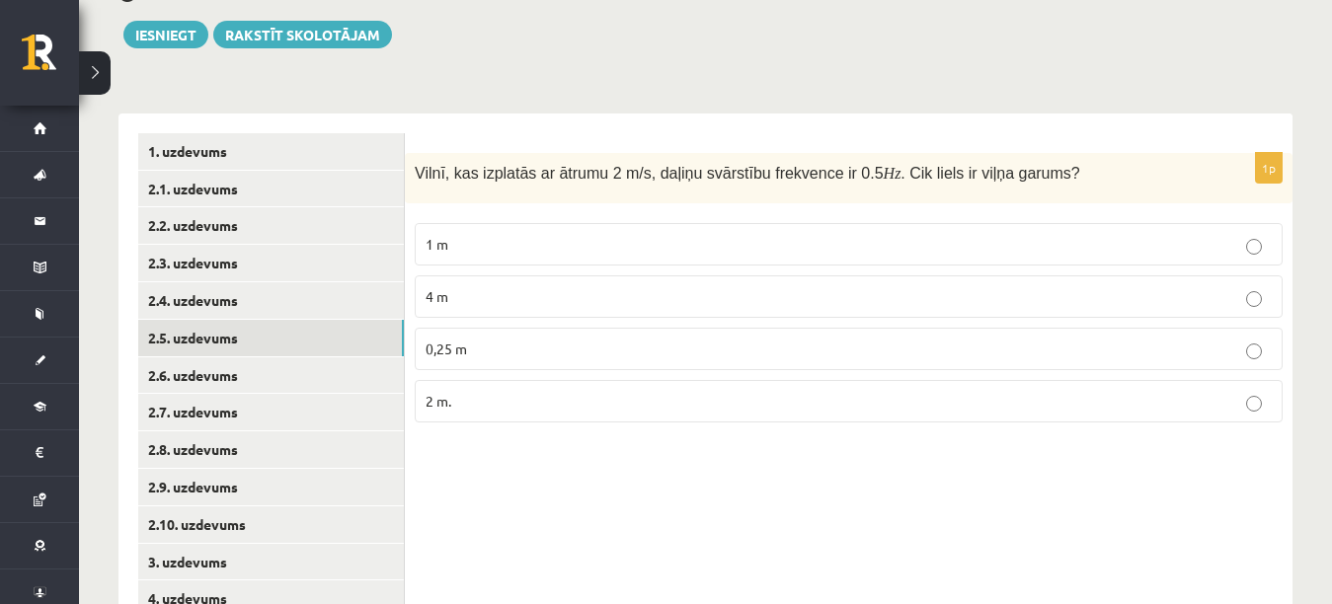
click at [460, 297] on p "4 m" at bounding box center [849, 296] width 846 height 21
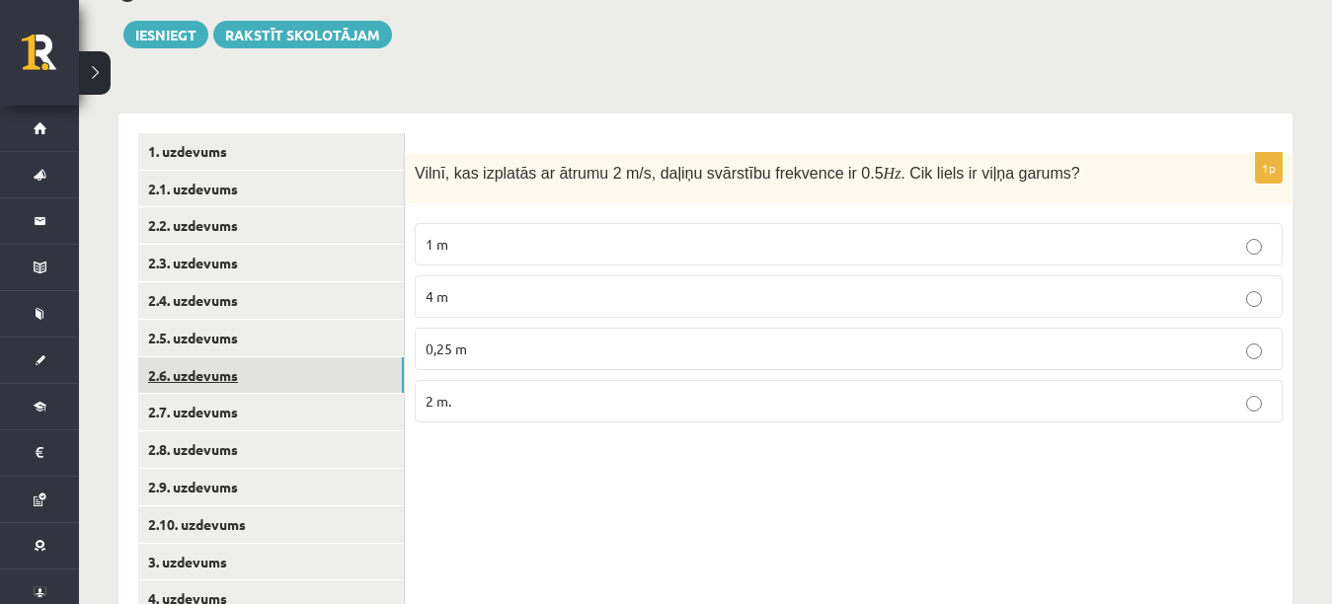
click at [317, 370] on link "2.6. uzdevums" at bounding box center [271, 375] width 266 height 37
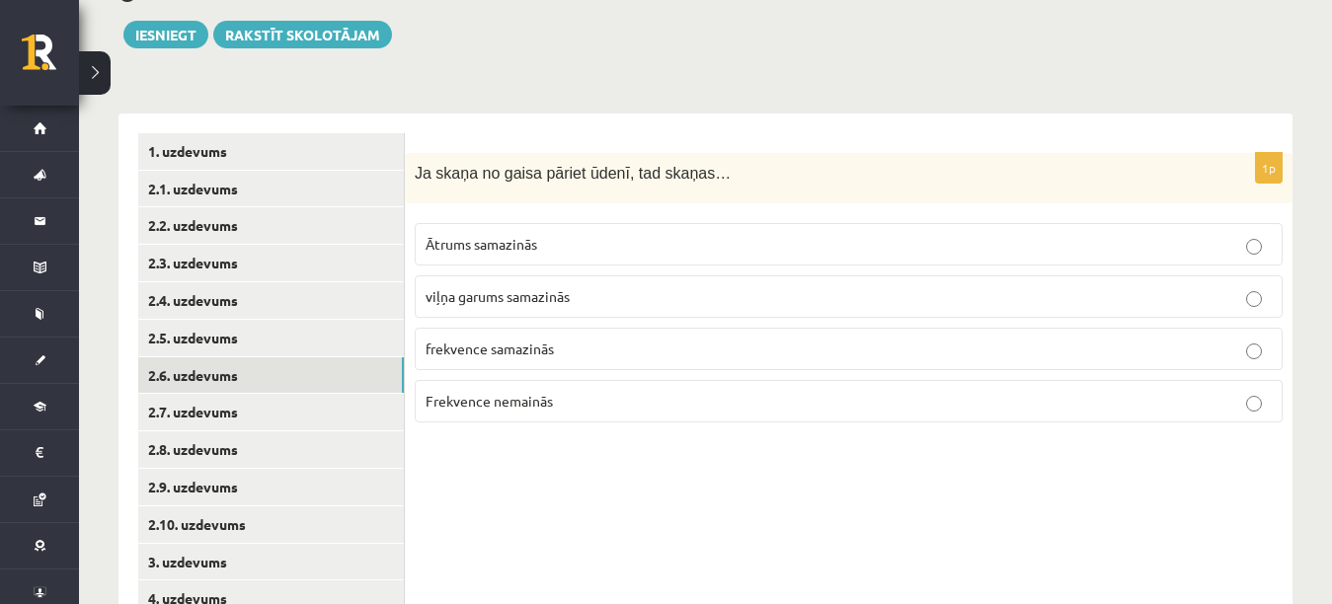
click at [570, 408] on p "Frekvence nemainās" at bounding box center [849, 401] width 846 height 21
click at [330, 394] on link "2.6. uzdevums" at bounding box center [271, 375] width 266 height 37
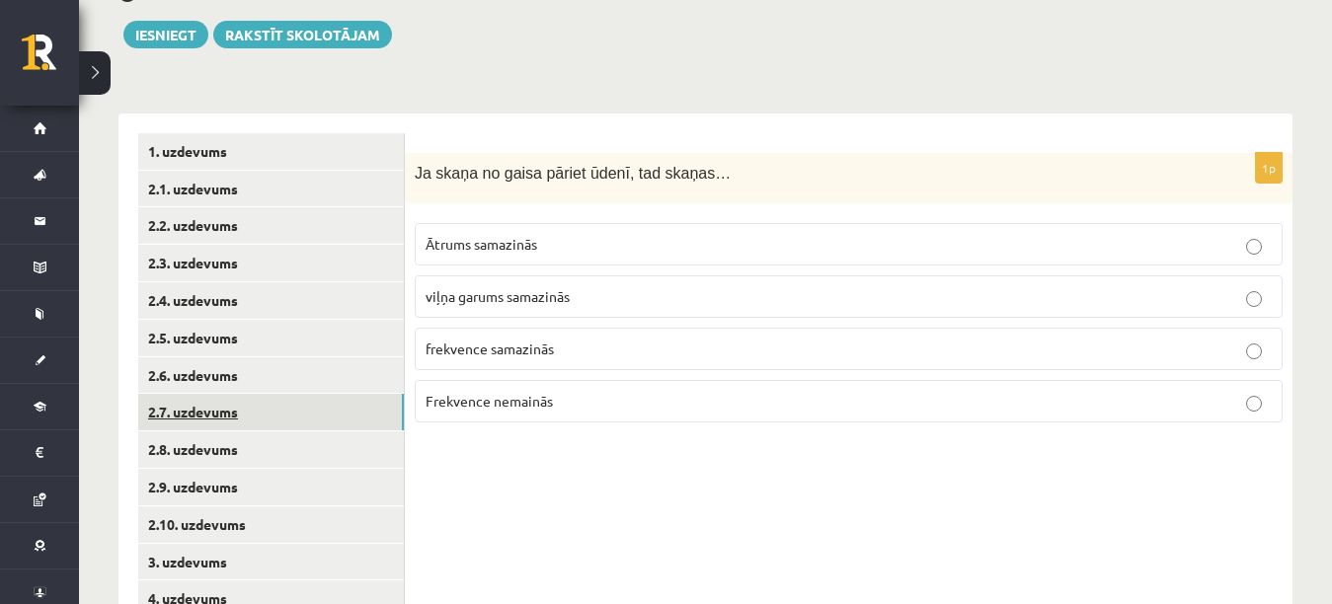
click at [322, 412] on link "2.7. uzdevums" at bounding box center [271, 412] width 266 height 37
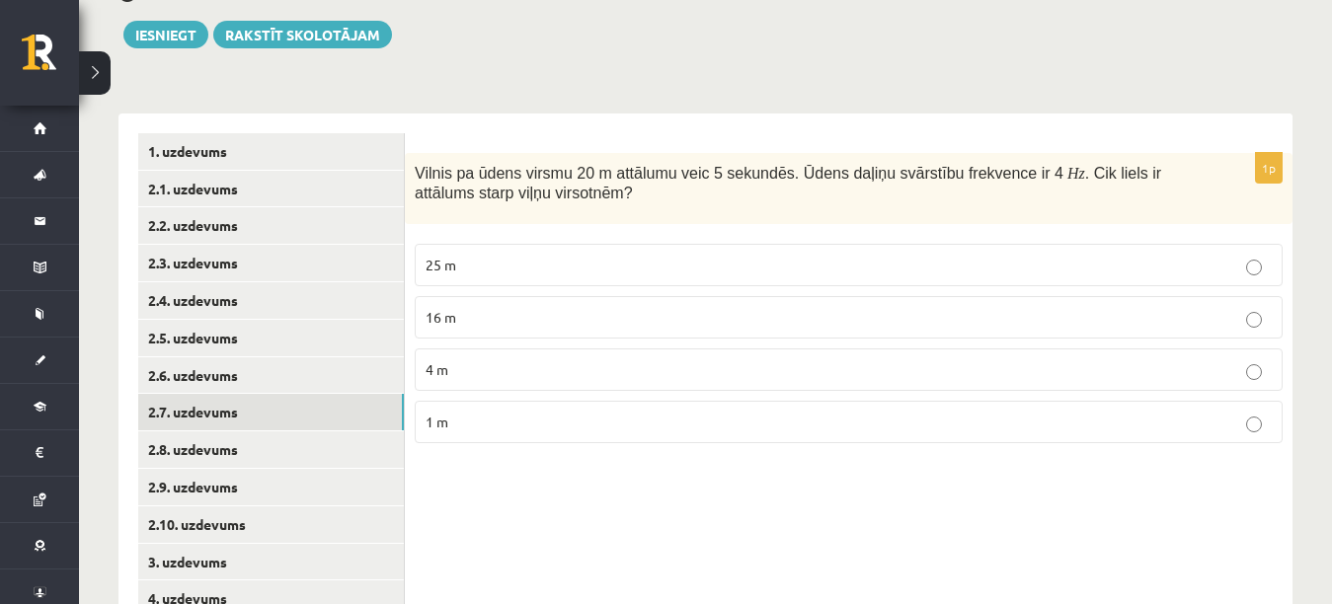
click at [548, 422] on p "1 m" at bounding box center [849, 422] width 846 height 21
click at [332, 442] on link "2.8. uzdevums" at bounding box center [271, 450] width 266 height 37
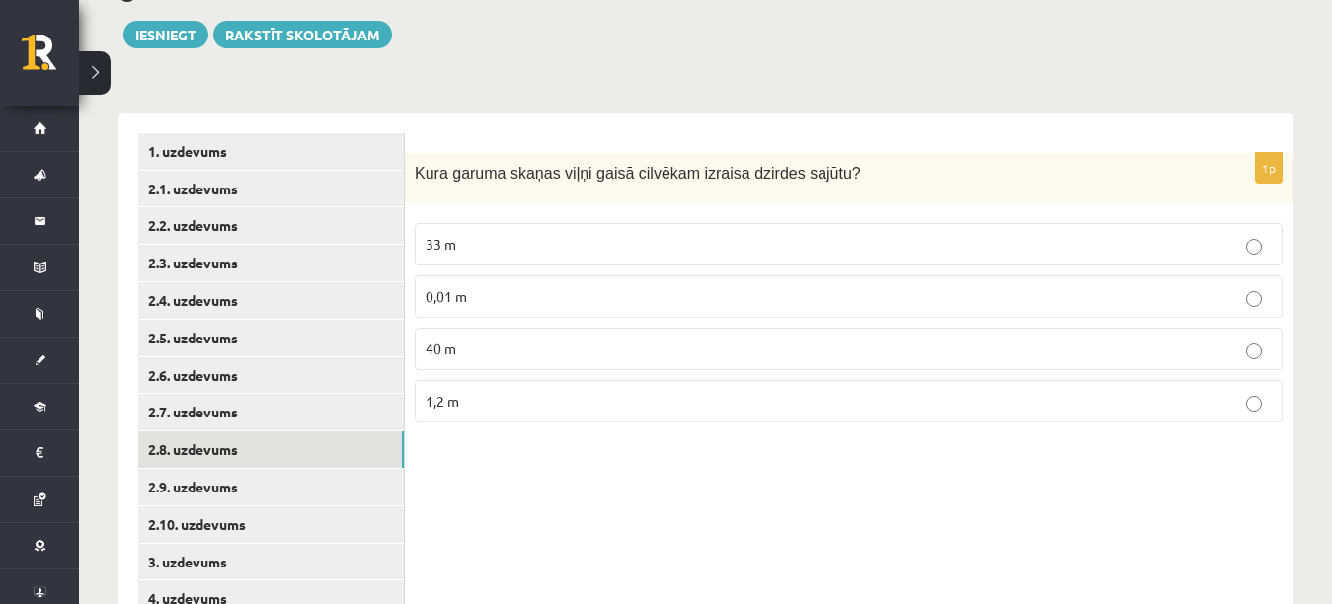
click at [590, 279] on label "0,01 m" at bounding box center [849, 297] width 868 height 42
click at [350, 493] on link "2.9. uzdevums" at bounding box center [271, 487] width 266 height 37
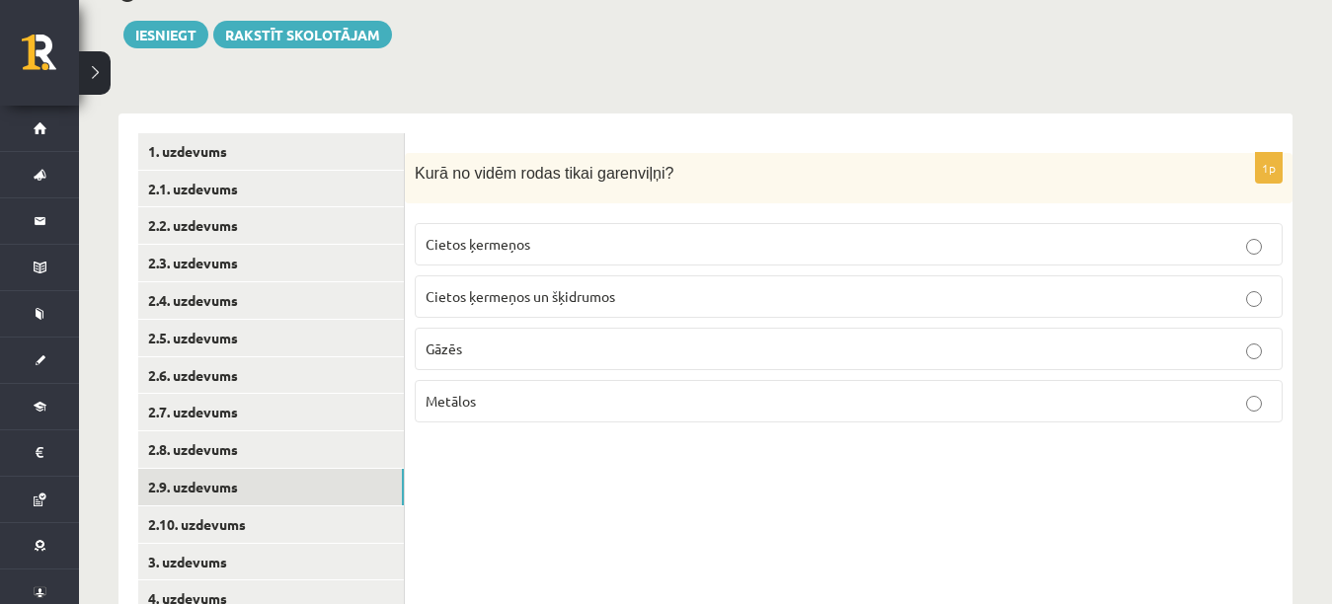
click at [561, 363] on label "Gāzēs" at bounding box center [849, 349] width 868 height 42
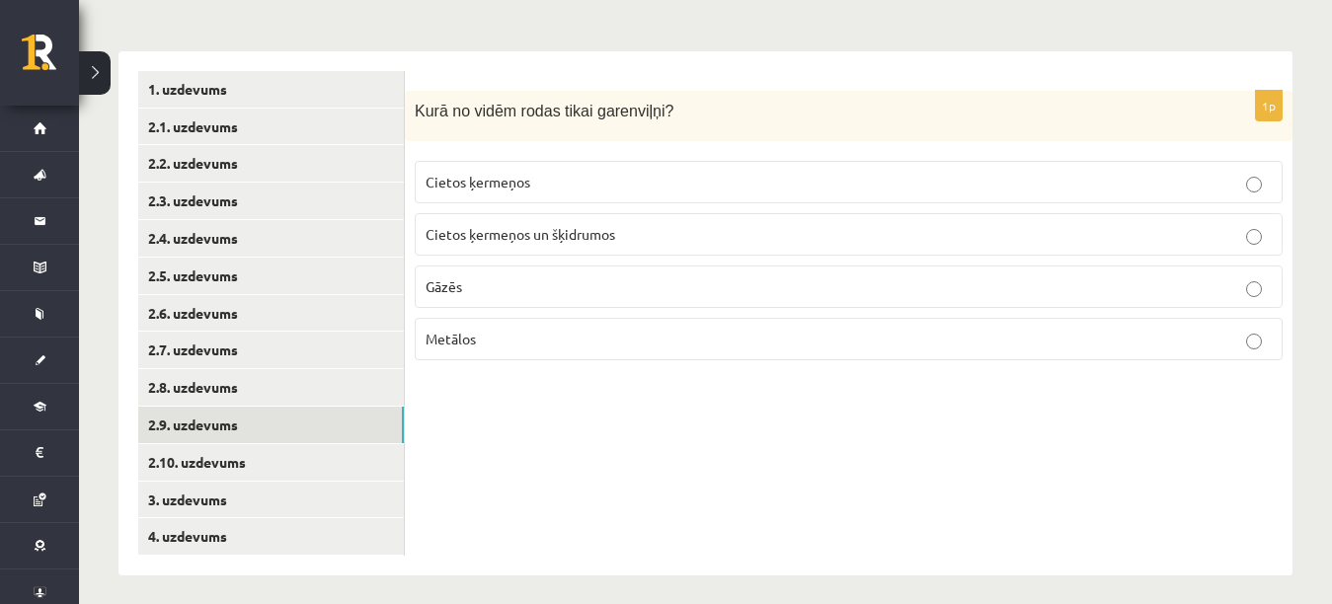
scroll to position [284, 0]
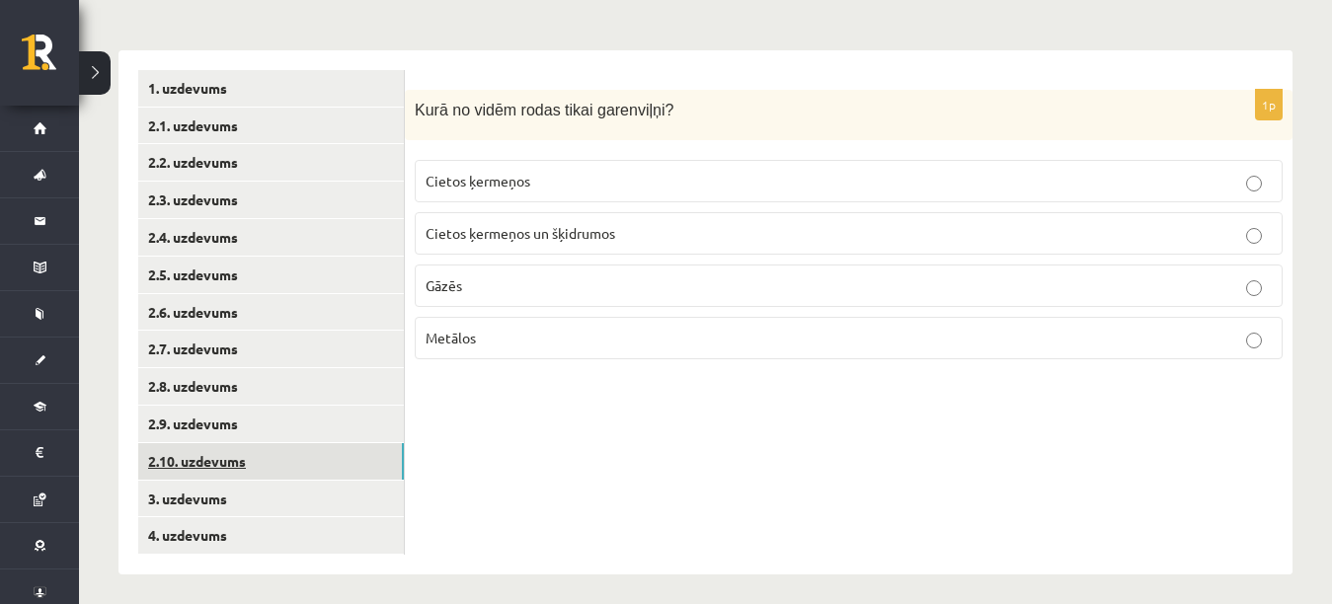
click at [371, 454] on link "2.10. uzdevums" at bounding box center [271, 461] width 266 height 37
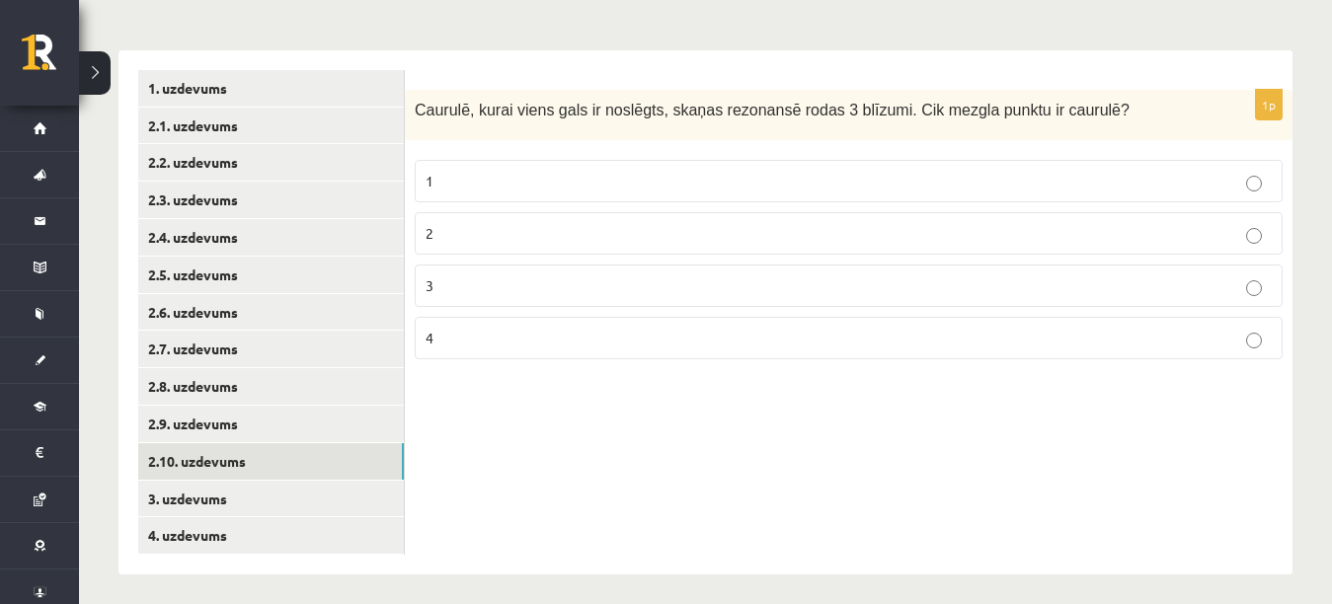
click at [609, 222] on label "2" at bounding box center [849, 233] width 868 height 42
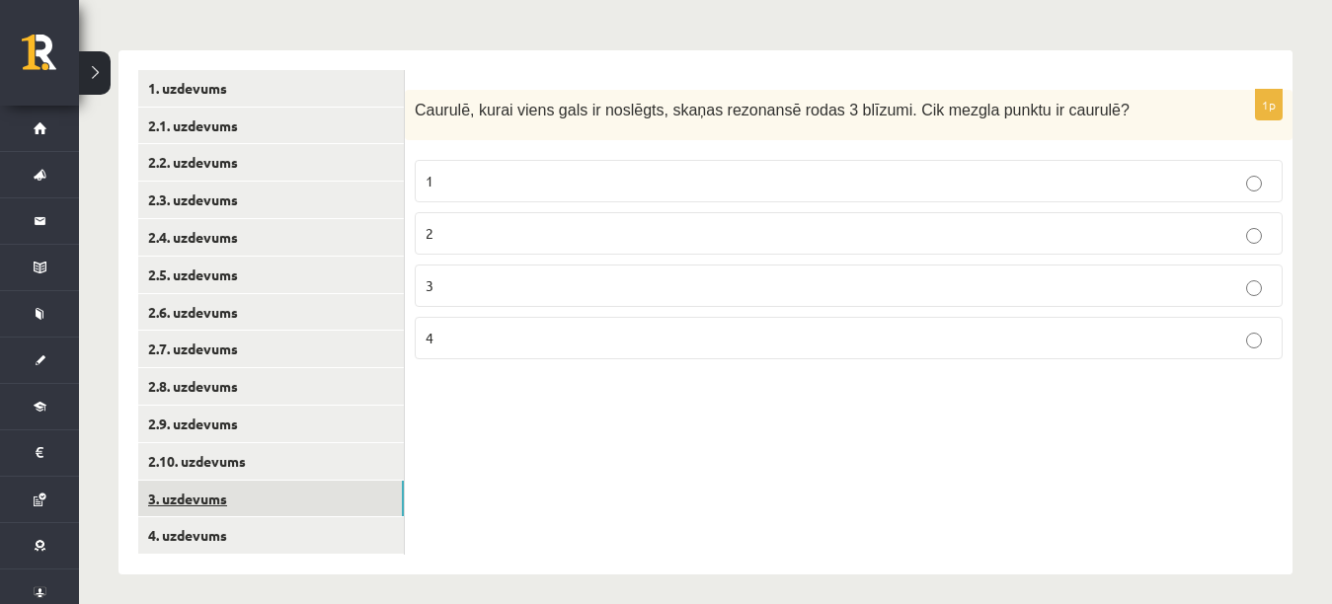
click at [377, 506] on link "3. uzdevums" at bounding box center [271, 499] width 266 height 37
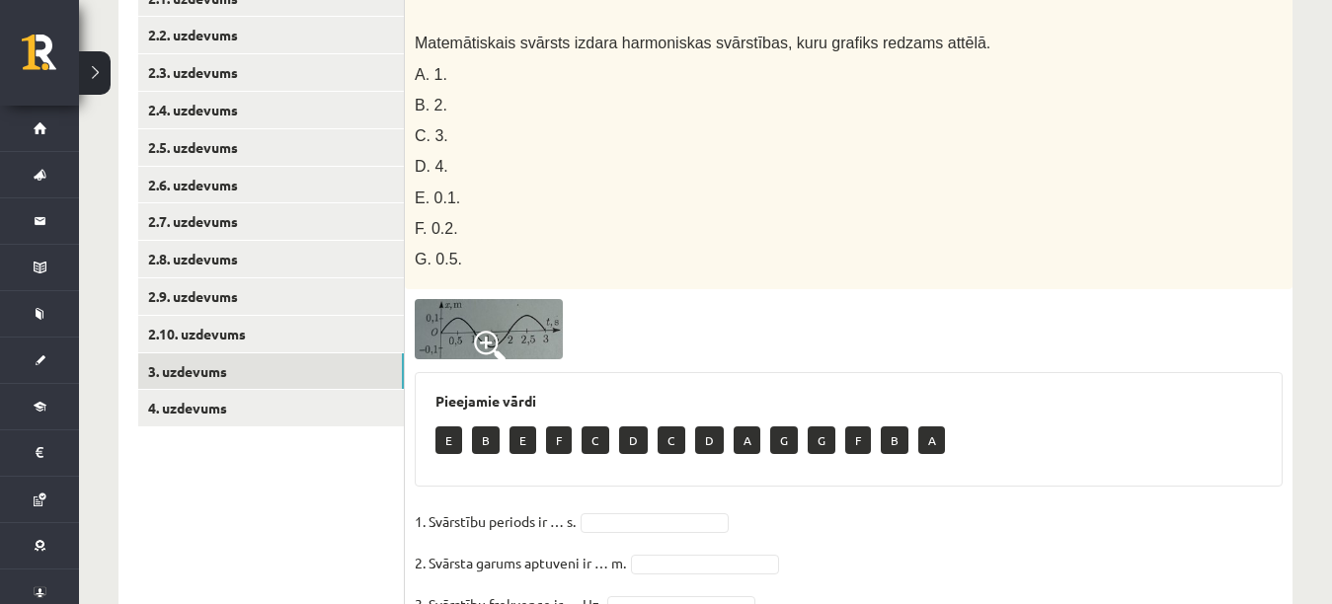
scroll to position [406, 0]
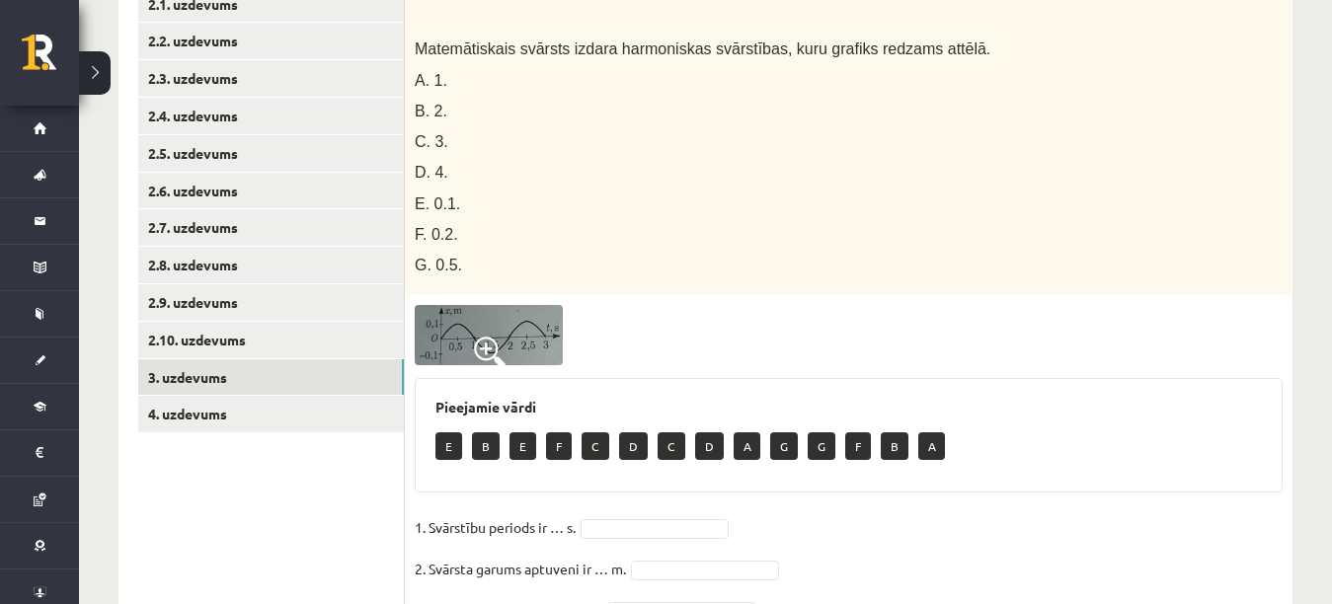
click at [517, 343] on img at bounding box center [489, 335] width 148 height 60
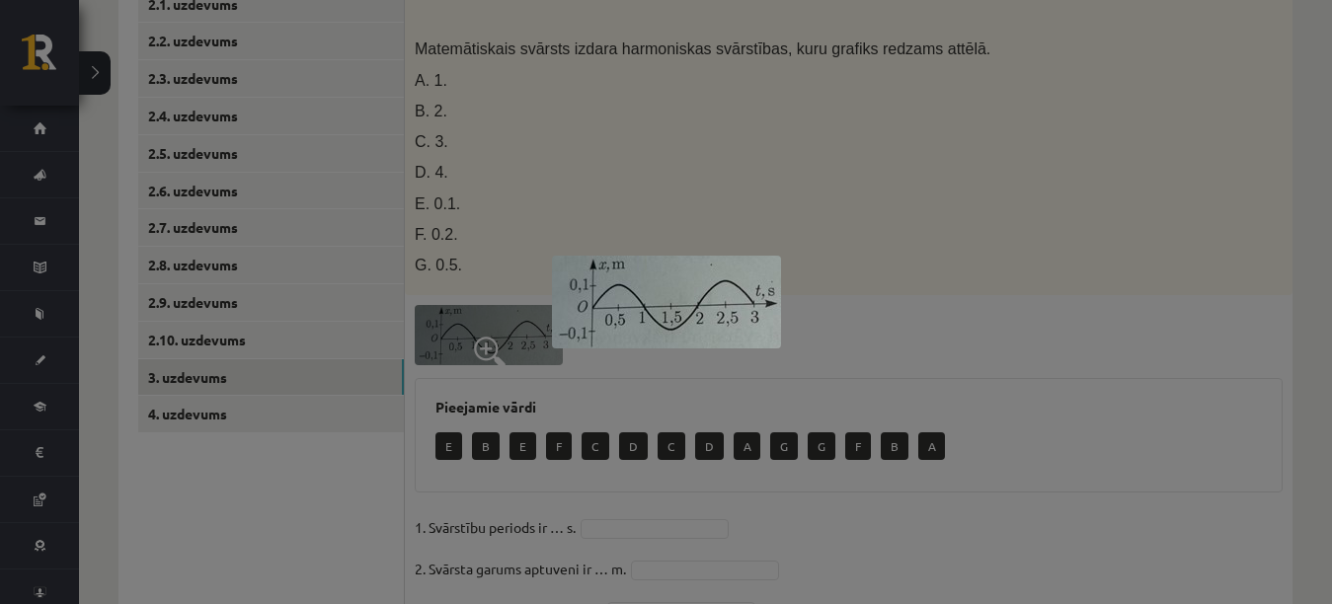
click at [852, 225] on div at bounding box center [666, 302] width 1332 height 604
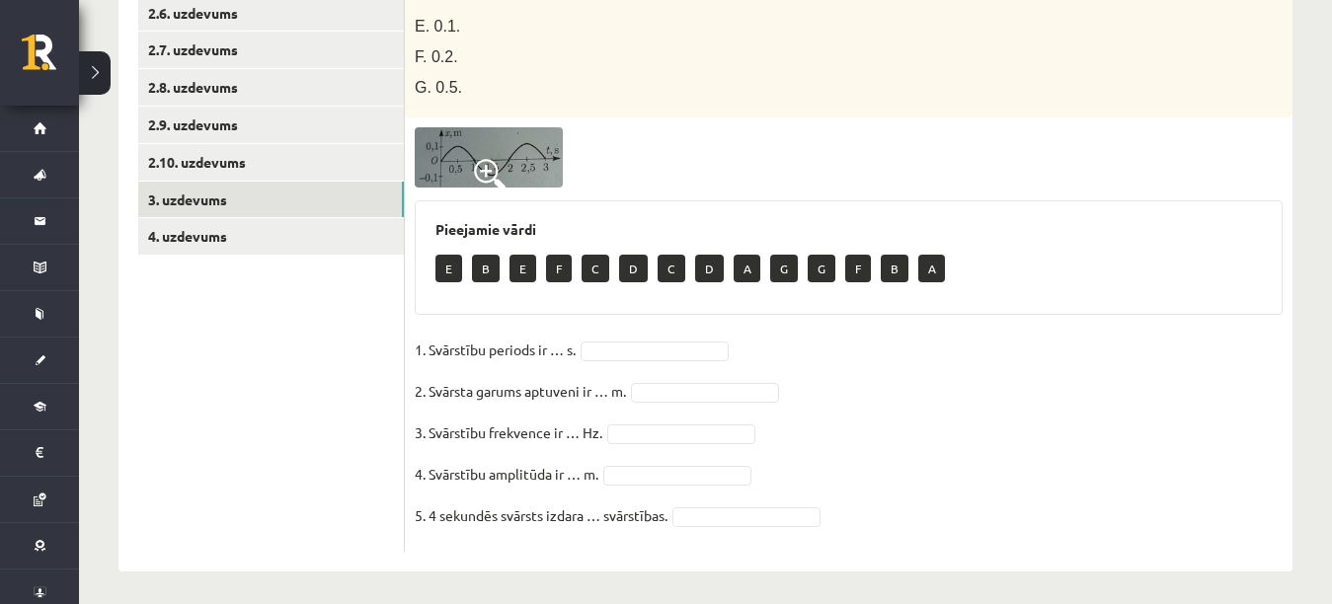
scroll to position [586, 0]
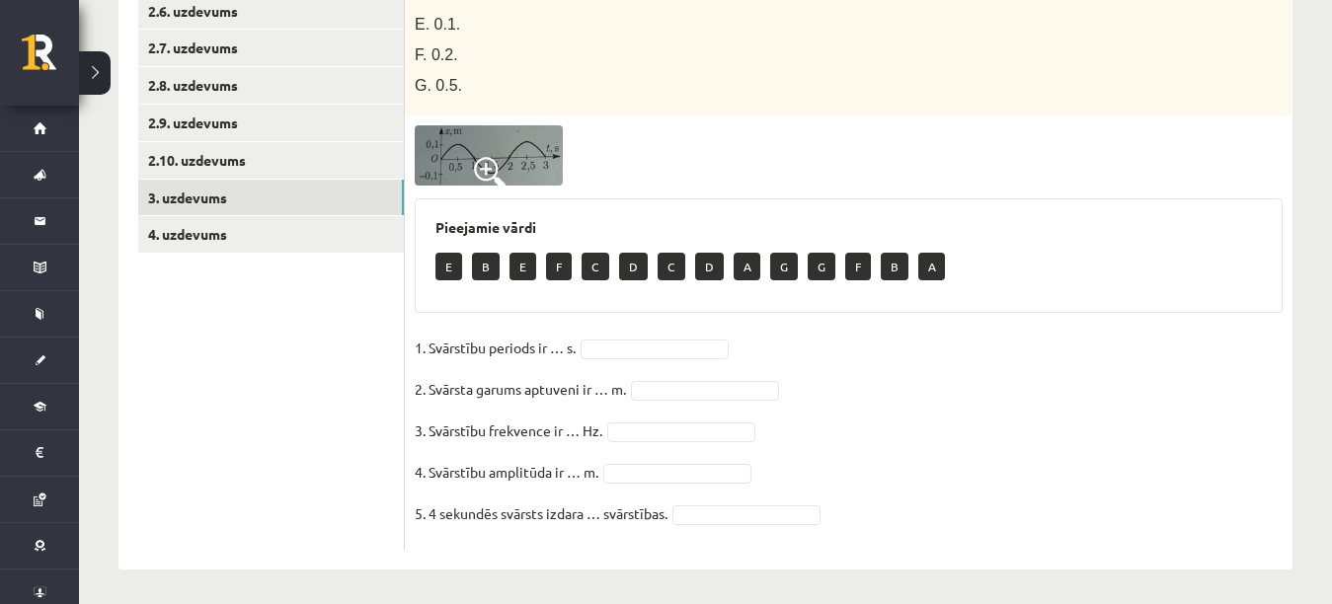
click at [697, 337] on fieldset "1. Svārstību periods ir … s. 2. Svārsta garums aptuveni ir … m. 3. Svārstību fr…" at bounding box center [849, 436] width 868 height 207
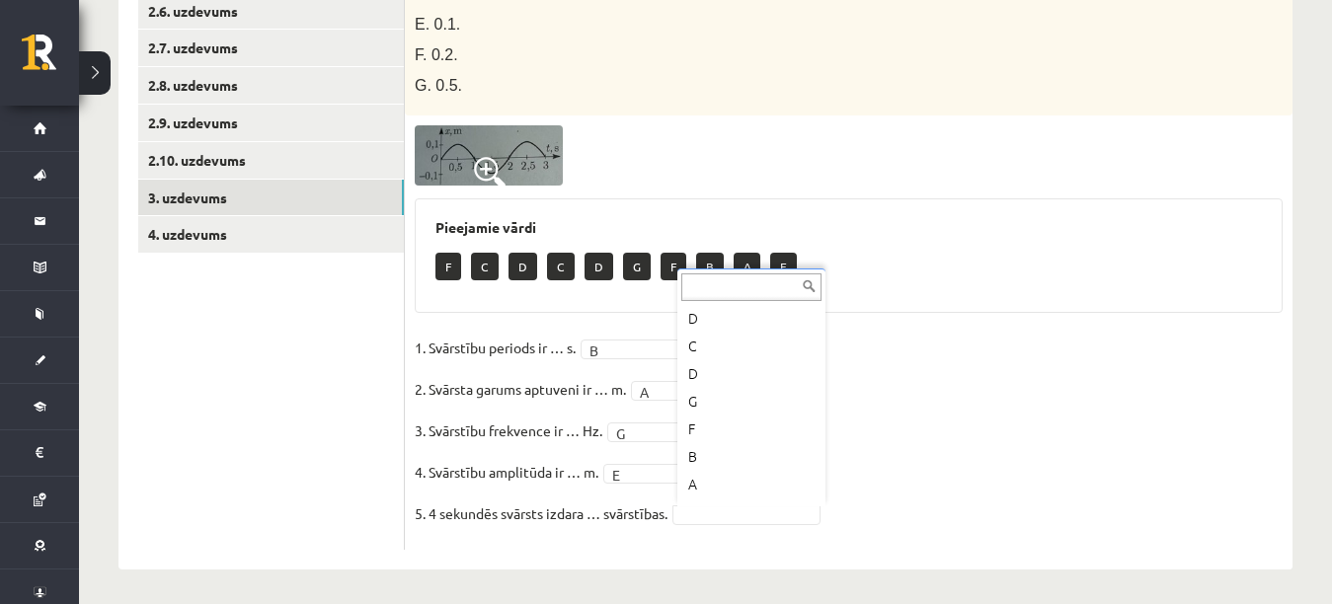
scroll to position [107, 0]
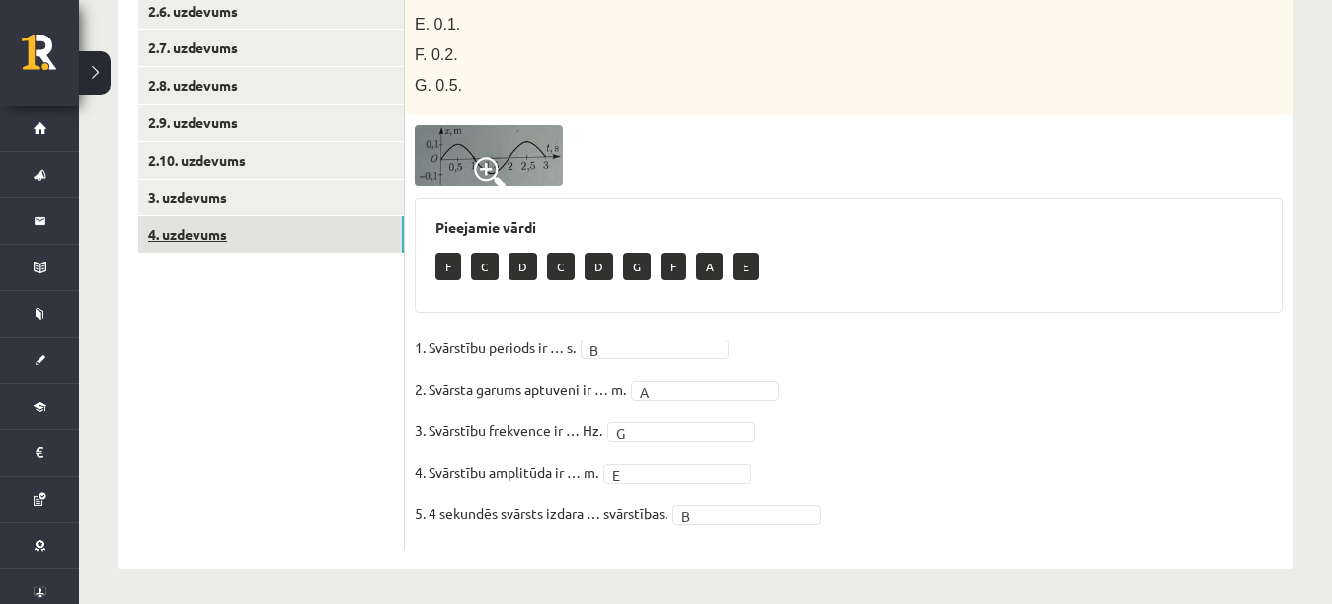
click at [329, 227] on link "4. uzdevums" at bounding box center [271, 234] width 266 height 37
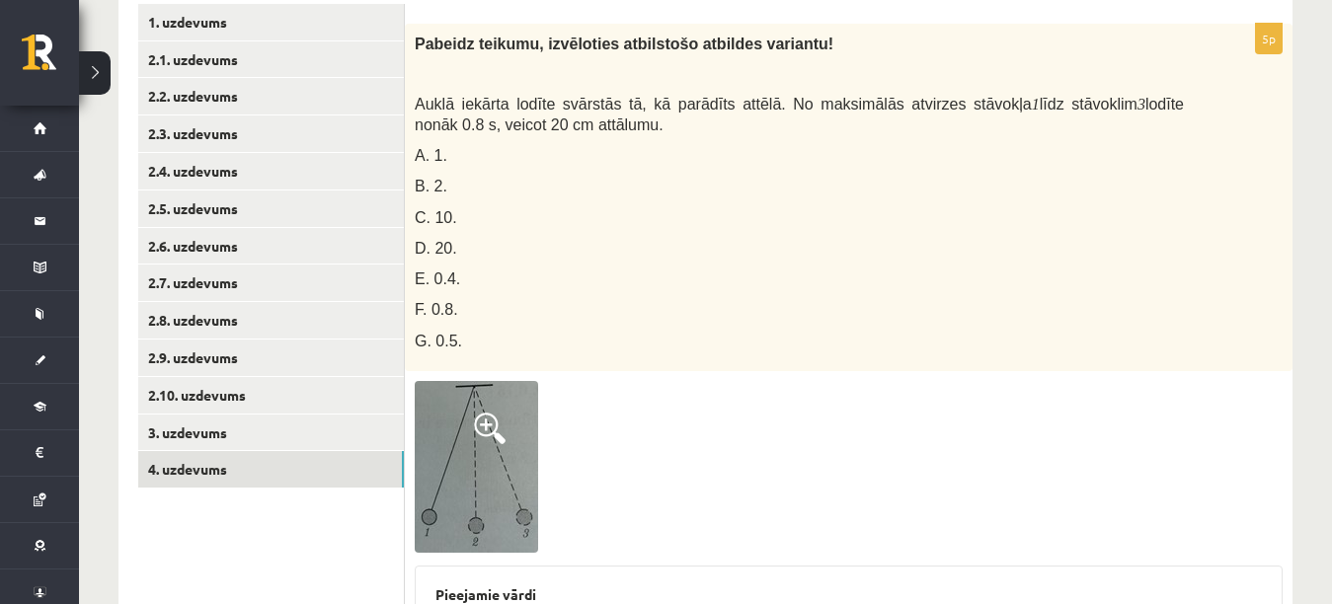
scroll to position [344, 0]
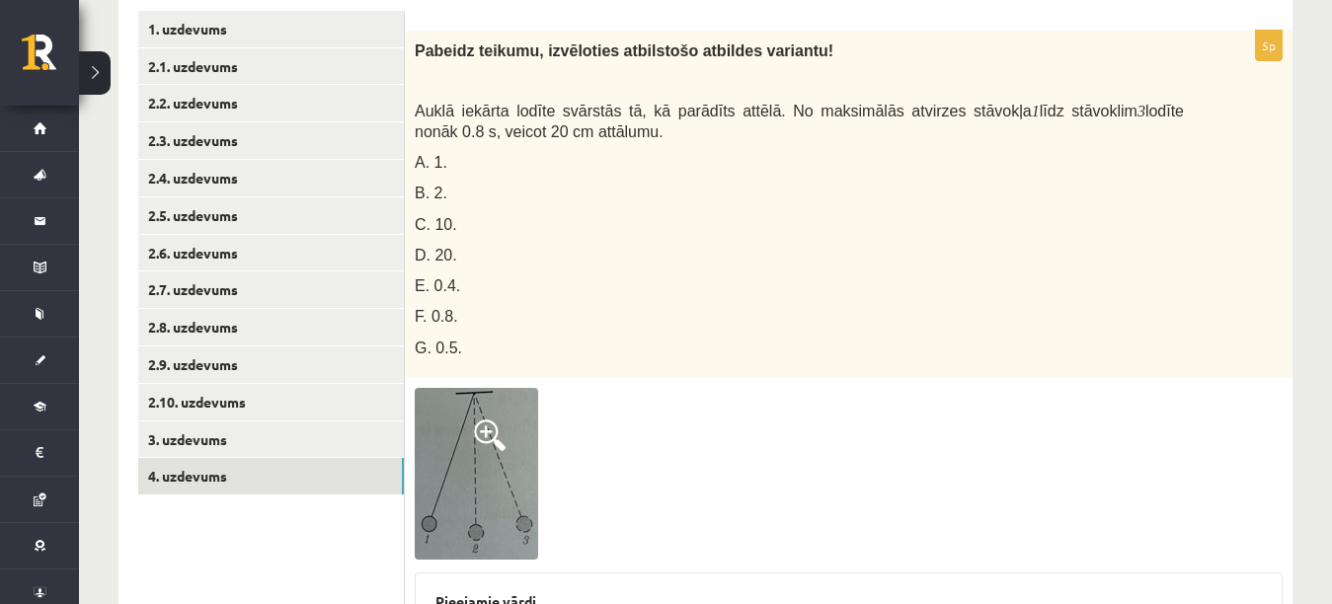
click at [505, 473] on img at bounding box center [476, 474] width 123 height 172
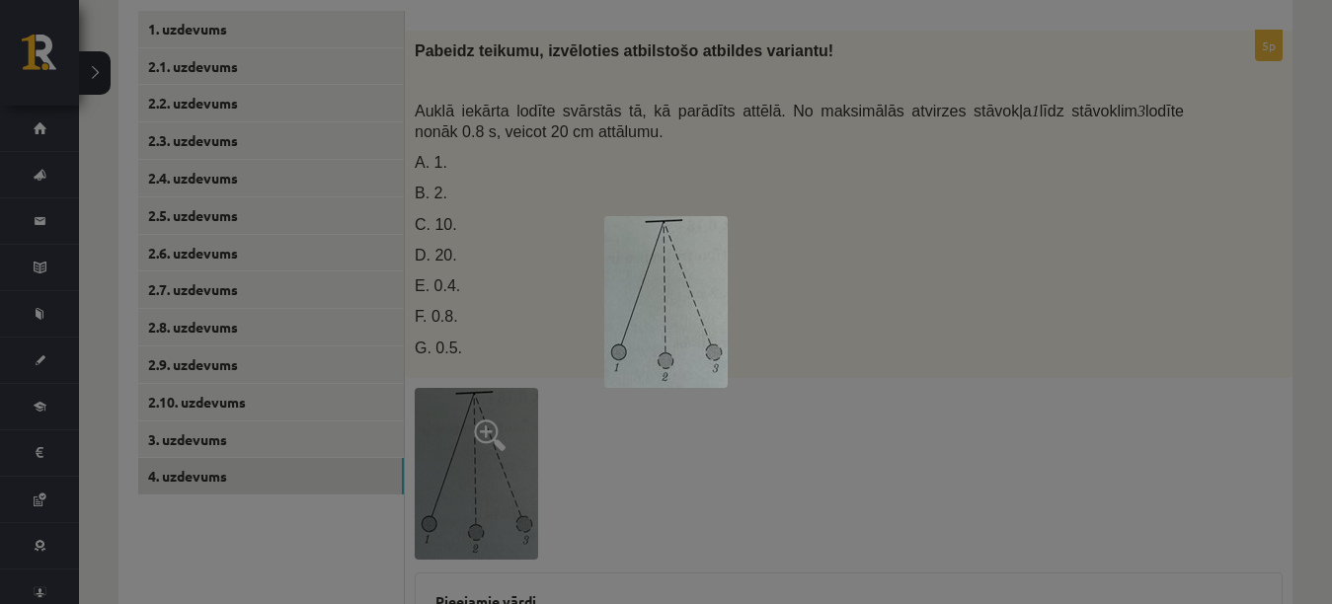
click at [903, 419] on div at bounding box center [666, 302] width 1332 height 604
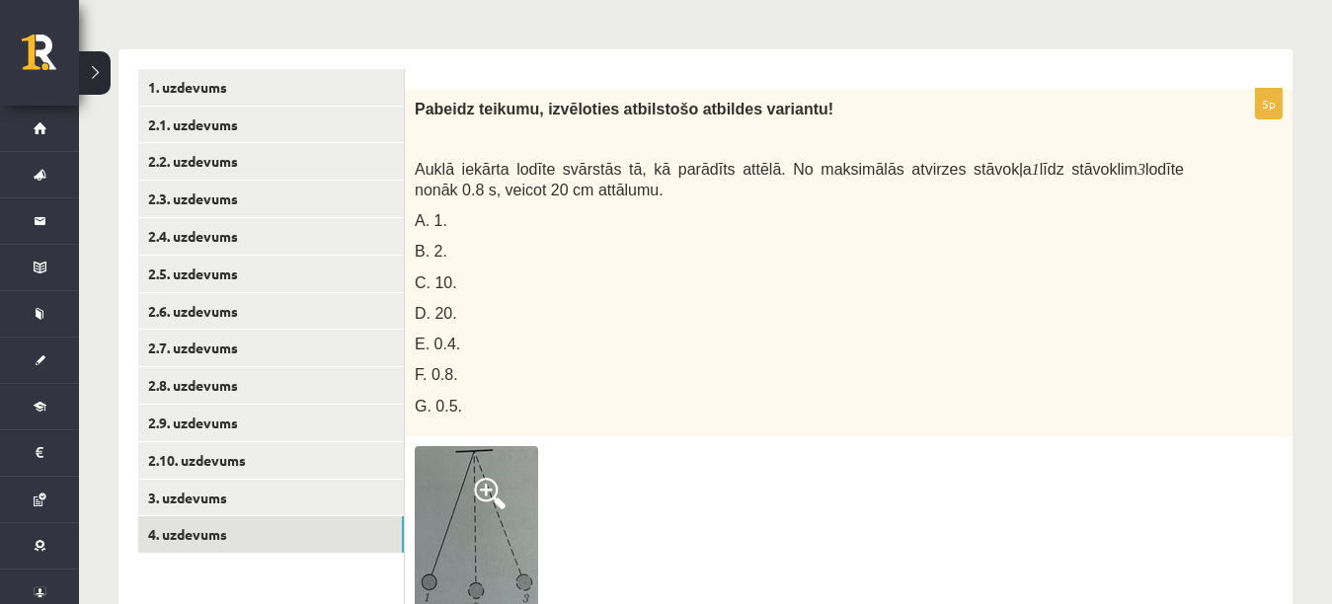
scroll to position [287, 0]
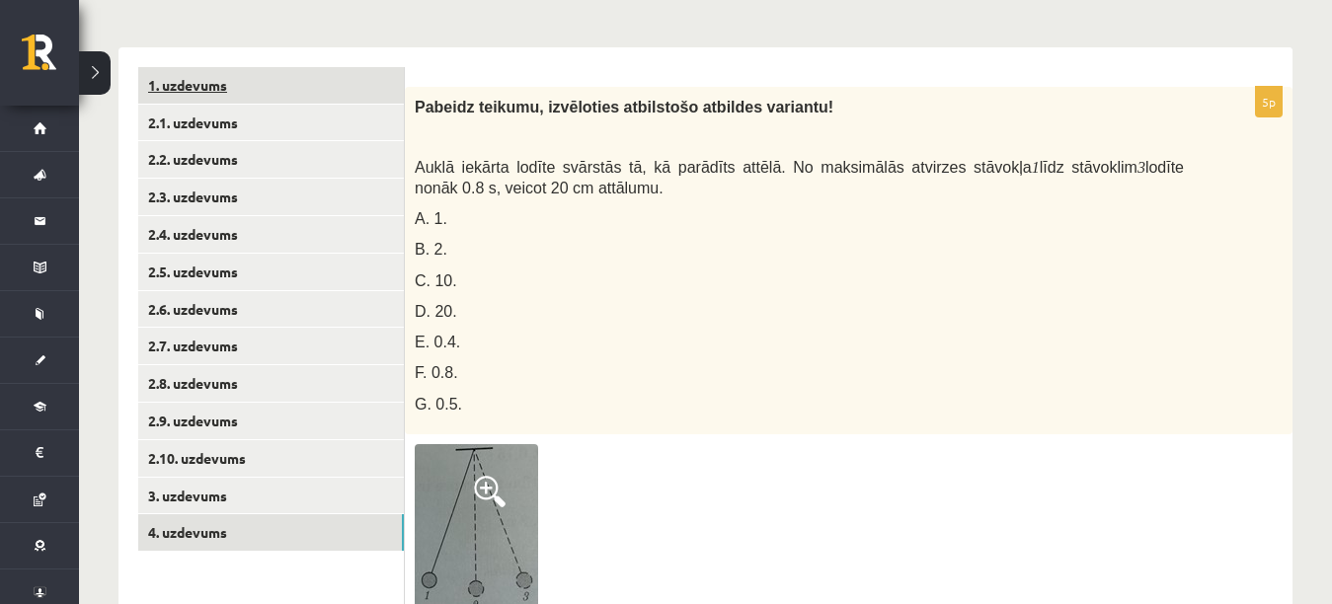
click at [402, 73] on link "1. uzdevums" at bounding box center [271, 85] width 266 height 37
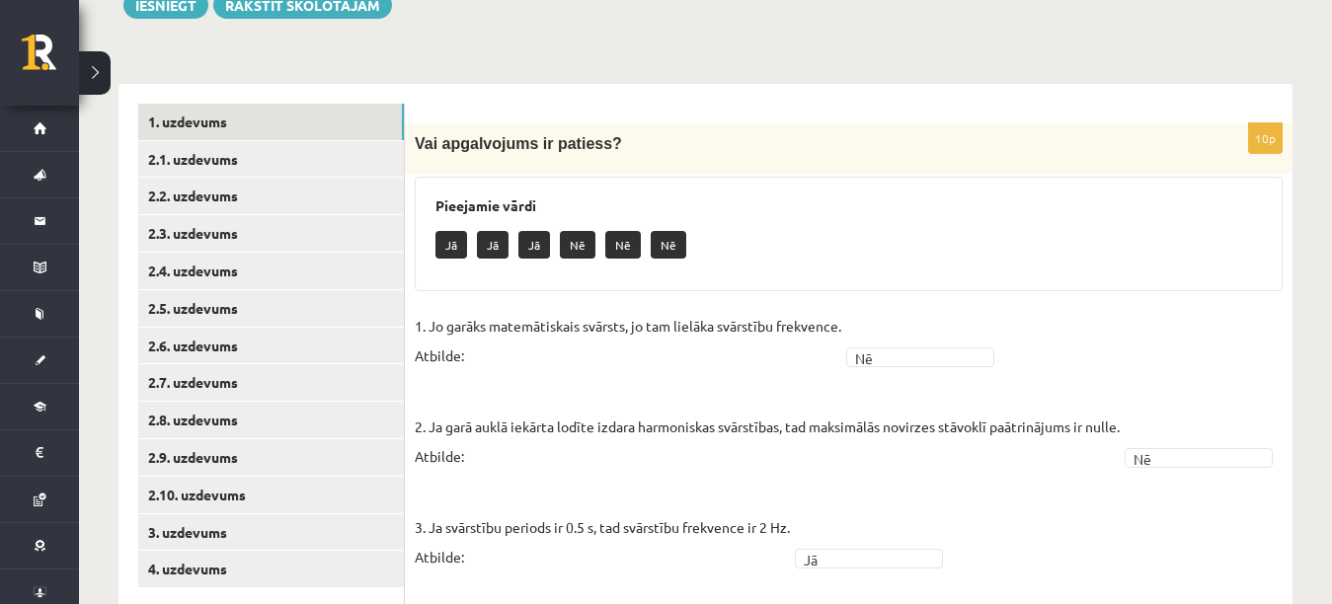
scroll to position [154, 0]
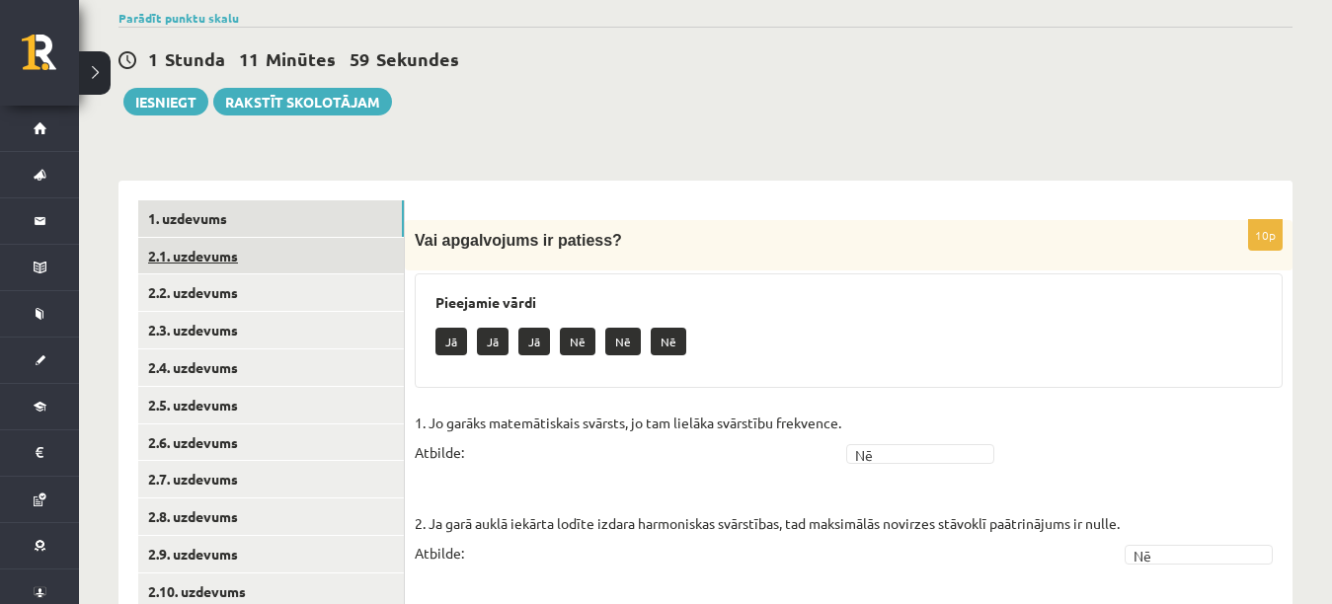
click at [349, 253] on link "2.1. uzdevums" at bounding box center [271, 256] width 266 height 37
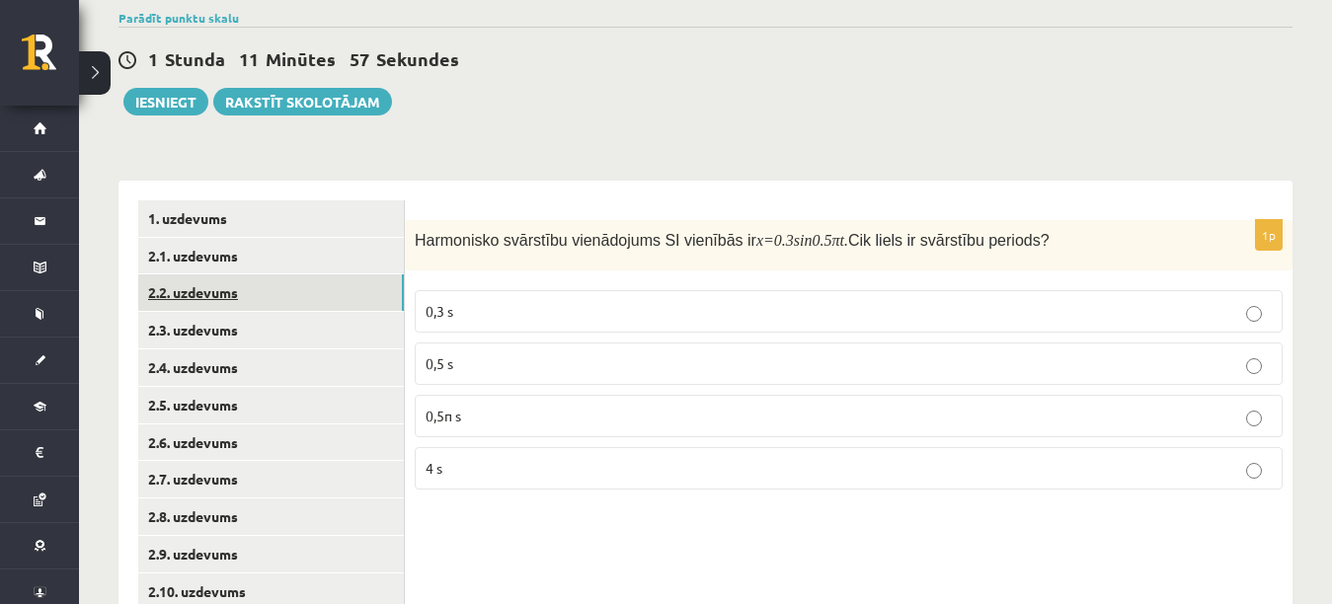
click at [360, 282] on link "2.2. uzdevums" at bounding box center [271, 293] width 266 height 37
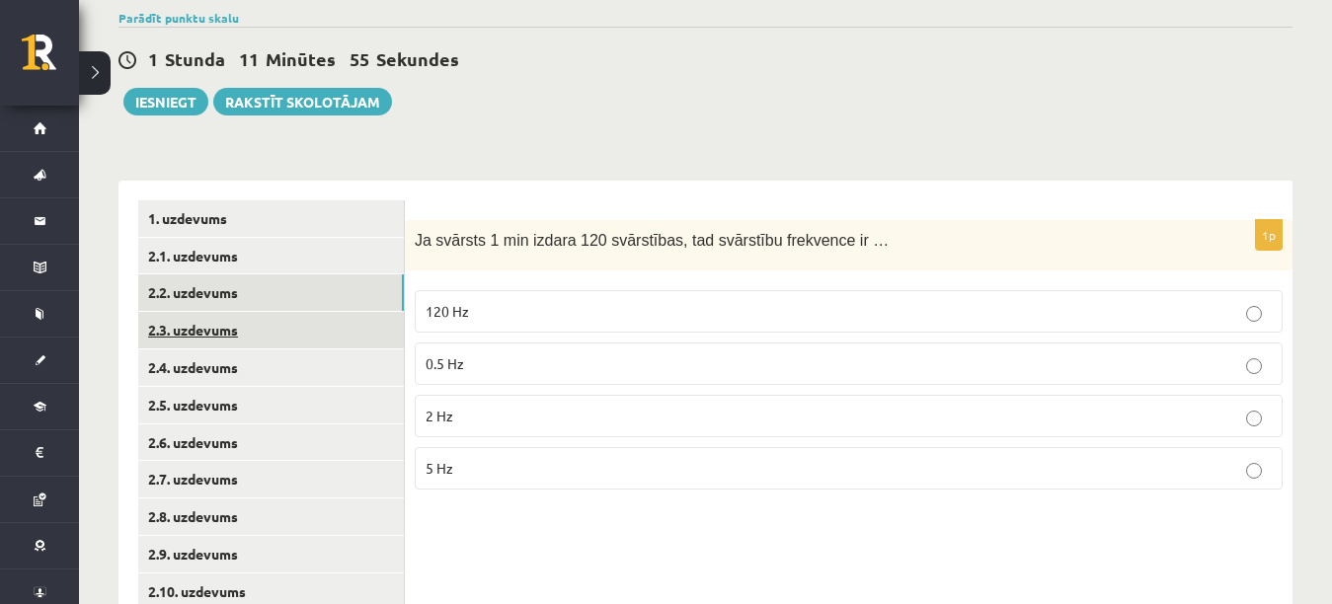
click at [343, 339] on link "2.3. uzdevums" at bounding box center [271, 330] width 266 height 37
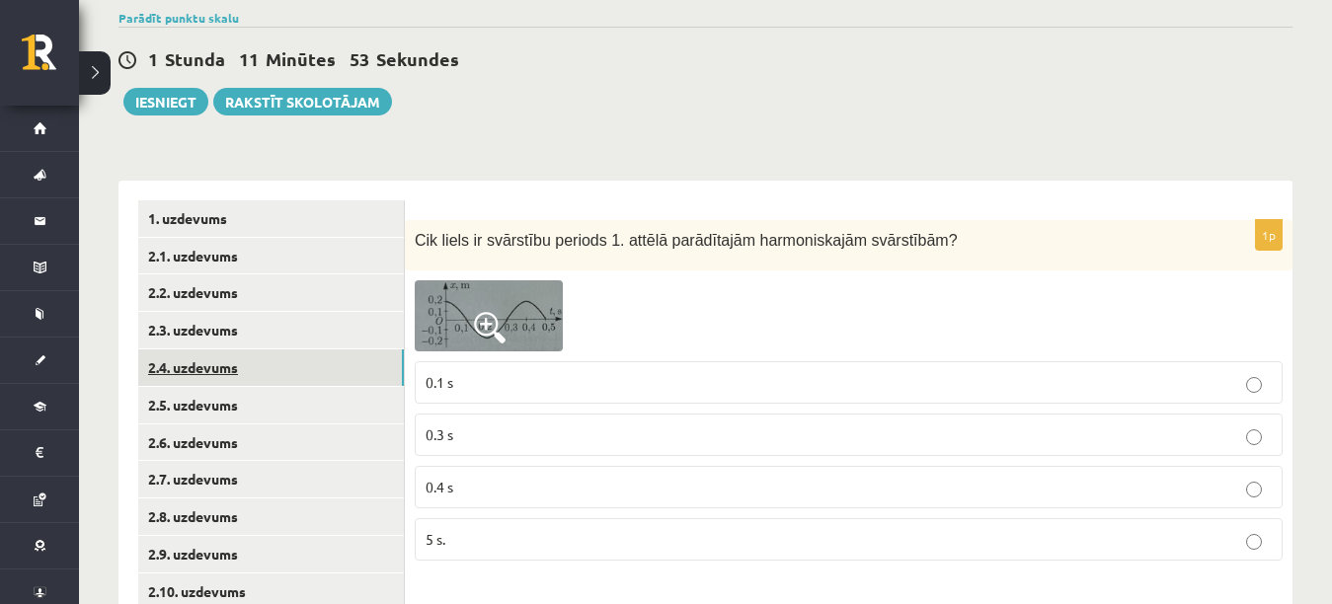
click at [331, 366] on link "2.4. uzdevums" at bounding box center [271, 368] width 266 height 37
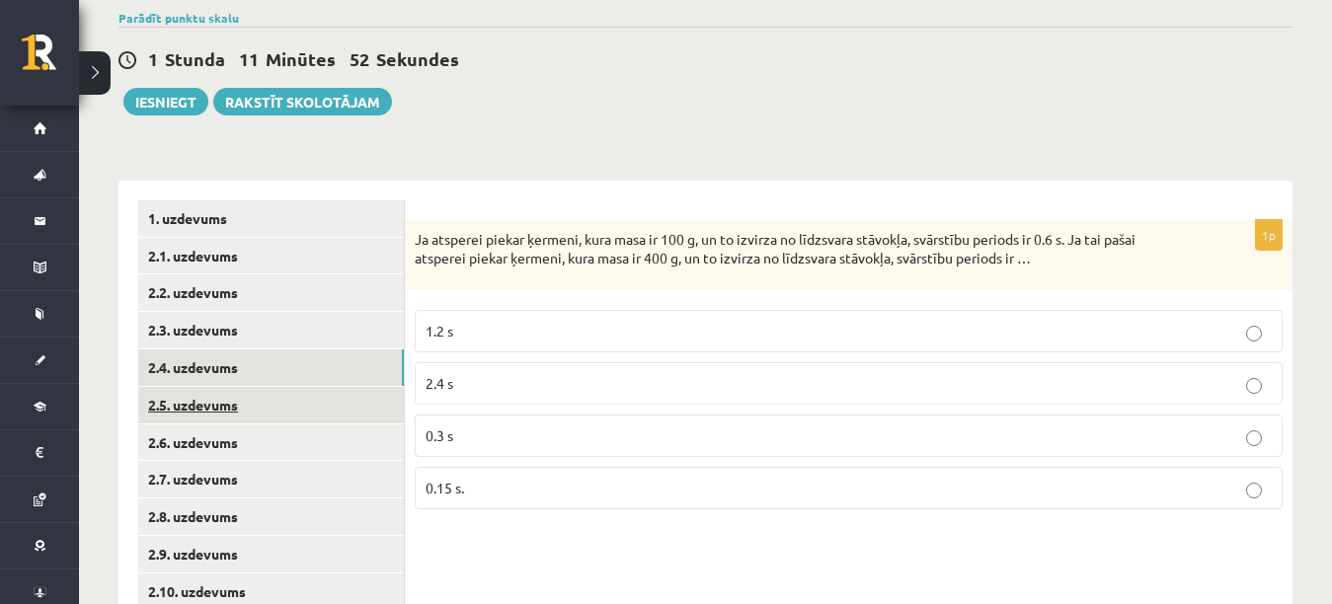
click at [323, 399] on link "2.5. uzdevums" at bounding box center [271, 405] width 266 height 37
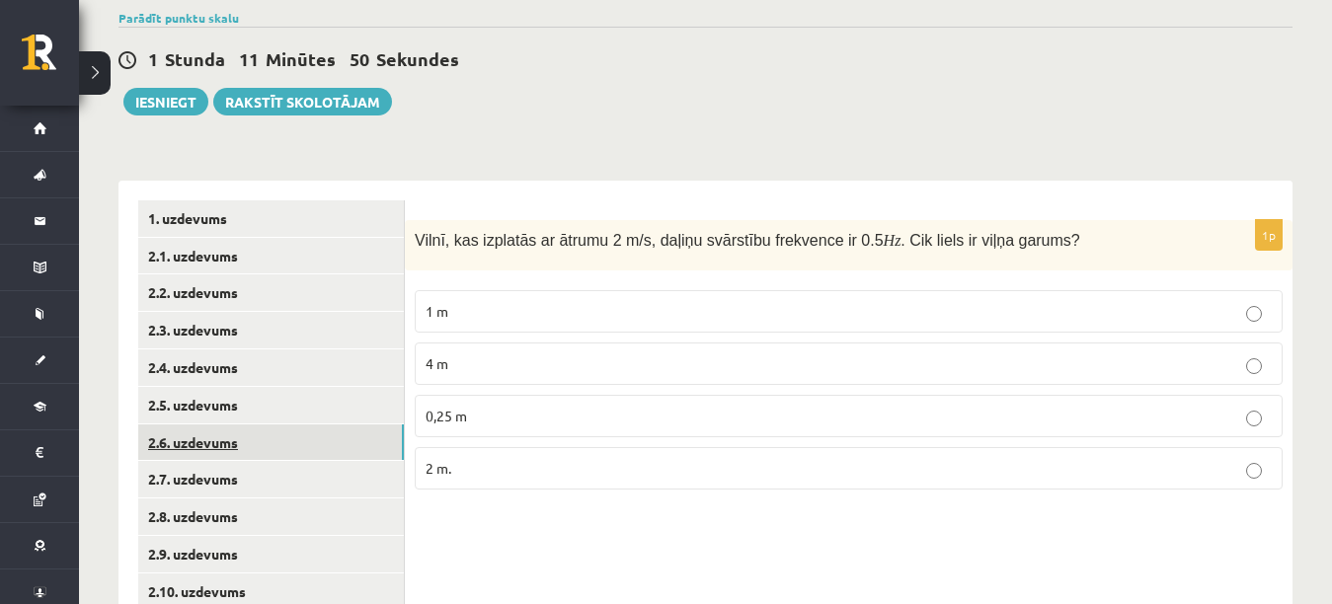
click at [319, 443] on link "2.6. uzdevums" at bounding box center [271, 443] width 266 height 37
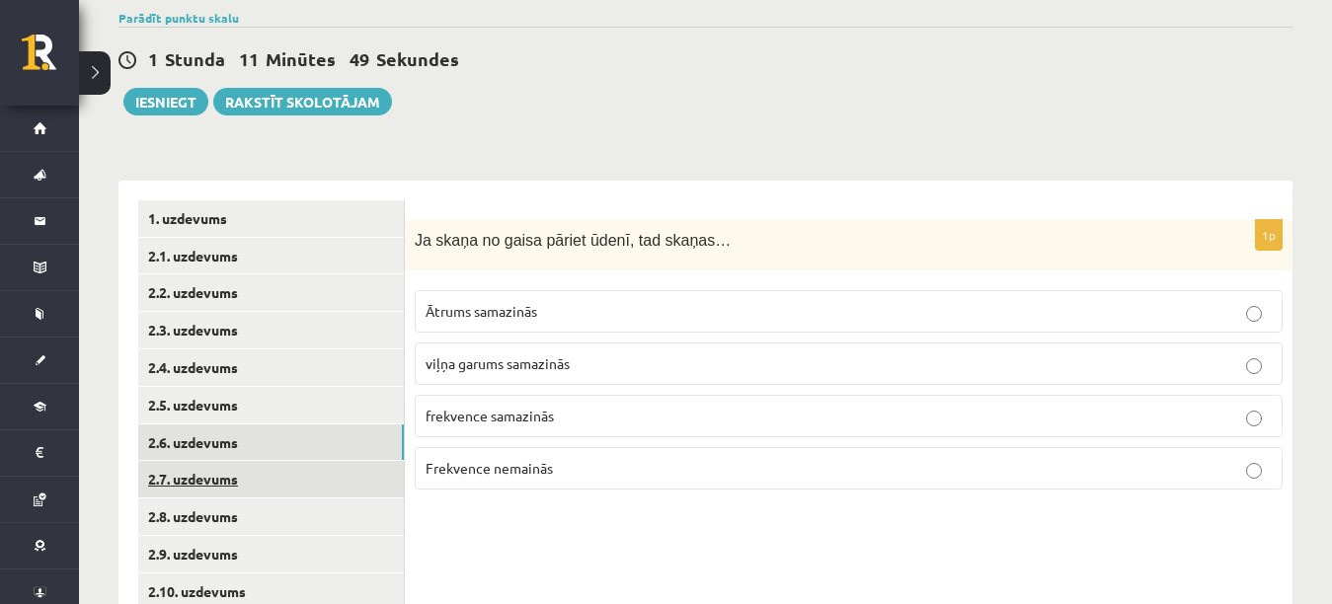
click at [307, 480] on link "2.7. uzdevums" at bounding box center [271, 479] width 266 height 37
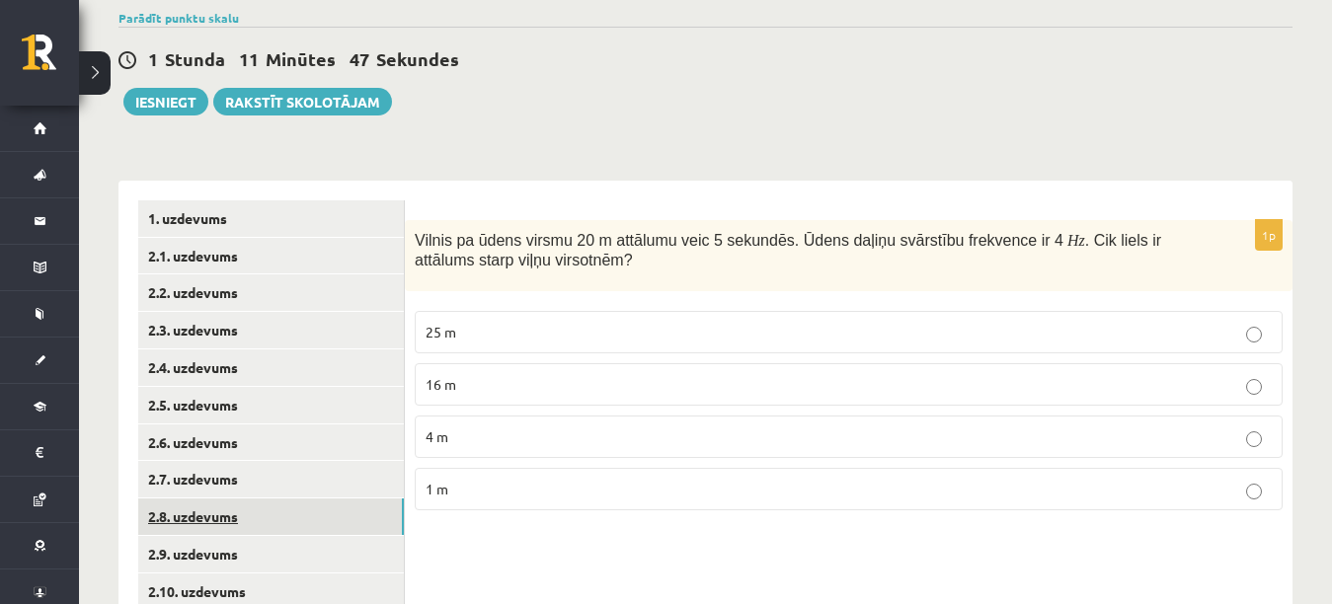
click at [299, 516] on link "2.8. uzdevums" at bounding box center [271, 517] width 266 height 37
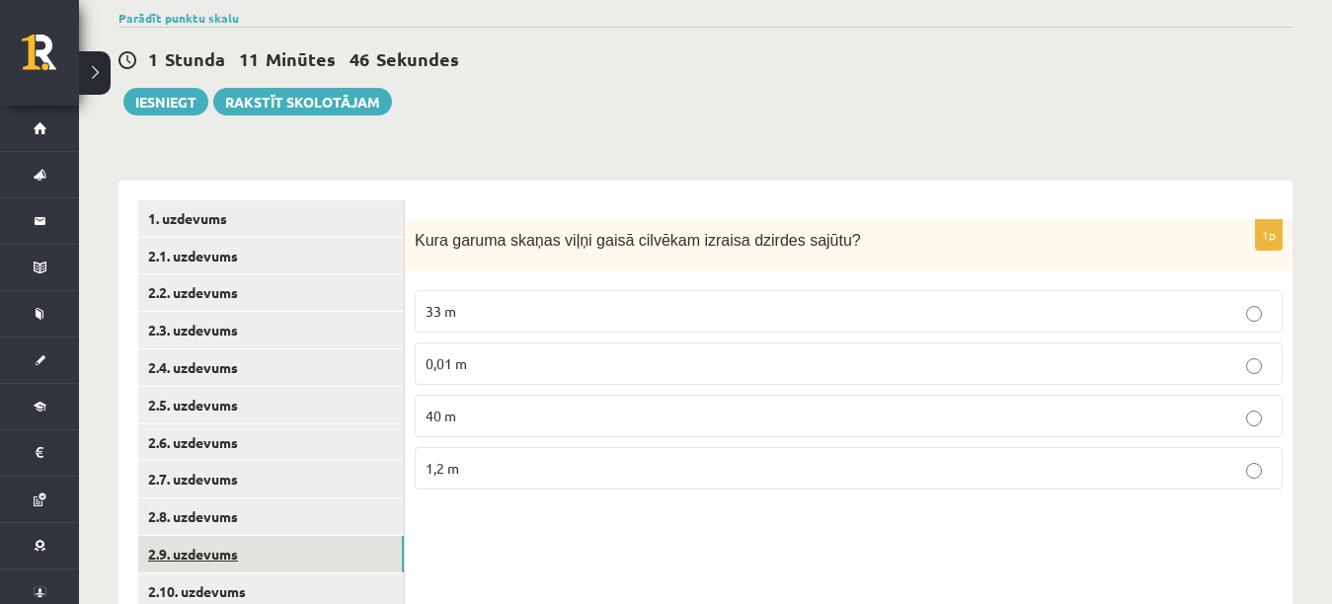
click at [298, 547] on link "2.9. uzdevums" at bounding box center [271, 554] width 266 height 37
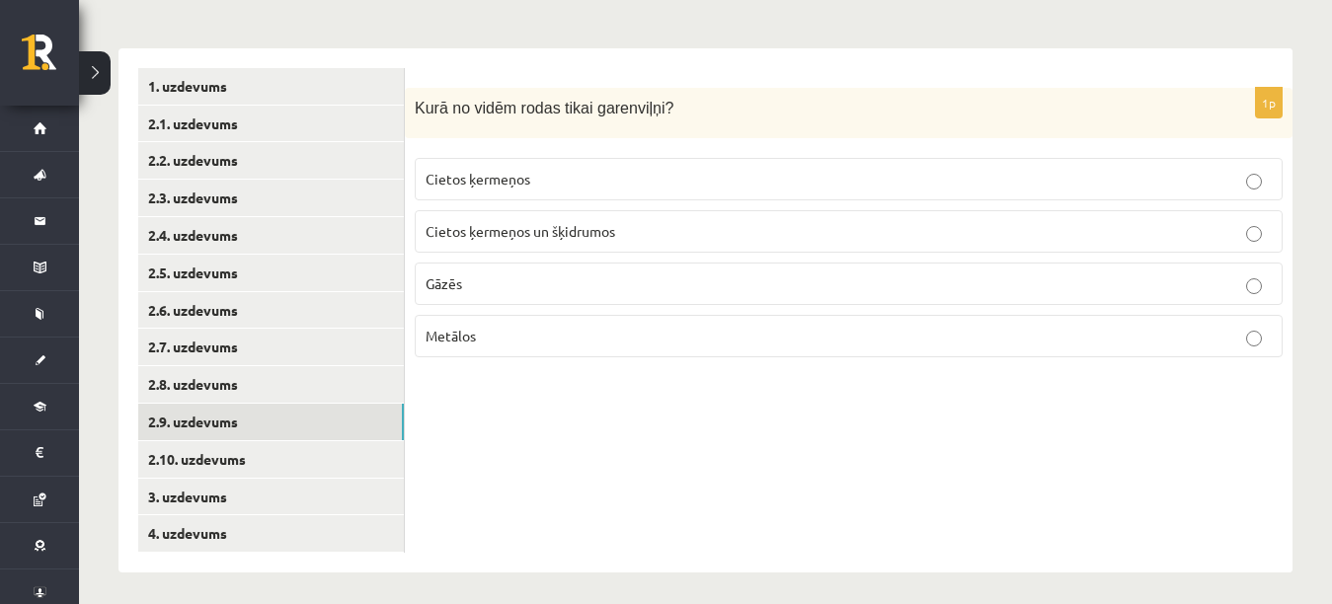
scroll to position [295, 0]
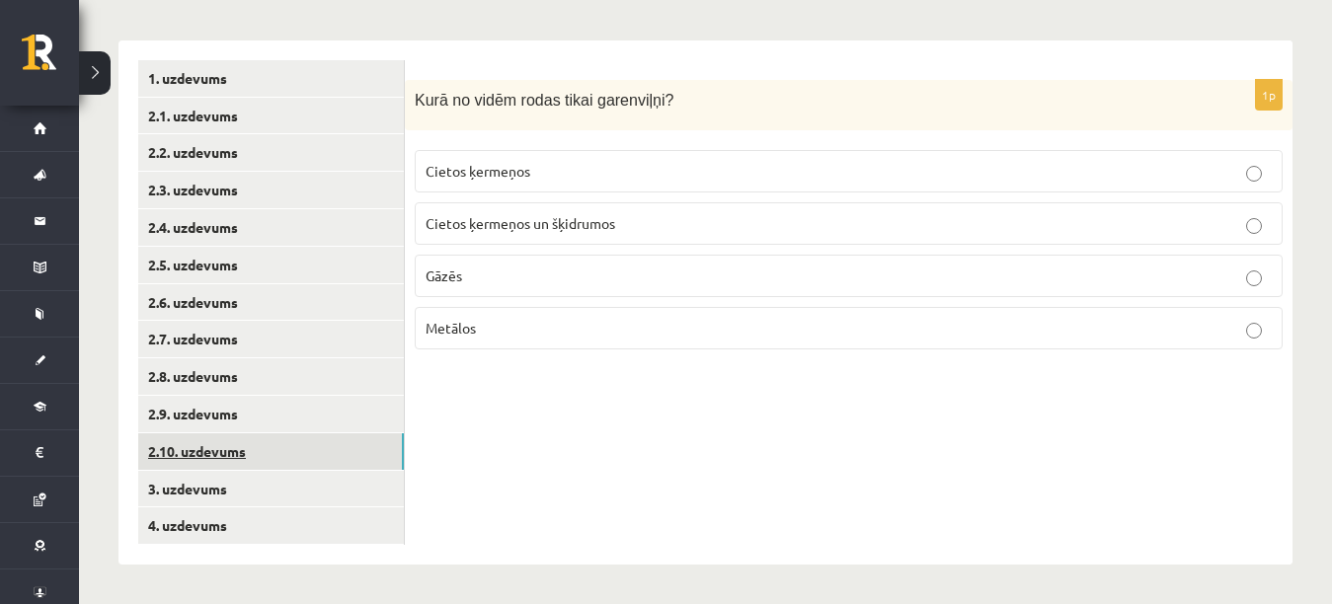
click at [348, 455] on link "2.10. uzdevums" at bounding box center [271, 452] width 266 height 37
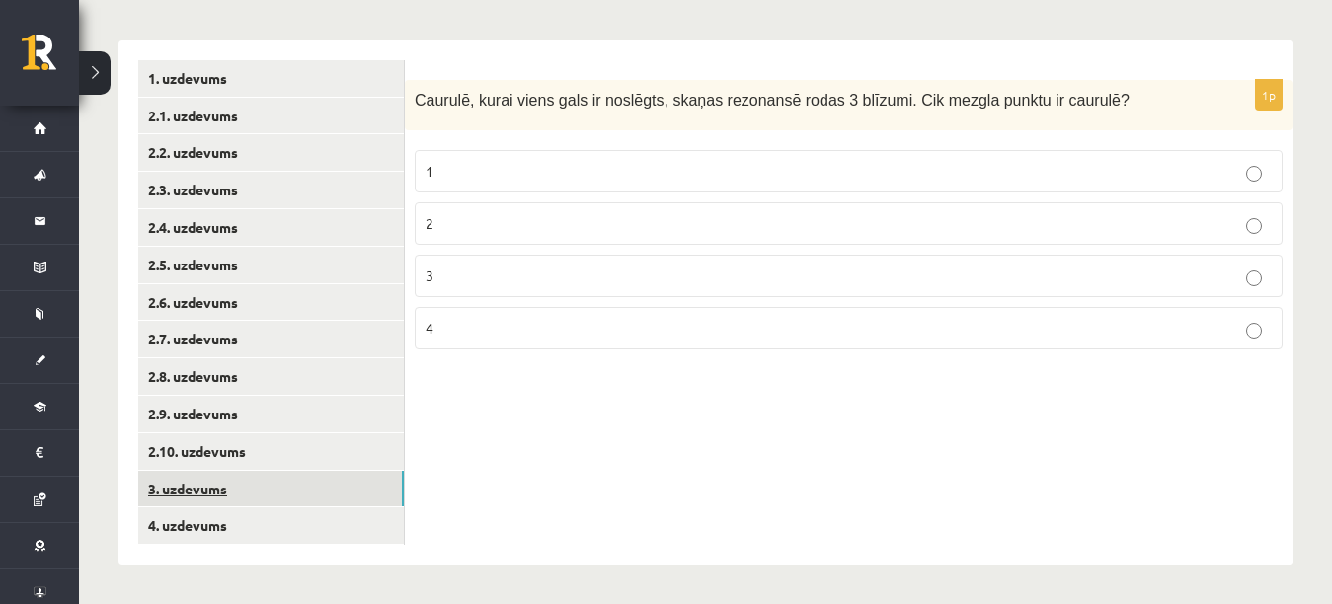
click at [341, 486] on link "3. uzdevums" at bounding box center [271, 489] width 266 height 37
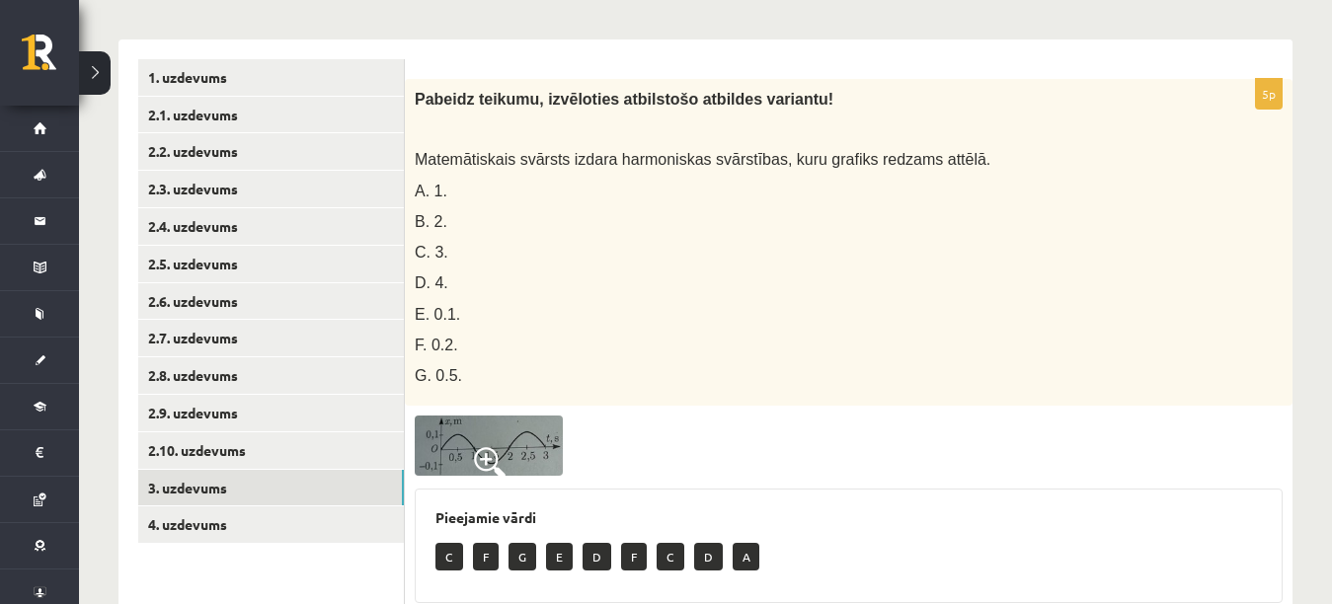
drag, startPoint x: 1133, startPoint y: 201, endPoint x: 1348, endPoint y: 214, distance: 215.7
click at [1331, 214] on html "0 Dāvanas 193 mP 403 xp Elizabete Priedoliņa Sākums Aktuāli Kā mācīties eSKOLĀ …" at bounding box center [666, 7] width 1332 height 604
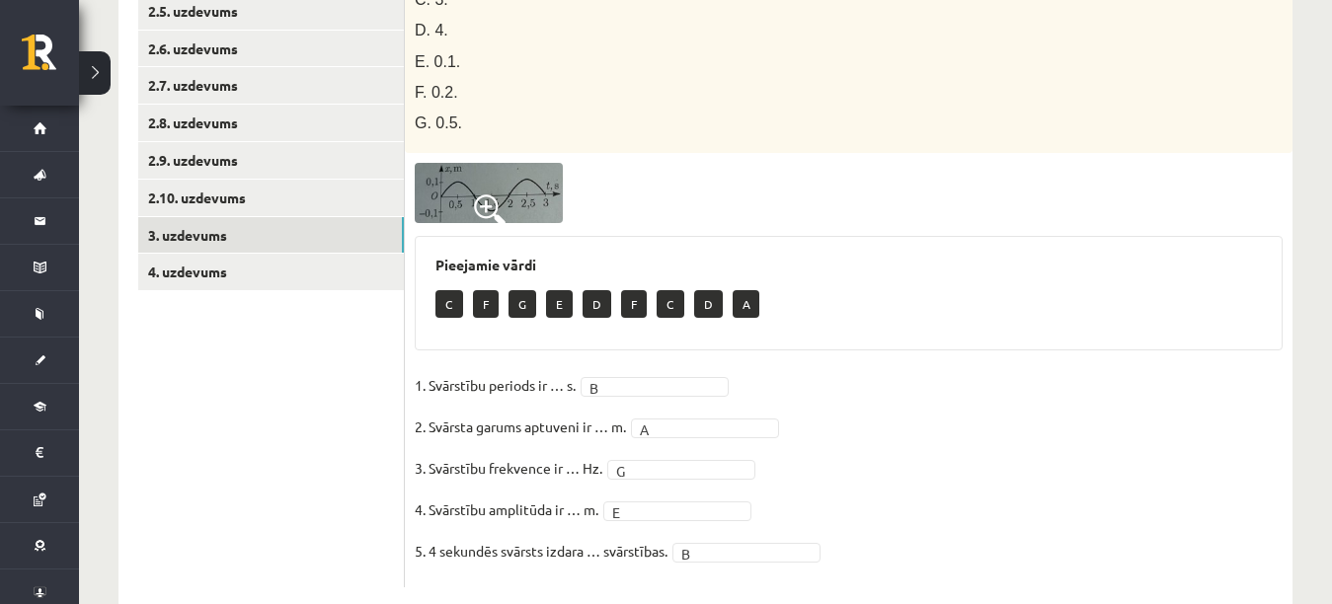
scroll to position [486, 0]
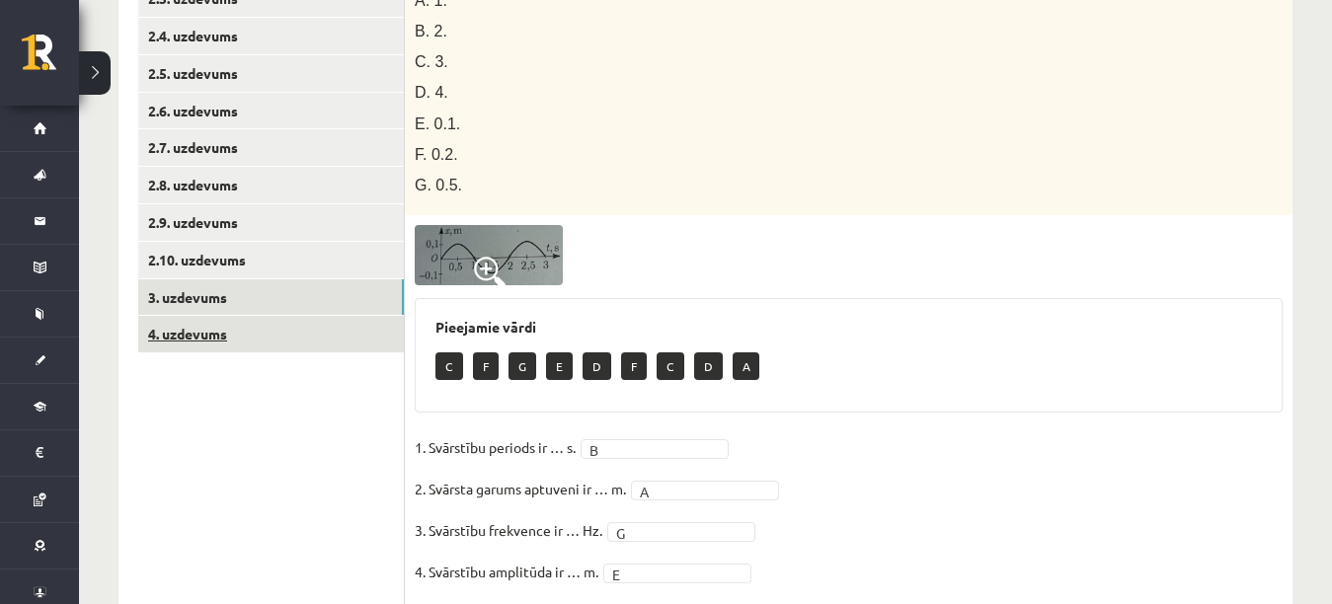
click at [339, 330] on link "4. uzdevums" at bounding box center [271, 334] width 266 height 37
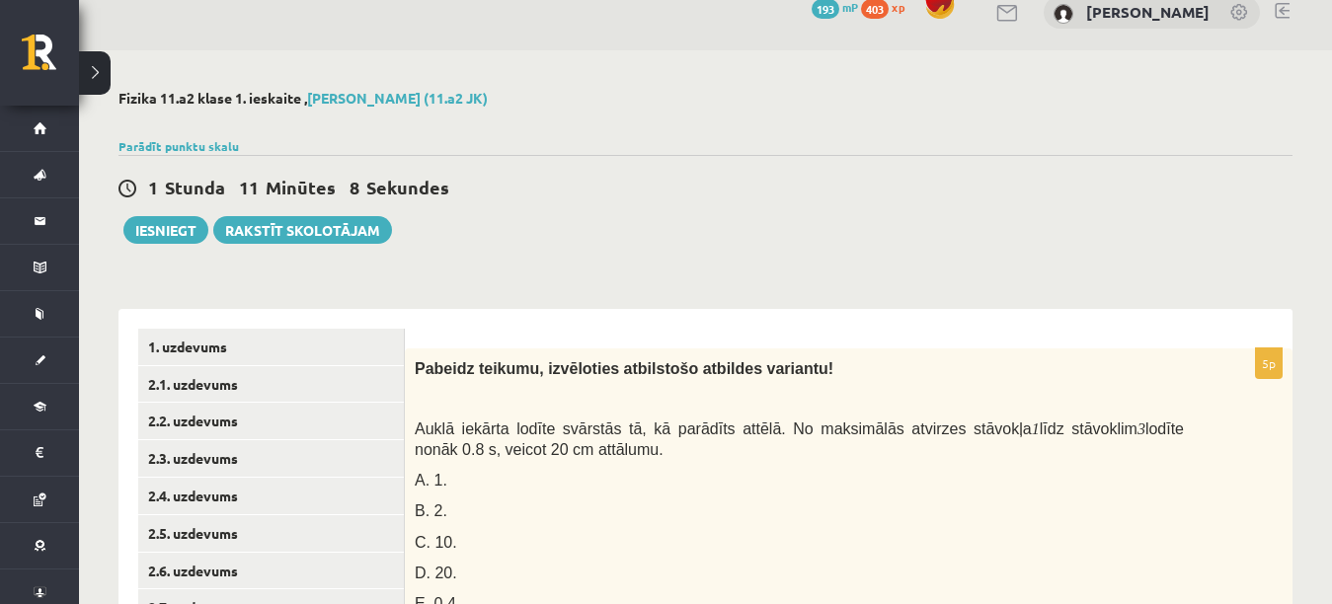
scroll to position [22, 0]
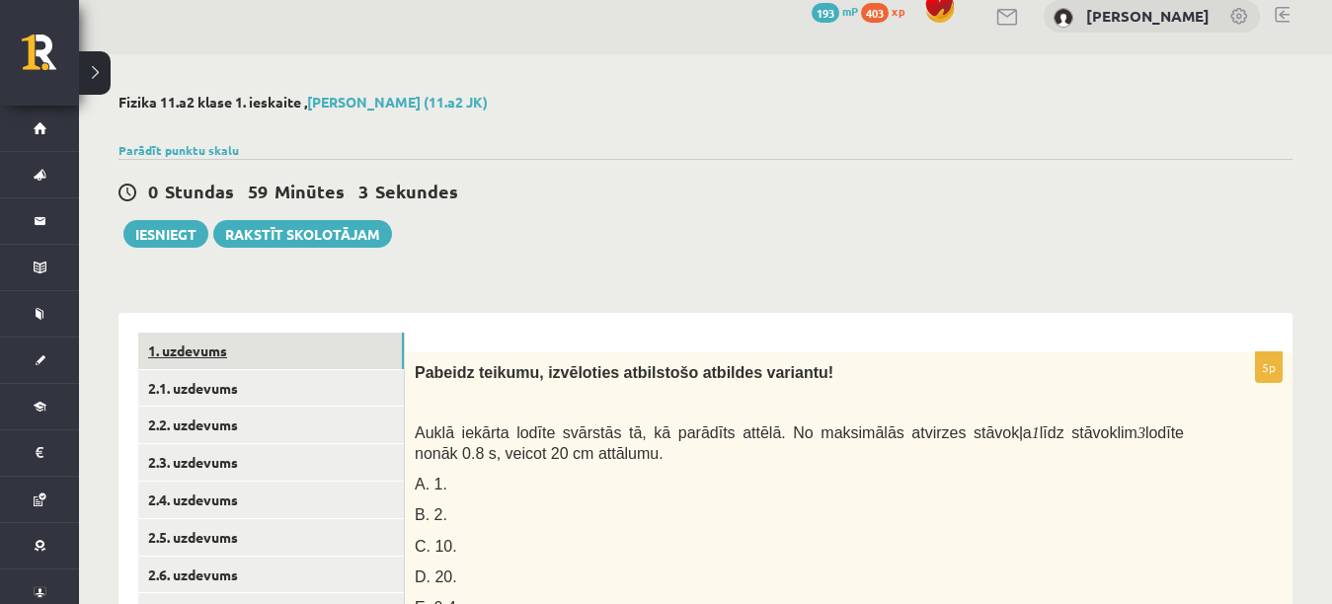
click at [286, 344] on link "1. uzdevums" at bounding box center [271, 351] width 266 height 37
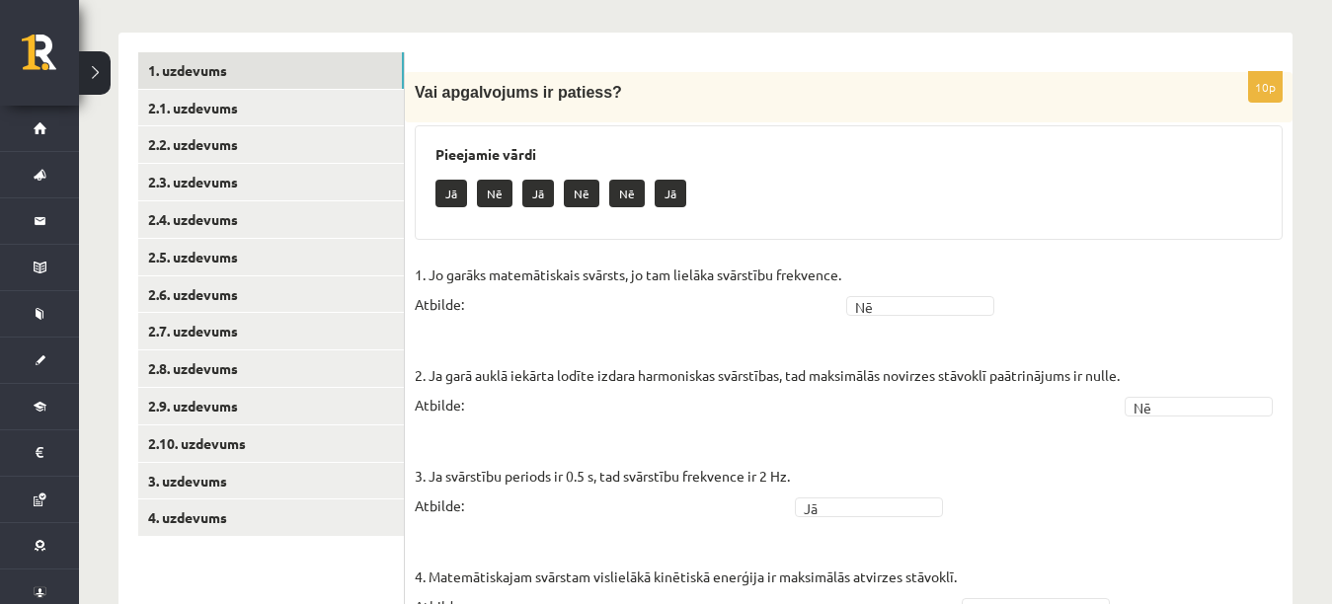
scroll to position [293, 0]
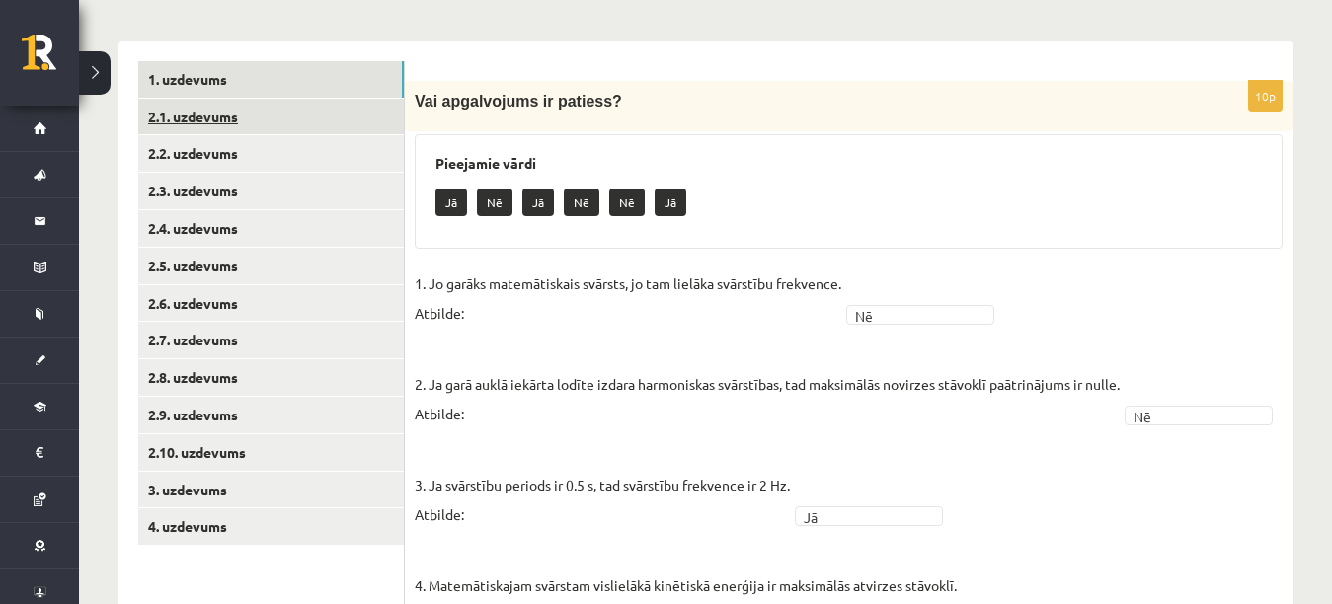
click at [386, 115] on link "2.1. uzdevums" at bounding box center [271, 117] width 266 height 37
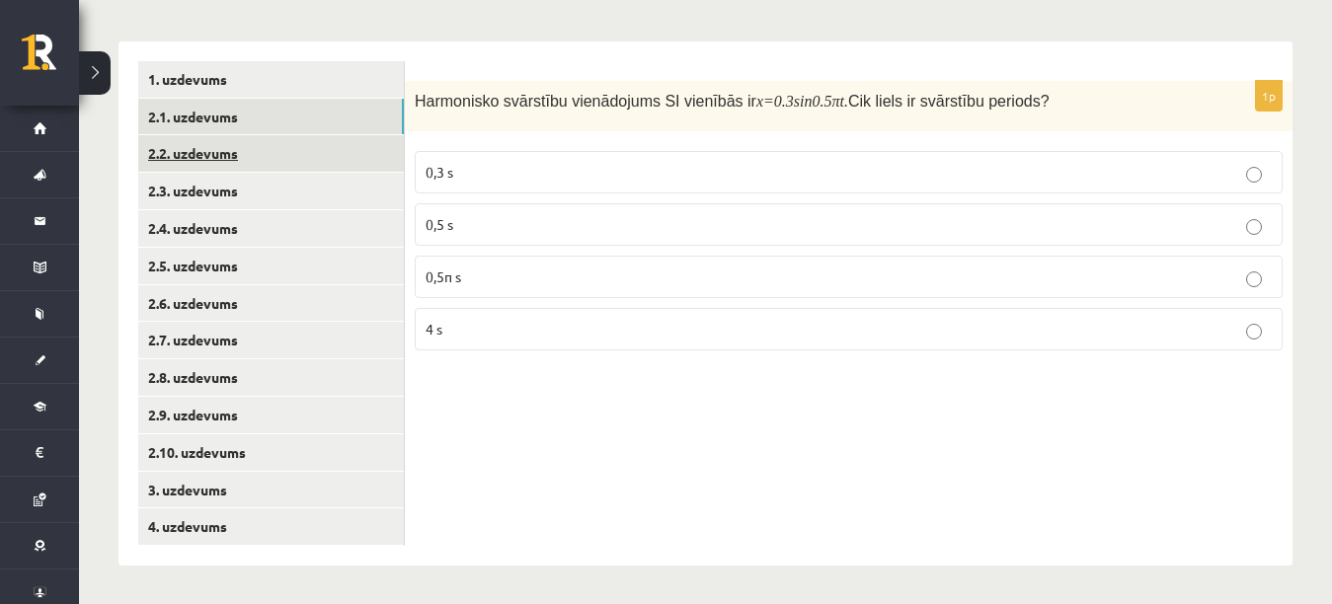
click at [296, 163] on link "2.2. uzdevums" at bounding box center [271, 153] width 266 height 37
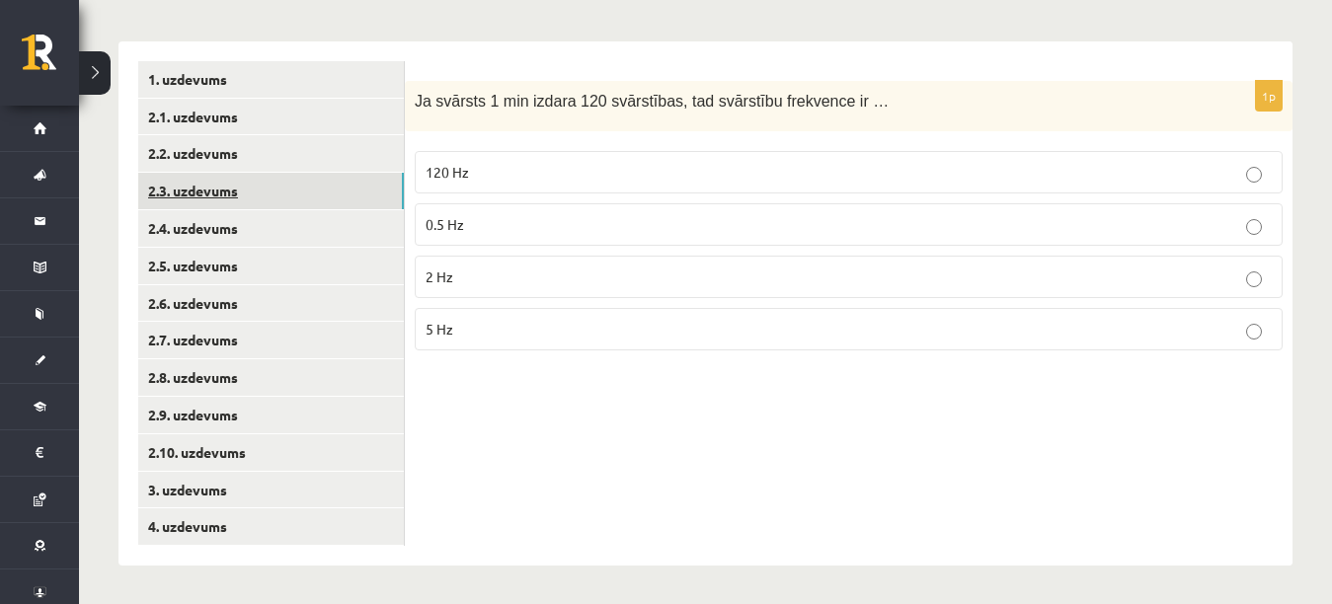
click at [292, 191] on link "2.3. uzdevums" at bounding box center [271, 191] width 266 height 37
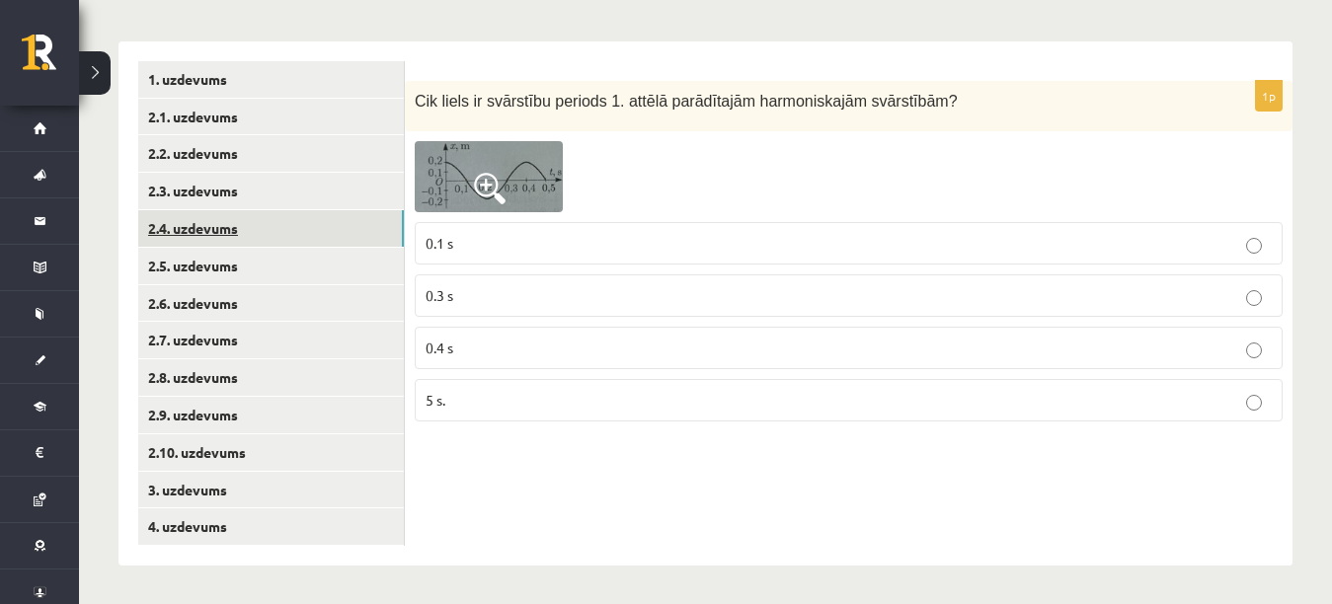
click at [285, 229] on link "2.4. uzdevums" at bounding box center [271, 228] width 266 height 37
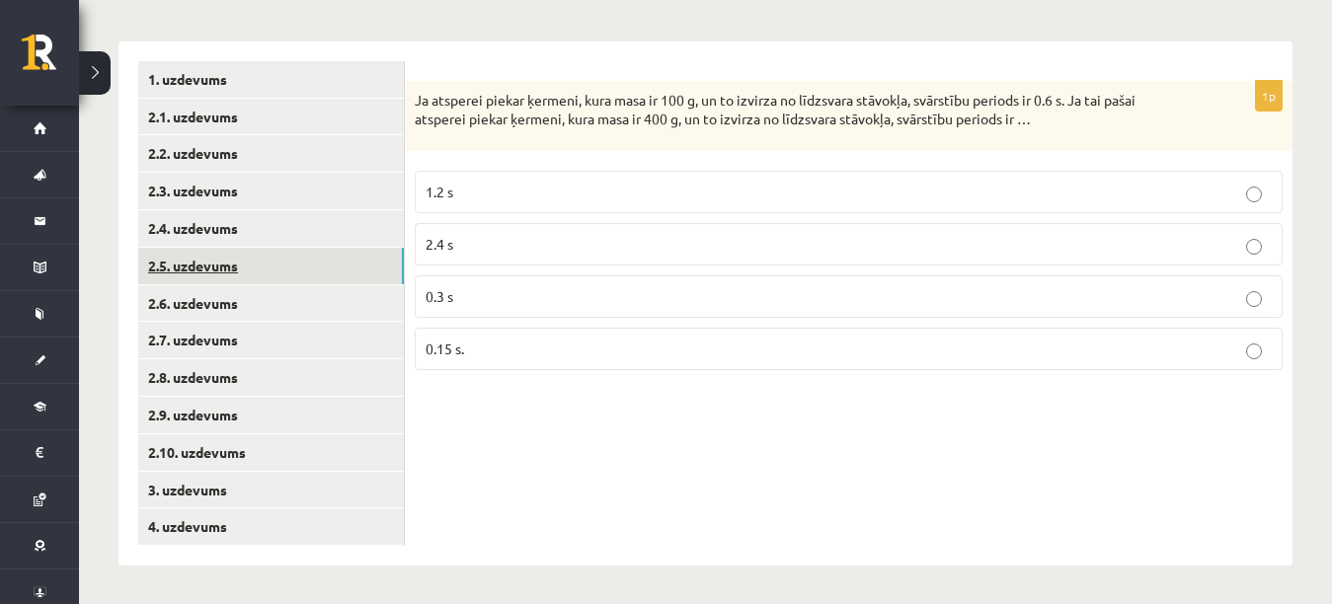
click at [279, 270] on link "2.5. uzdevums" at bounding box center [271, 266] width 266 height 37
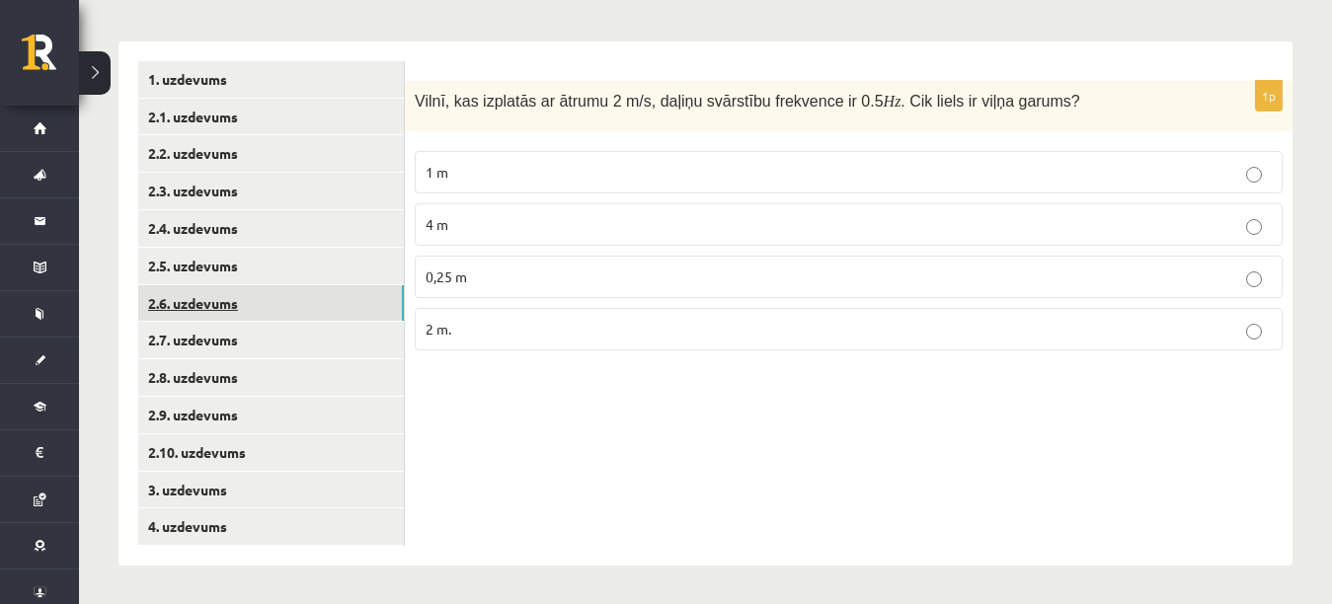
click at [274, 307] on link "2.6. uzdevums" at bounding box center [271, 303] width 266 height 37
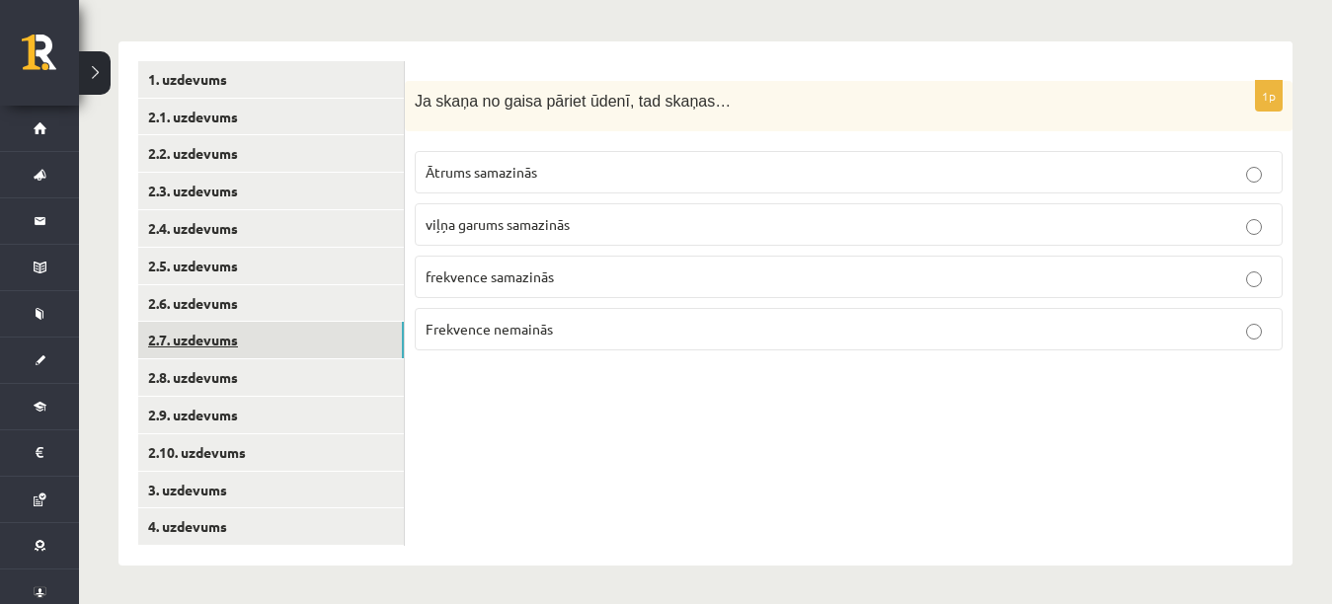
click at [265, 345] on link "2.7. uzdevums" at bounding box center [271, 340] width 266 height 37
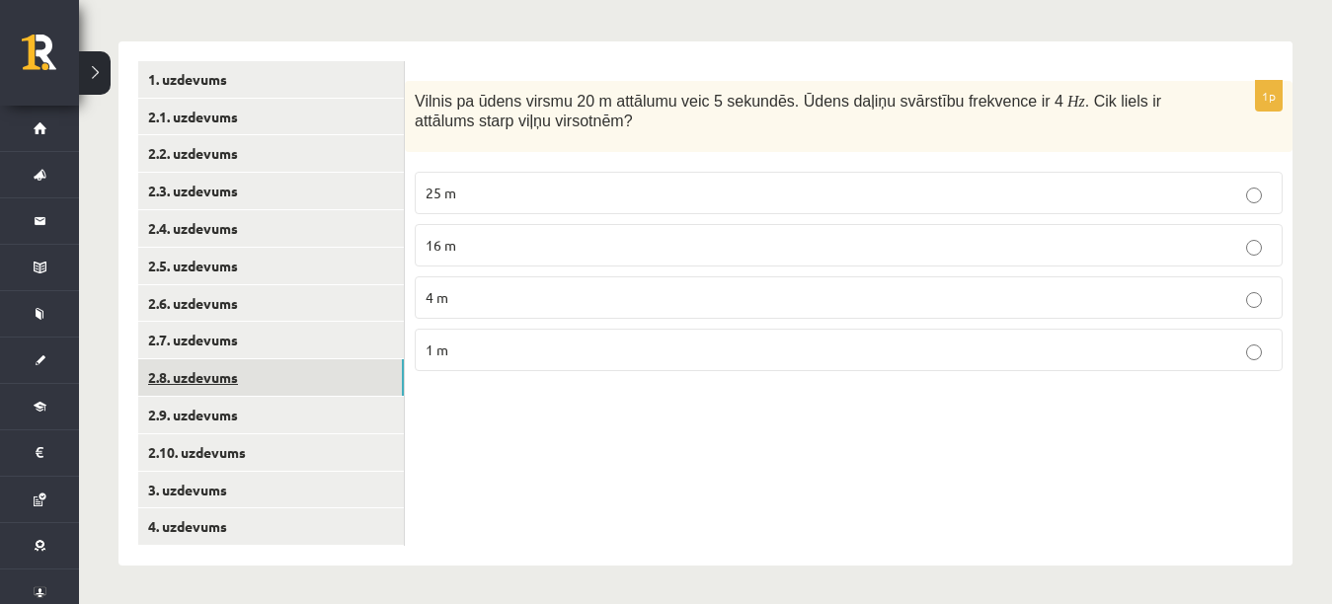
click at [259, 375] on link "2.8. uzdevums" at bounding box center [271, 377] width 266 height 37
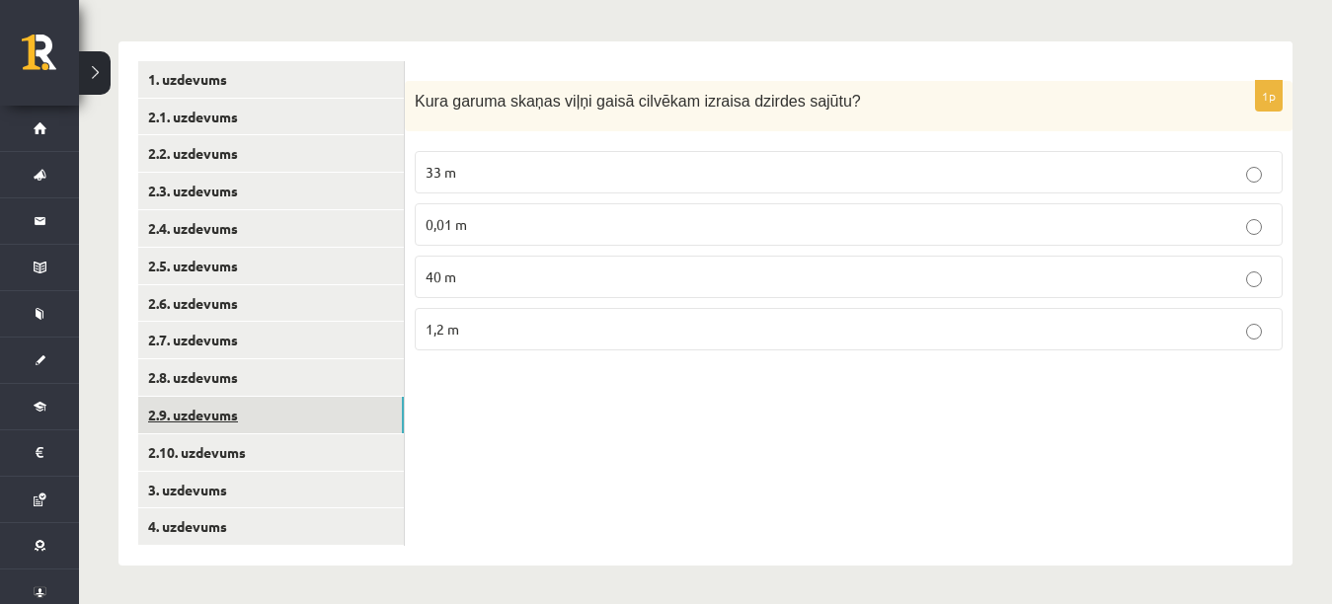
click at [250, 408] on link "2.9. uzdevums" at bounding box center [271, 415] width 266 height 37
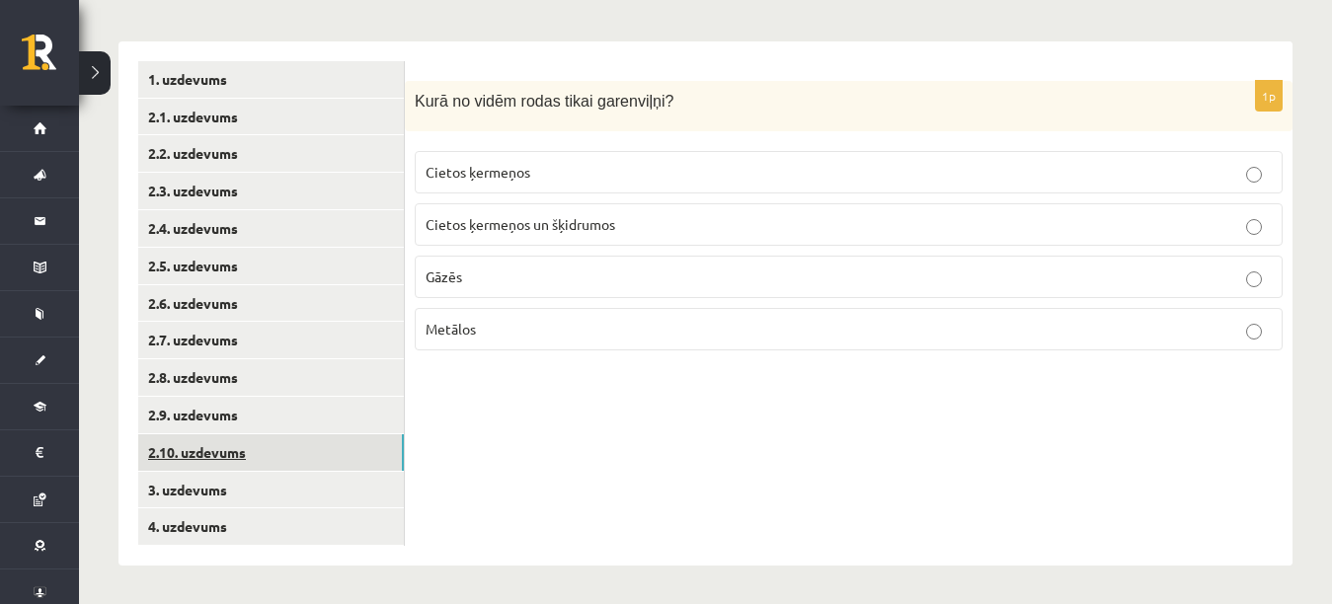
click at [244, 454] on link "2.10. uzdevums" at bounding box center [271, 453] width 266 height 37
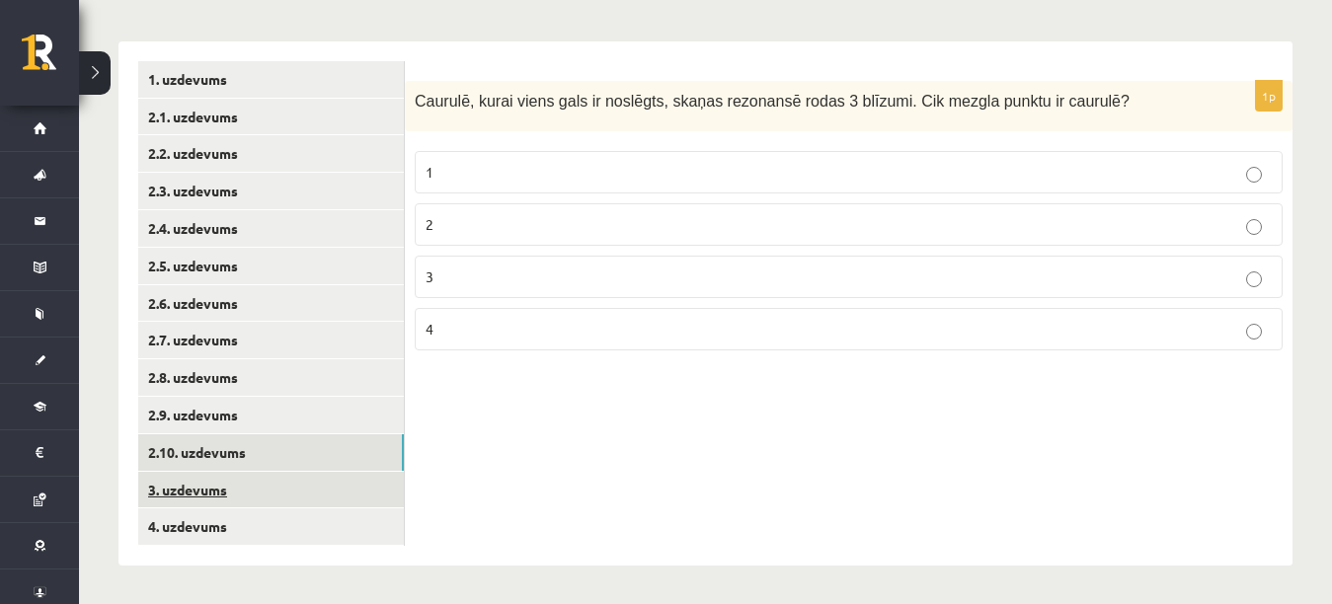
click at [246, 481] on link "3. uzdevums" at bounding box center [271, 490] width 266 height 37
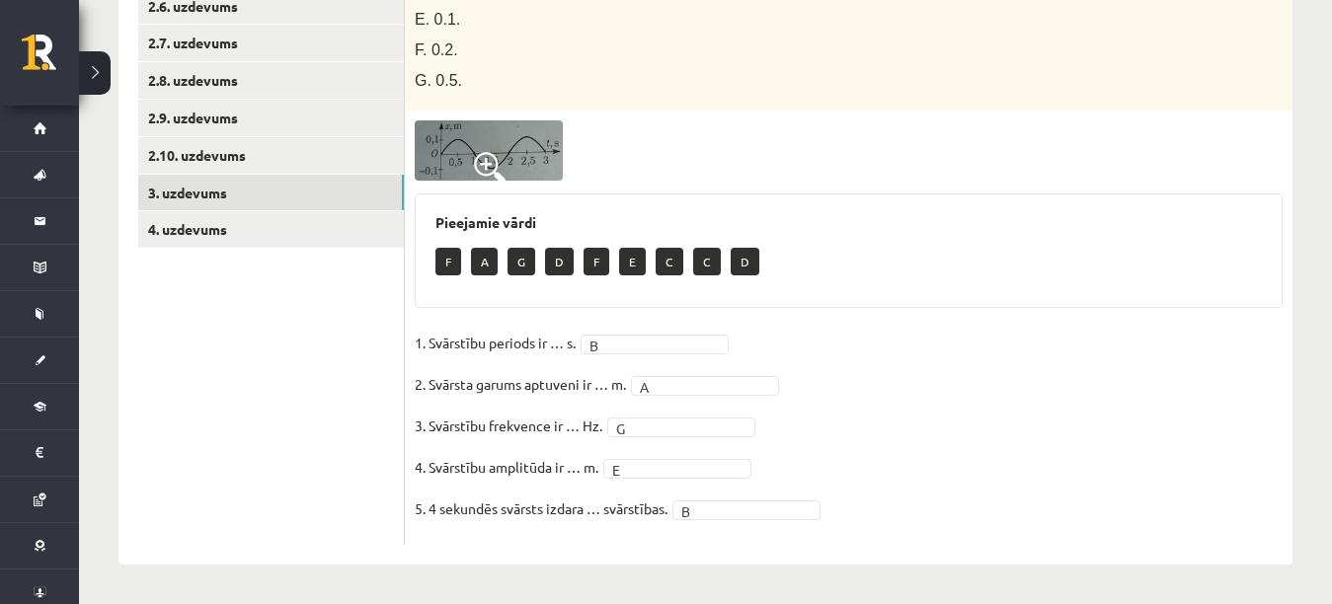
scroll to position [577, 0]
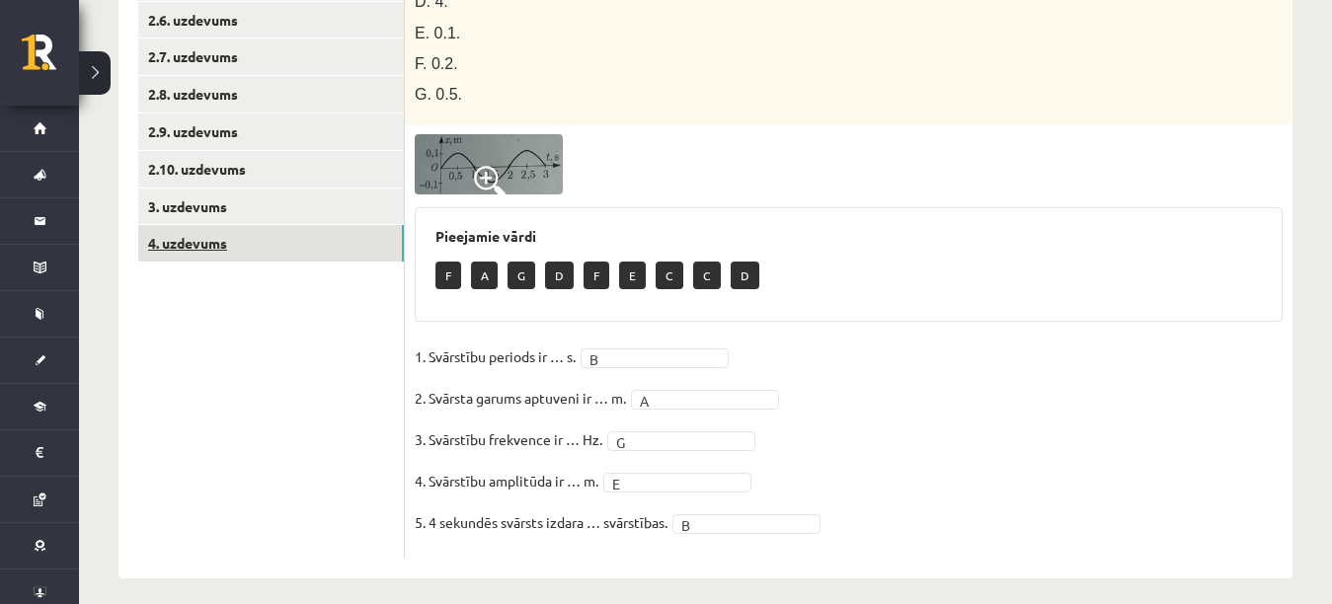
click at [366, 245] on link "4. uzdevums" at bounding box center [271, 243] width 266 height 37
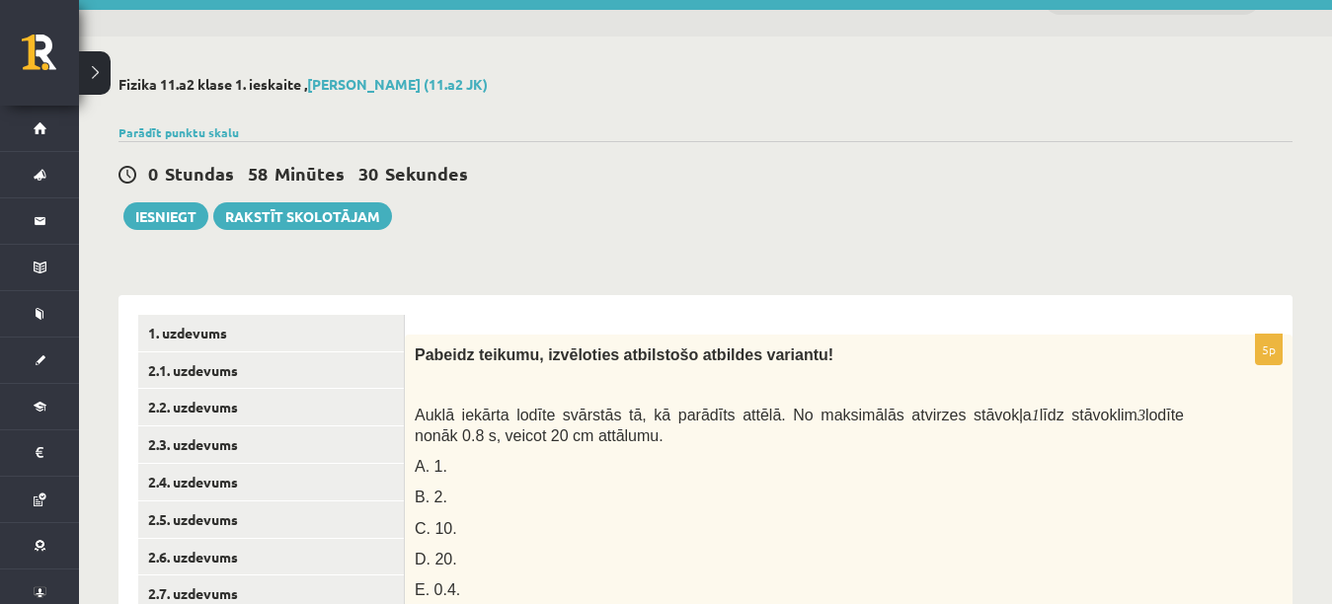
scroll to position [37, 0]
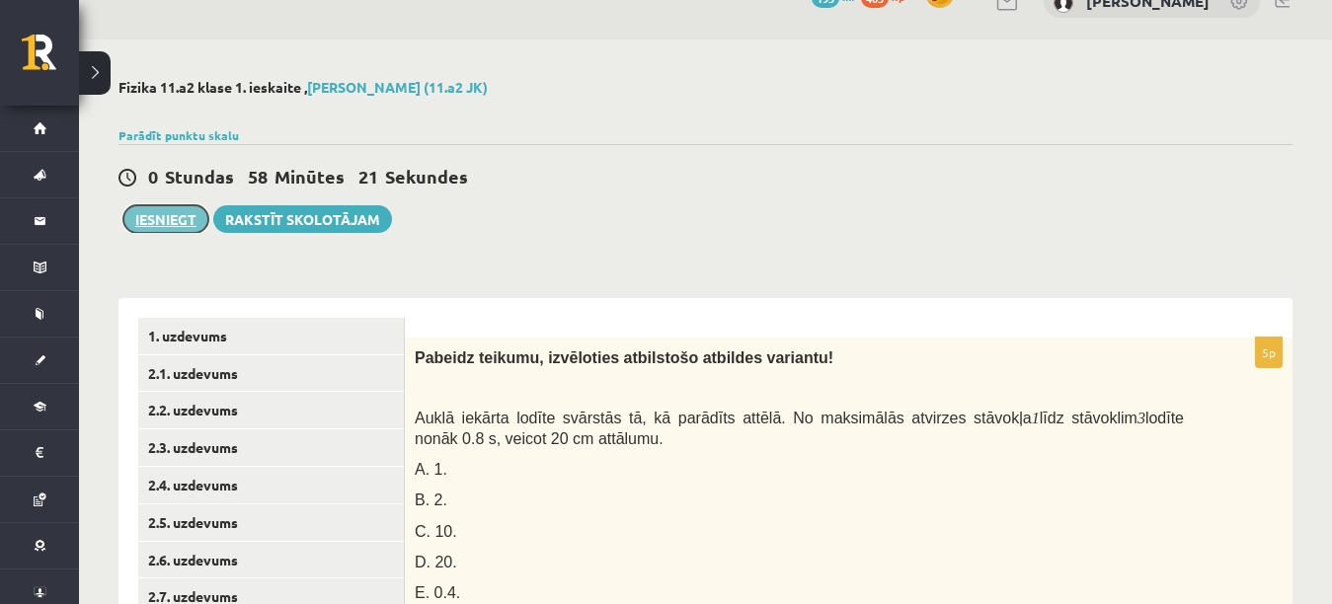
click at [171, 222] on button "Iesniegt" at bounding box center [165, 219] width 85 height 28
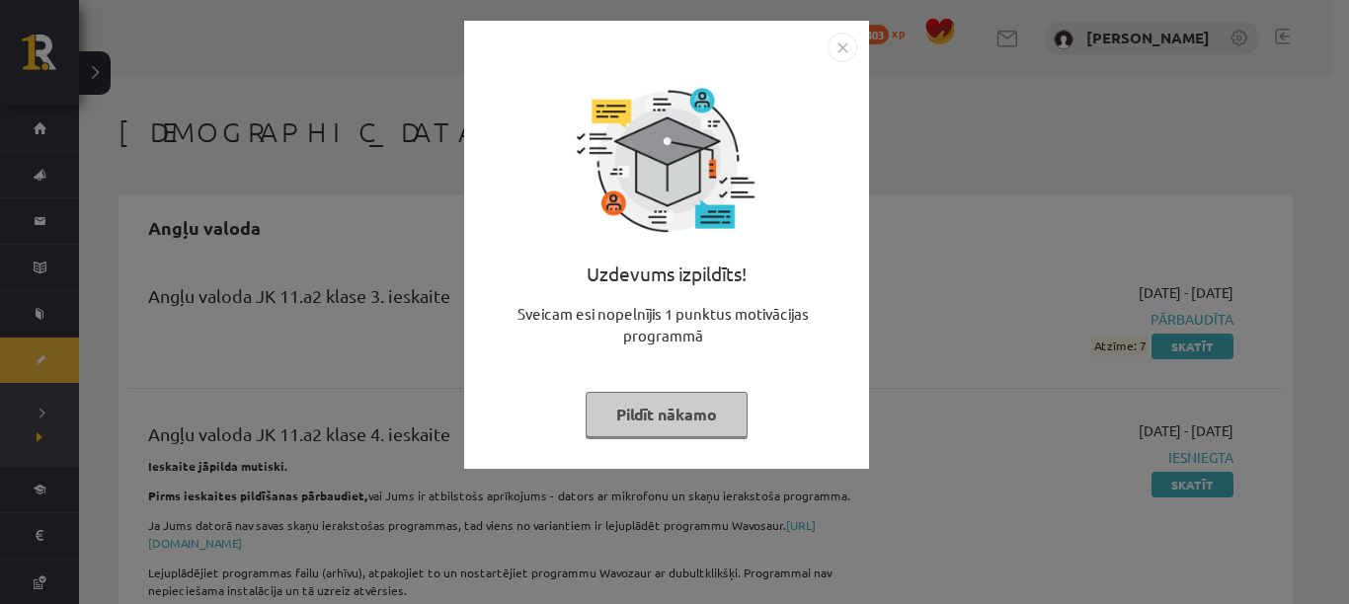
click at [845, 45] on img "Close" at bounding box center [843, 48] width 30 height 30
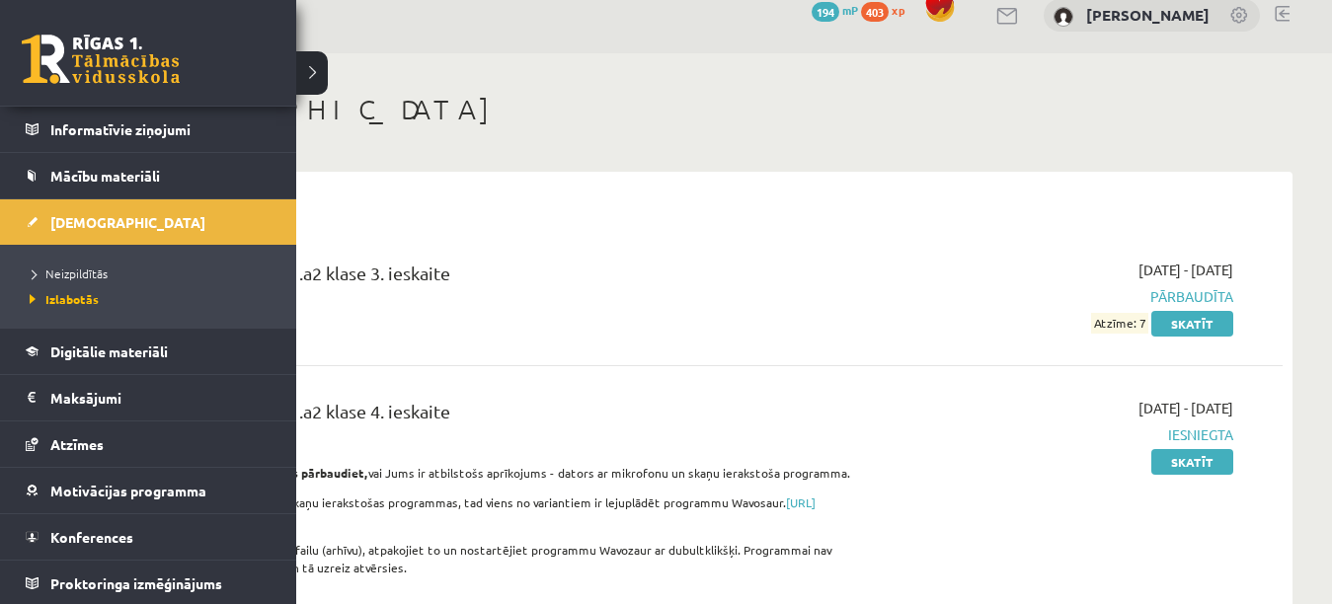
scroll to position [140, 0]
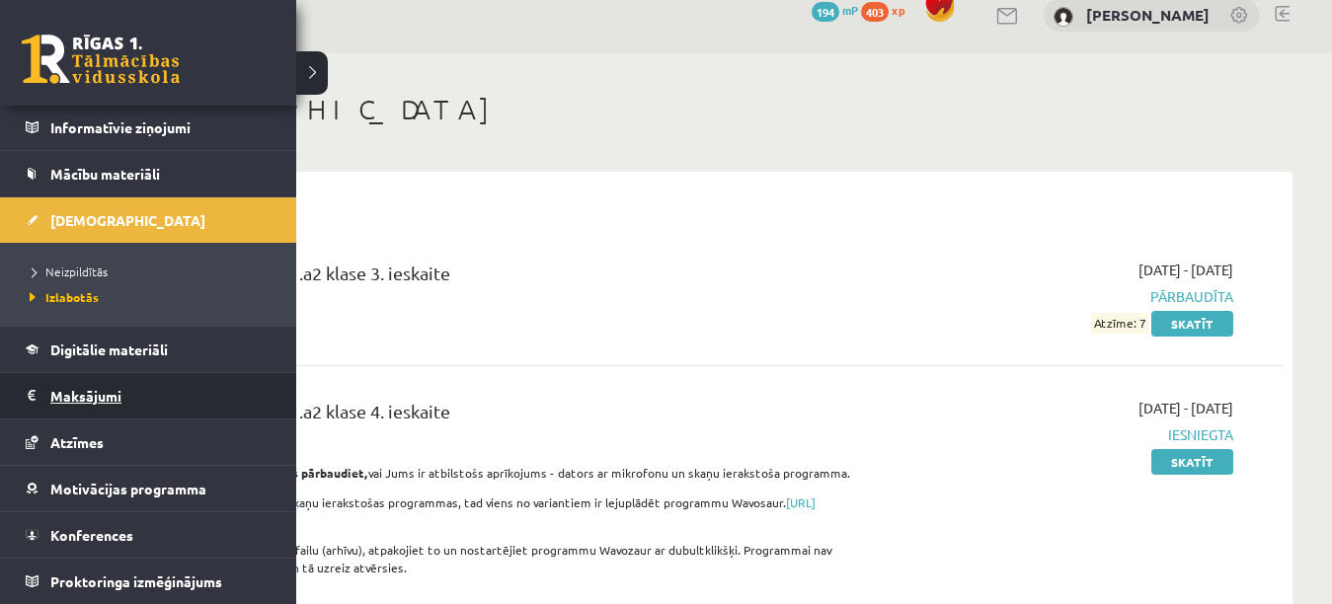
click at [210, 410] on legend "Maksājumi 0" at bounding box center [160, 395] width 221 height 45
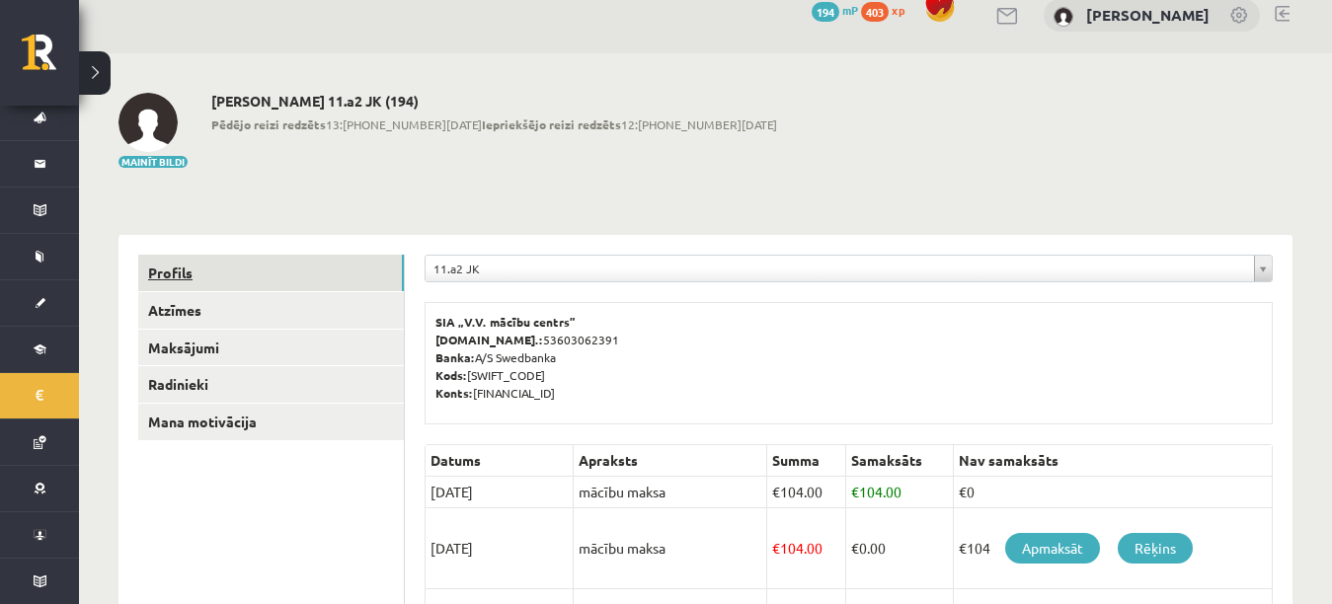
click at [384, 260] on link "Profils" at bounding box center [271, 273] width 266 height 37
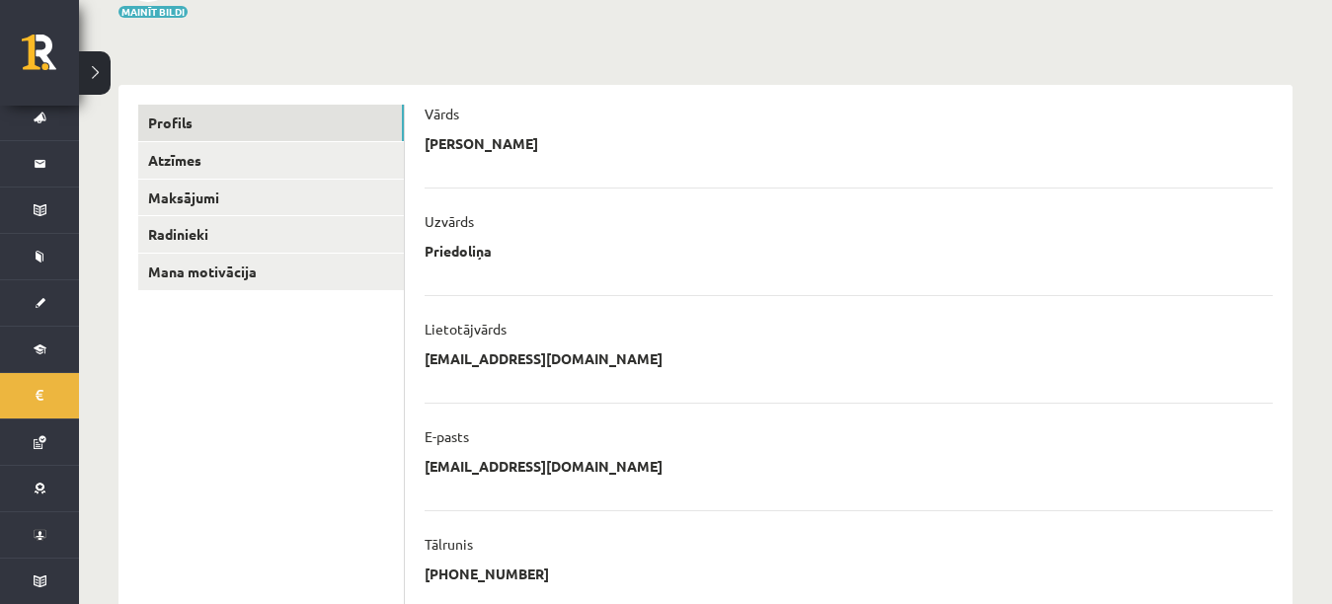
scroll to position [138, 0]
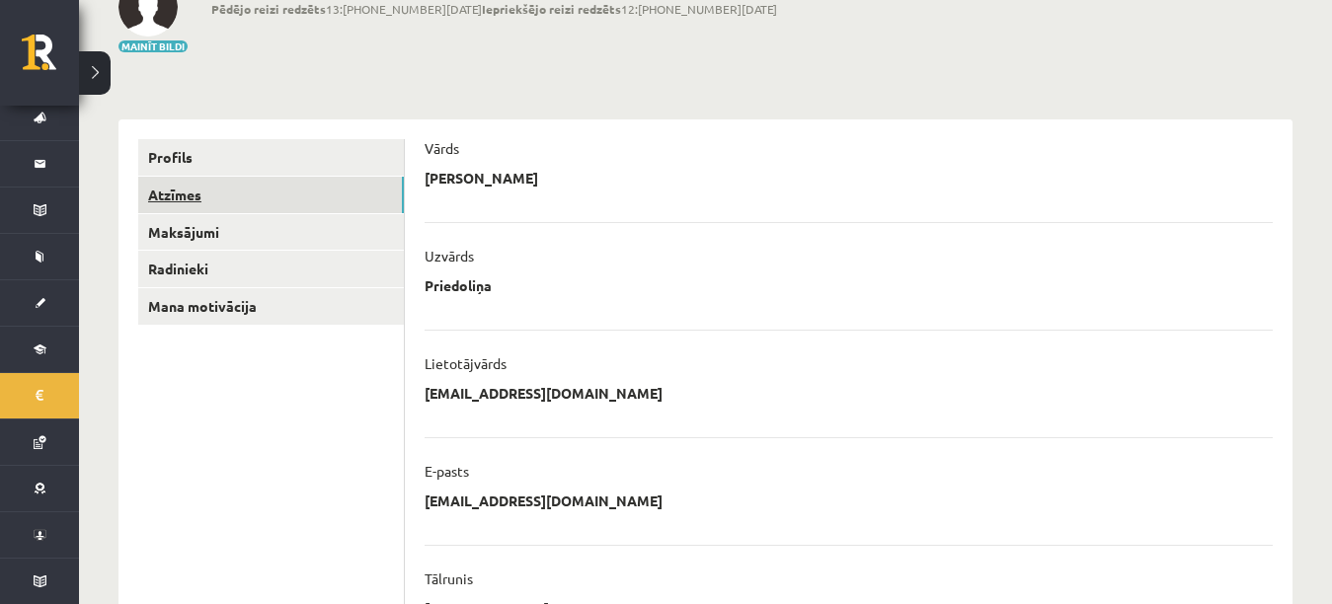
click at [299, 198] on link "Atzīmes" at bounding box center [271, 195] width 266 height 37
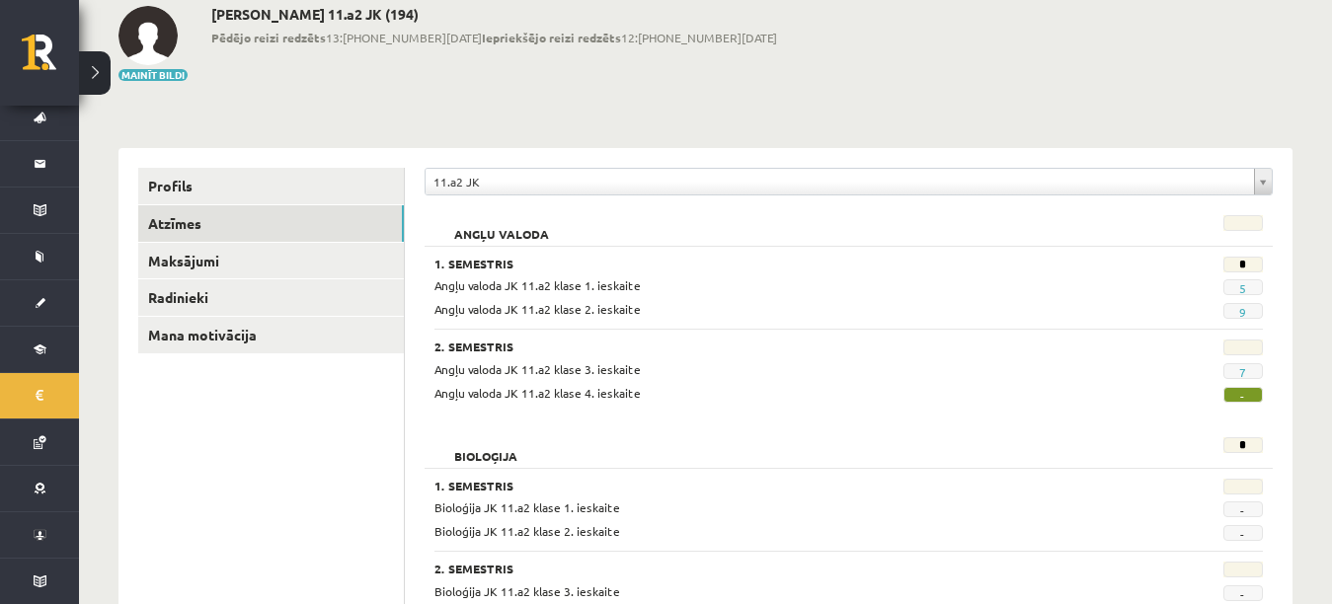
scroll to position [87, 0]
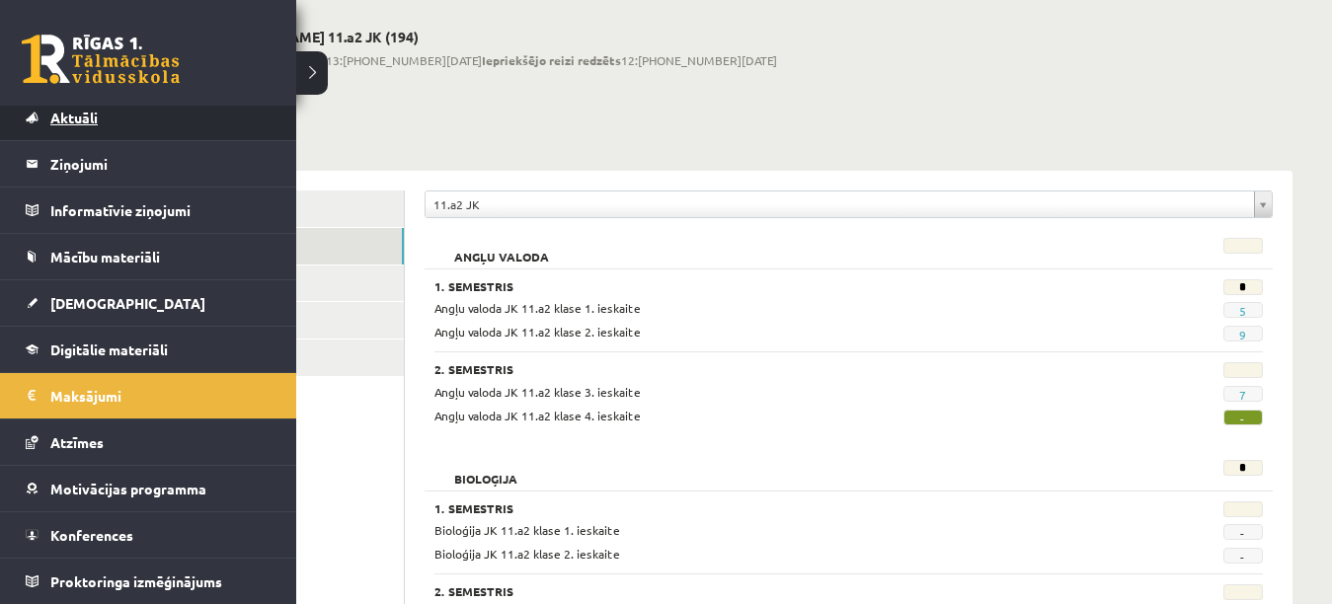
click at [119, 124] on link "Aktuāli" at bounding box center [149, 117] width 246 height 45
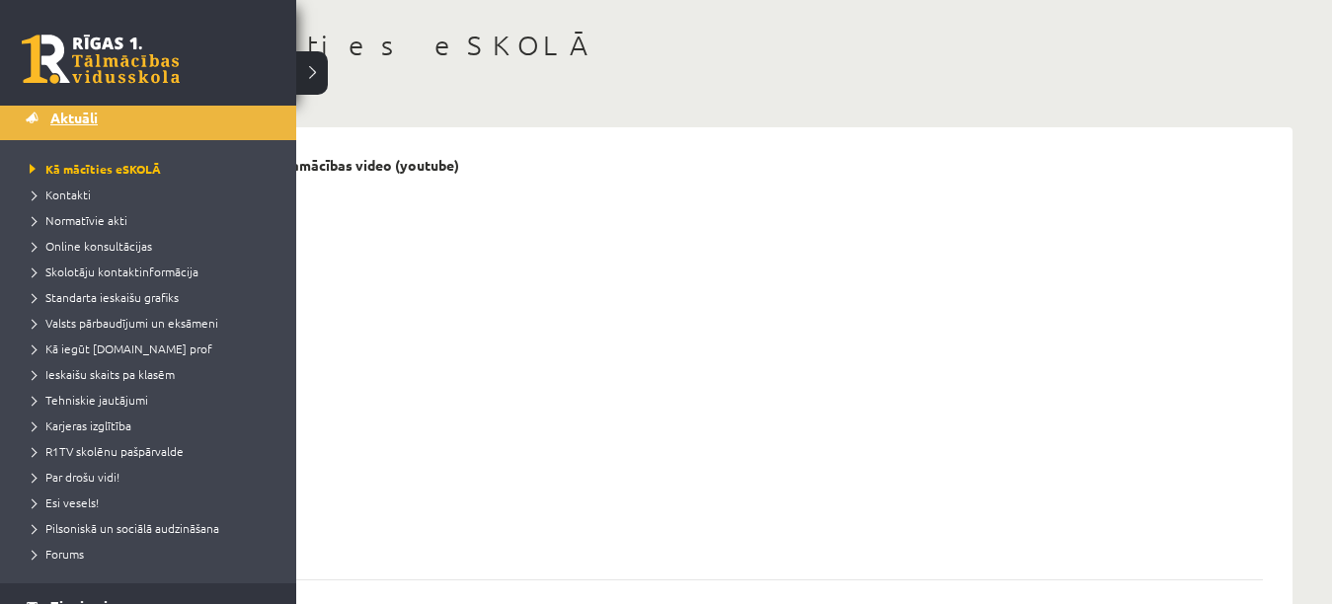
click at [184, 109] on link "Aktuāli" at bounding box center [149, 117] width 246 height 45
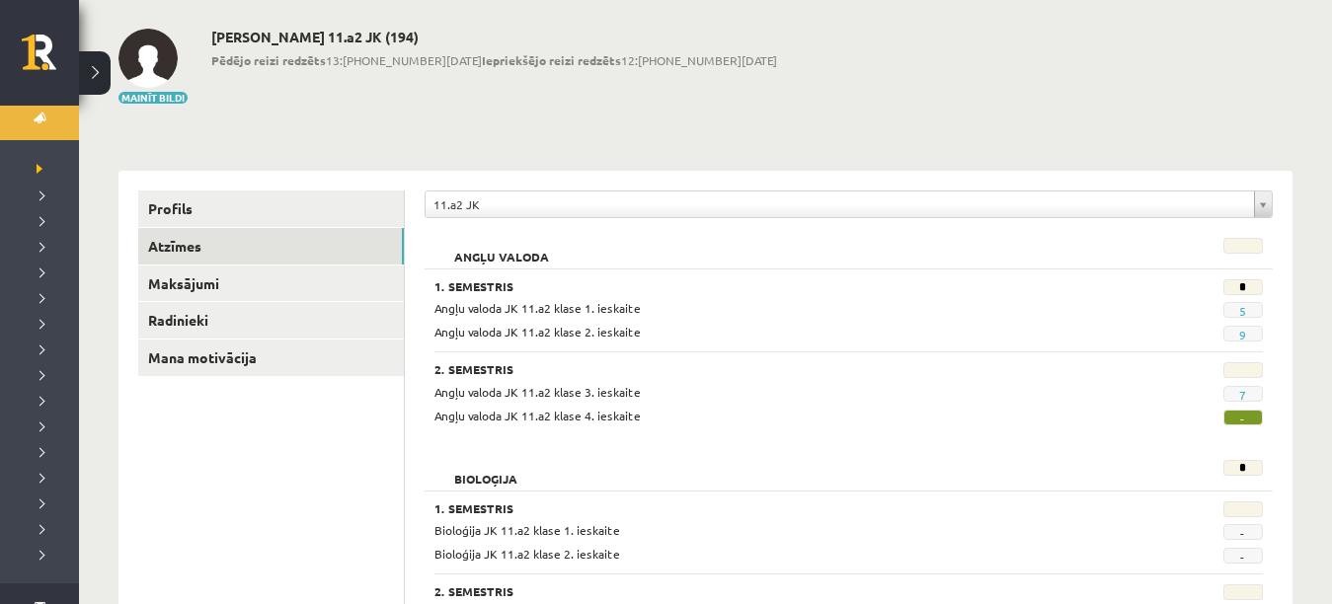
scroll to position [138, 0]
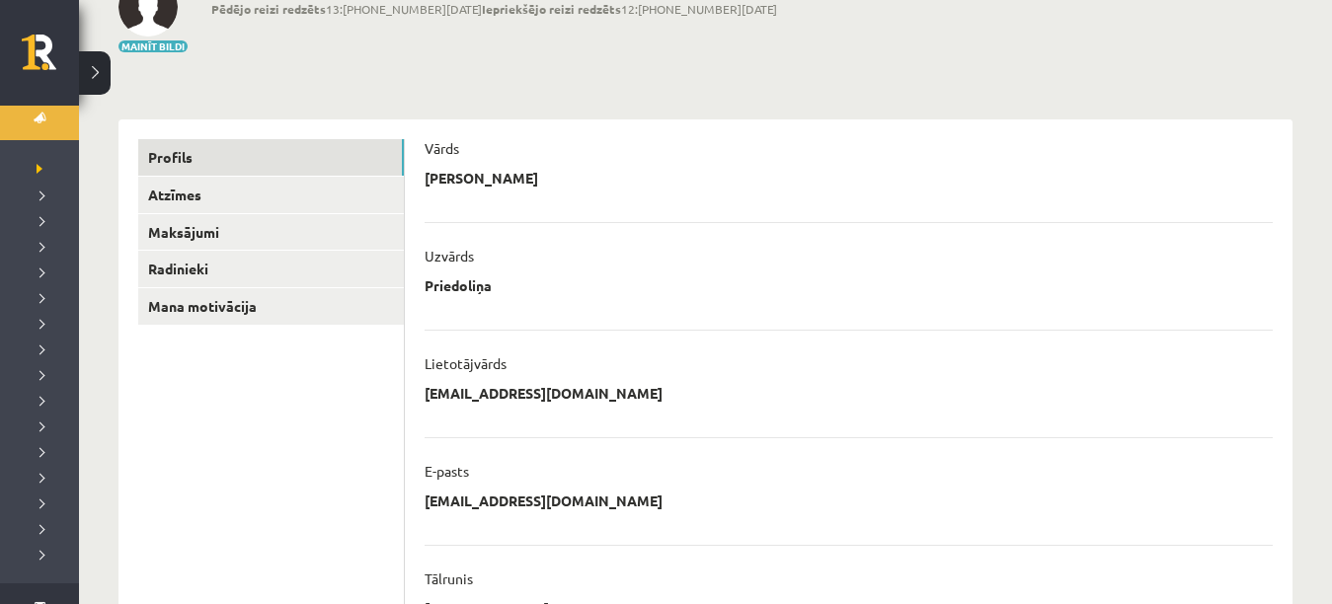
scroll to position [23, 0]
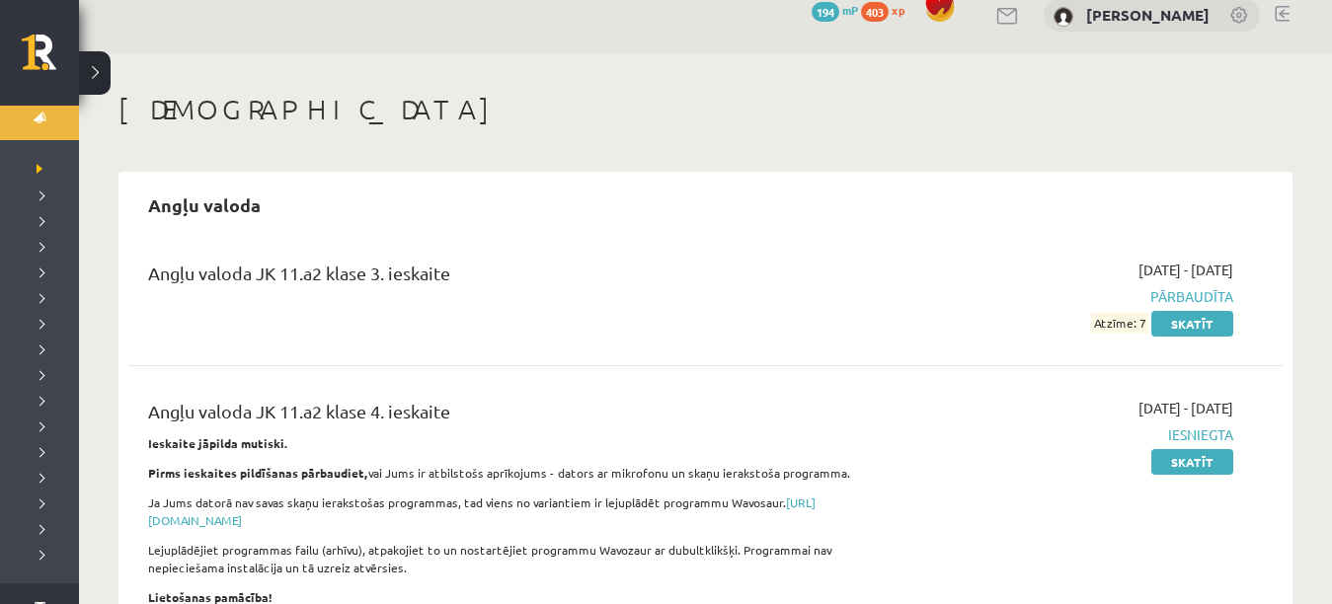
click at [1234, 14] on link at bounding box center [1240, 17] width 20 height 20
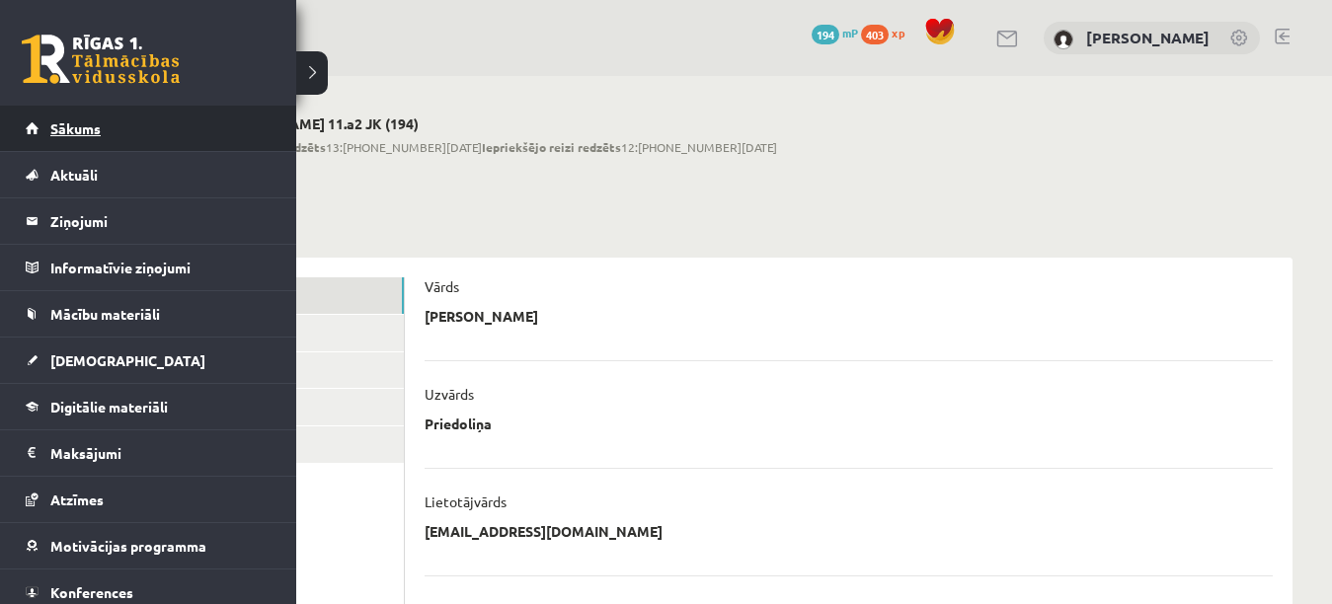
click at [66, 129] on span "Sākums" at bounding box center [75, 128] width 50 height 18
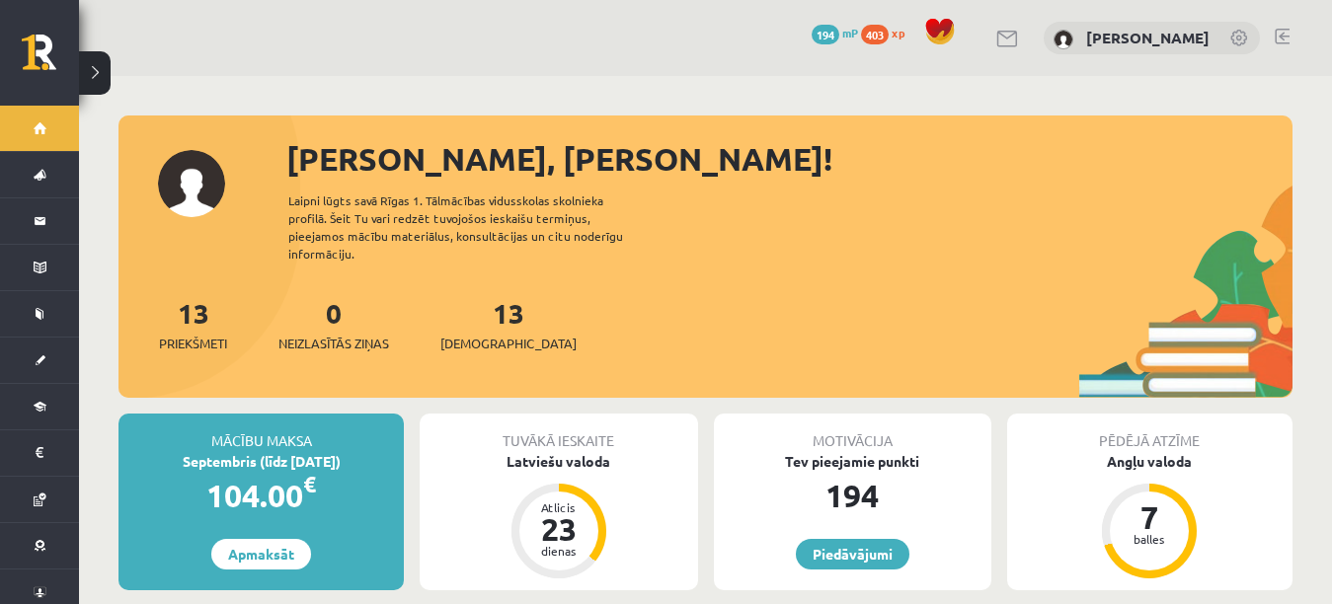
click at [1276, 33] on link at bounding box center [1282, 37] width 15 height 16
